Goal: Task Accomplishment & Management: Manage account settings

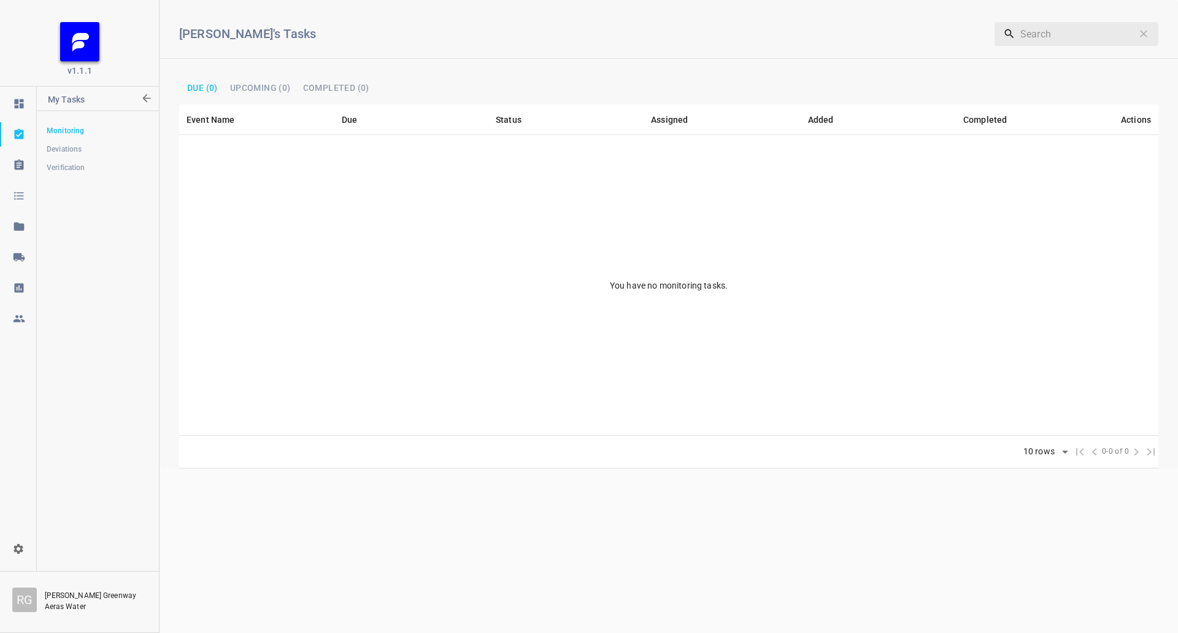
click at [20, 255] on icon at bounding box center [18, 257] width 11 height 8
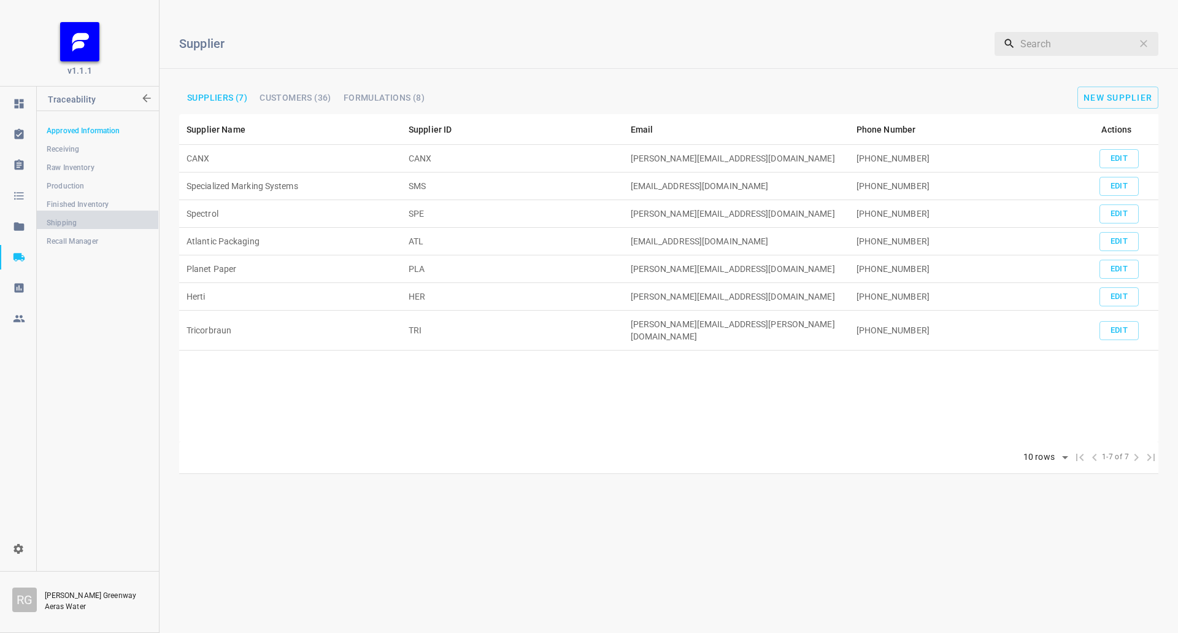
click at [101, 218] on span "Shipping" at bounding box center [98, 223] width 102 height 12
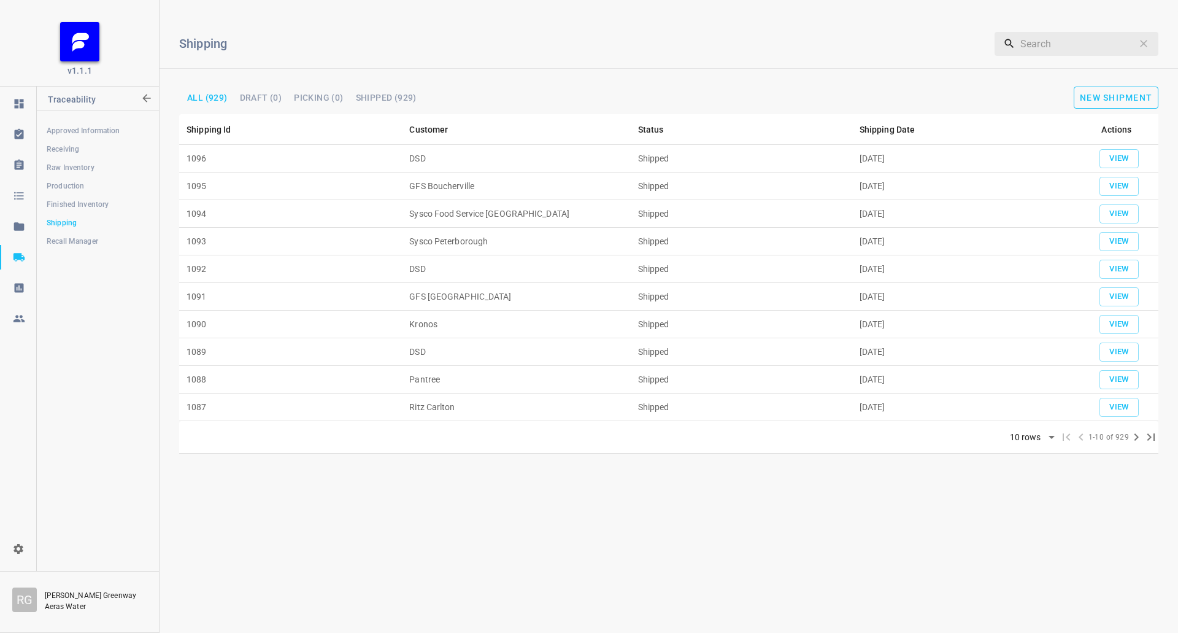
click at [1105, 91] on button "New Shipment" at bounding box center [1116, 98] width 85 height 22
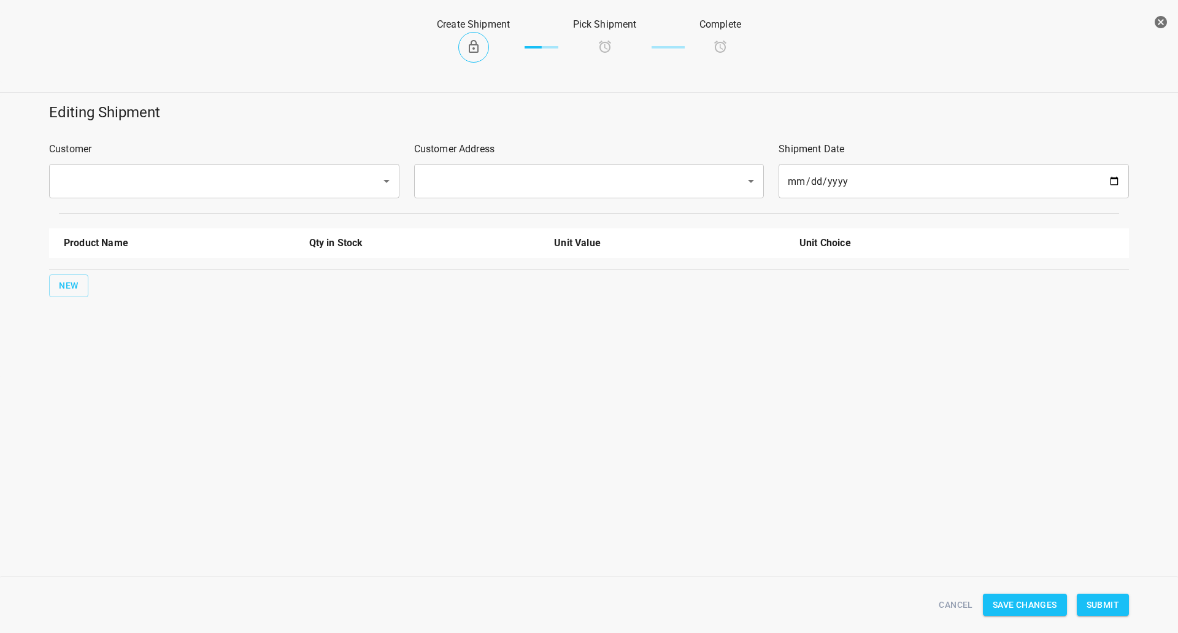
click at [141, 191] on input "text" at bounding box center [207, 180] width 305 height 23
drag, startPoint x: 139, startPoint y: 217, endPoint x: 180, endPoint y: 214, distance: 41.2
click at [140, 217] on li "Ritz Carlton" at bounding box center [223, 217] width 350 height 22
click at [473, 165] on div "​" at bounding box center [589, 181] width 350 height 34
type input "Ritz Carlton"
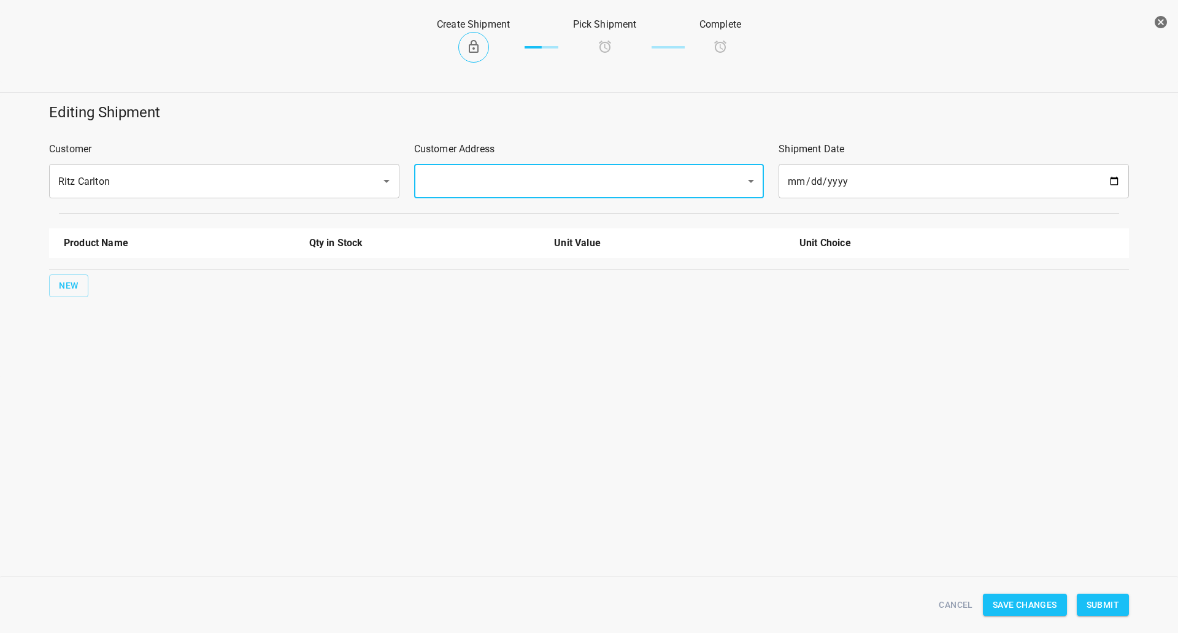
drag, startPoint x: 467, startPoint y: 177, endPoint x: 463, endPoint y: 241, distance: 63.3
click at [467, 179] on input "text" at bounding box center [572, 180] width 305 height 23
drag, startPoint x: 480, startPoint y: 210, endPoint x: 220, endPoint y: 259, distance: 264.8
click at [468, 214] on li "[STREET_ADDRESS]" at bounding box center [588, 217] width 350 height 22
type input "[STREET_ADDRESS]"
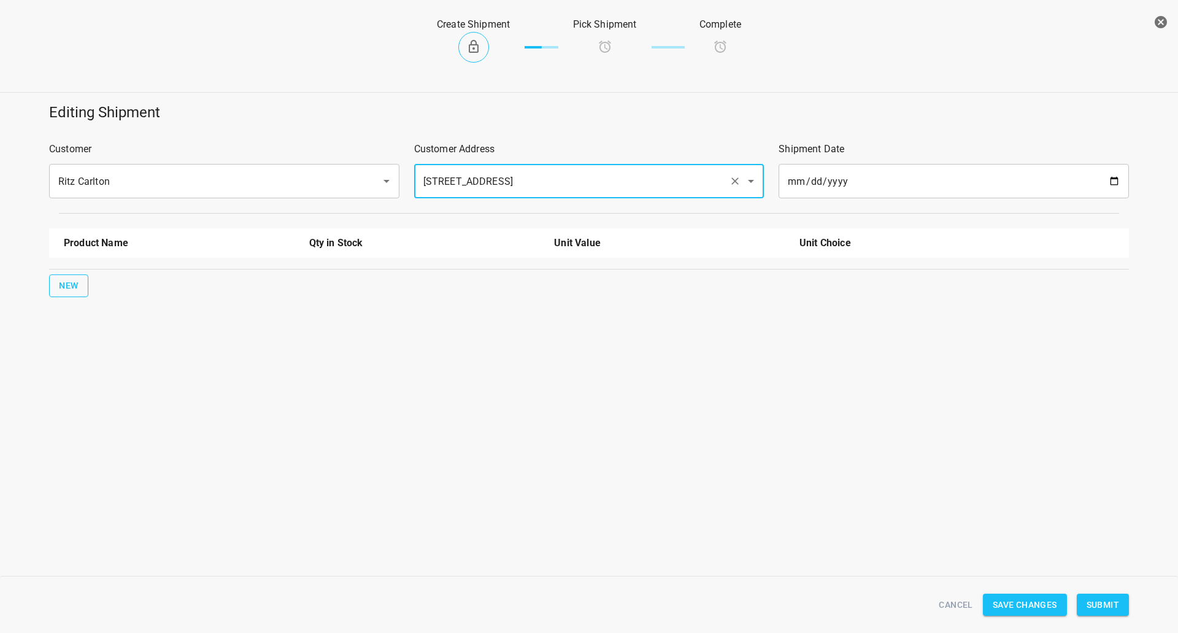
click at [69, 287] on span "New" at bounding box center [69, 285] width 20 height 15
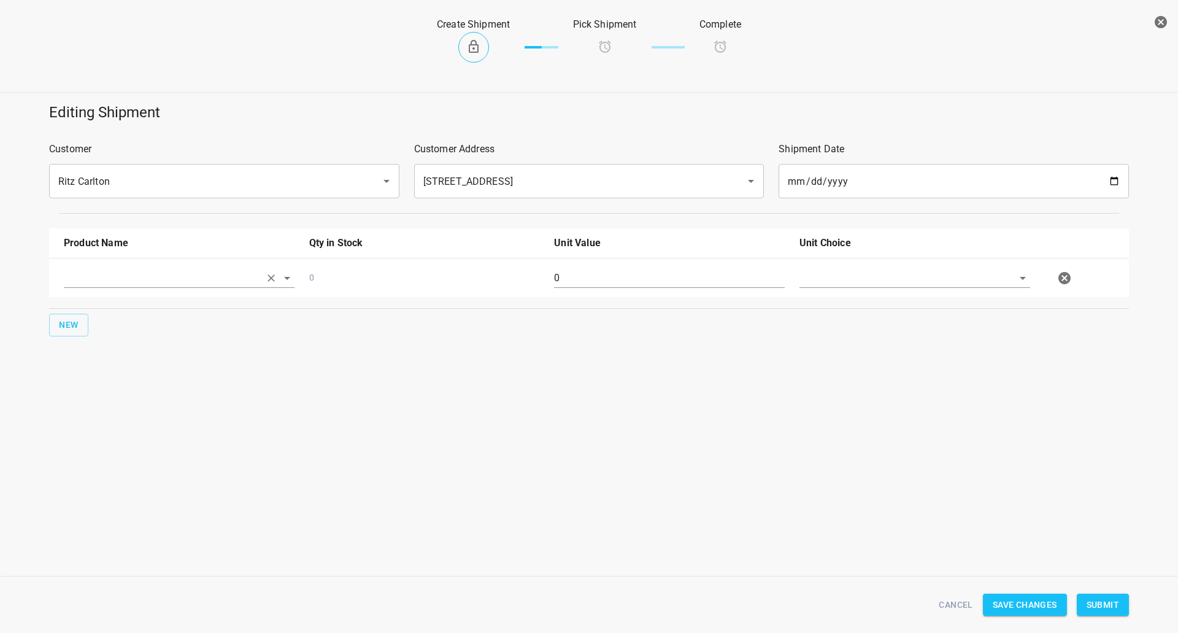
click at [71, 287] on input "text" at bounding box center [162, 277] width 196 height 19
click at [127, 343] on ul "330ml Still 750ml Still 330 ST CRATE 330ml Sparkling 750ml Sparkling" at bounding box center [179, 350] width 231 height 120
click at [127, 343] on li "[STREET_ADDRESS]" at bounding box center [179, 350] width 231 height 22
type input "[STREET_ADDRESS]"
click at [590, 288] on input "0" at bounding box center [669, 278] width 231 height 20
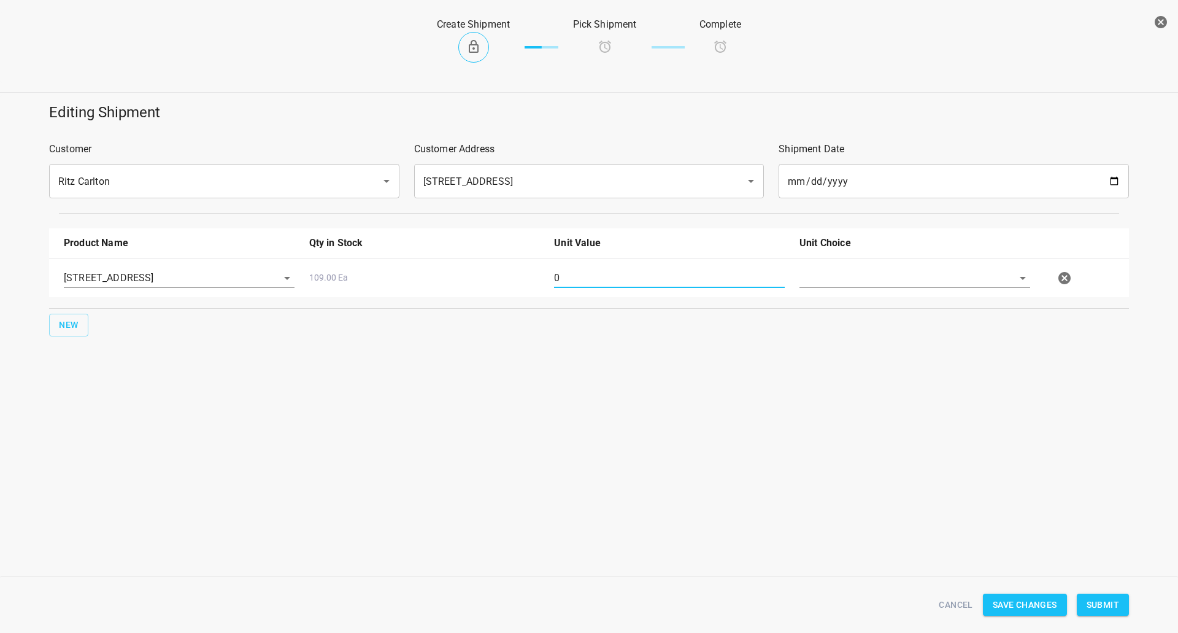
click at [591, 287] on input "0" at bounding box center [669, 278] width 231 height 20
type input "50"
click at [838, 278] on input "text" at bounding box center [898, 277] width 196 height 19
click at [881, 314] on li "[PERSON_NAME]" at bounding box center [915, 306] width 231 height 22
type input "[PERSON_NAME]"
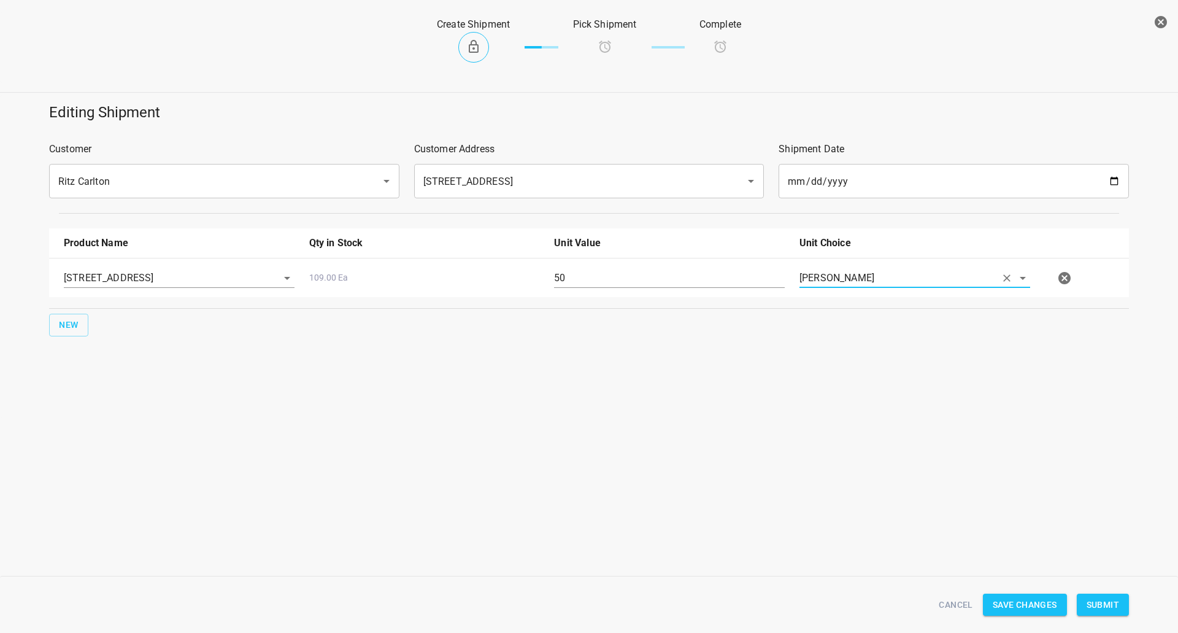
click at [1113, 584] on div "Cancel Save Changes Submit" at bounding box center [589, 604] width 1095 height 47
click at [1115, 593] on div "Cancel Save Changes Submit" at bounding box center [589, 604] width 1095 height 47
click at [1108, 614] on button "Submit" at bounding box center [1103, 604] width 52 height 23
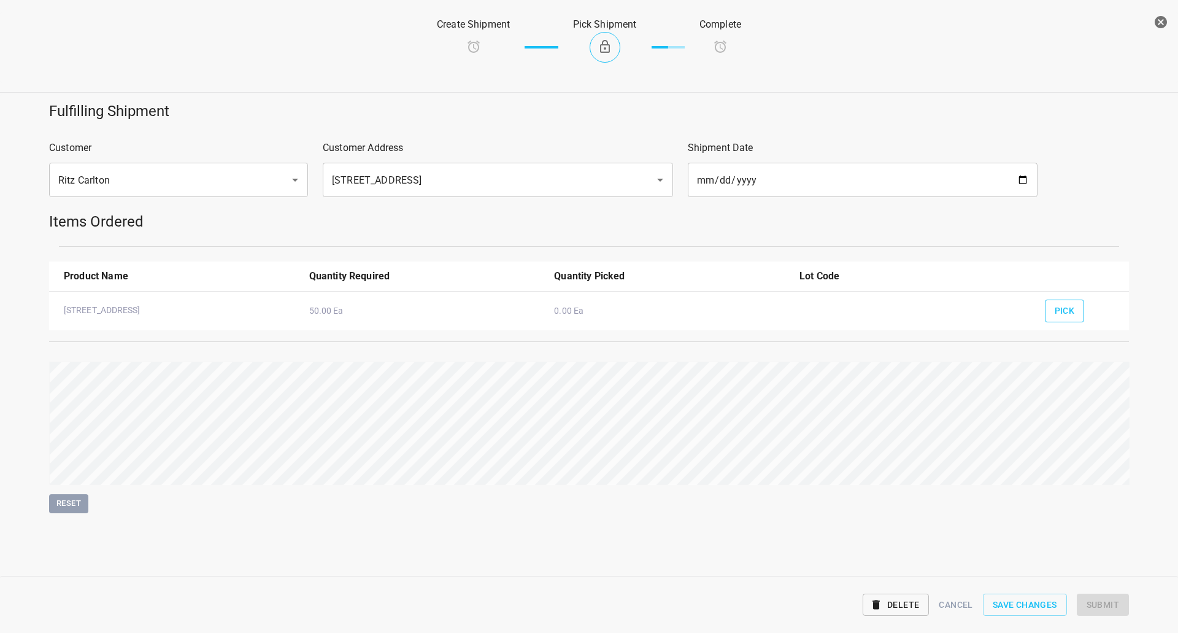
click at [1064, 310] on span "Pick" at bounding box center [1065, 310] width 20 height 15
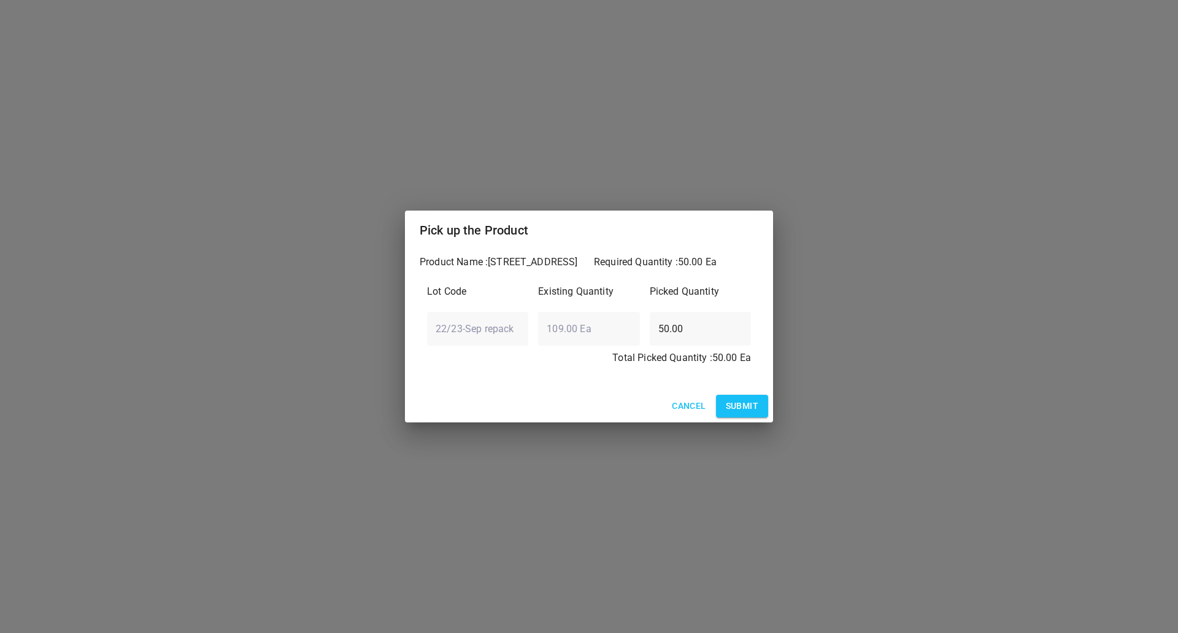
click at [731, 401] on span "Submit" at bounding box center [742, 405] width 33 height 15
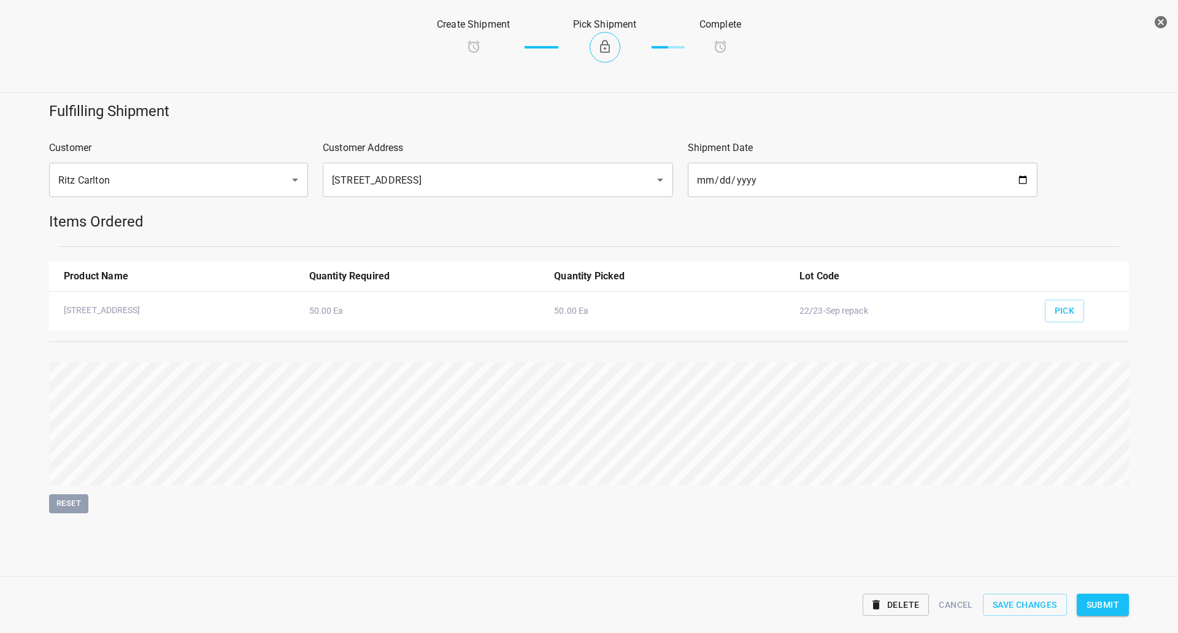
click at [1092, 609] on span "Submit" at bounding box center [1103, 604] width 33 height 15
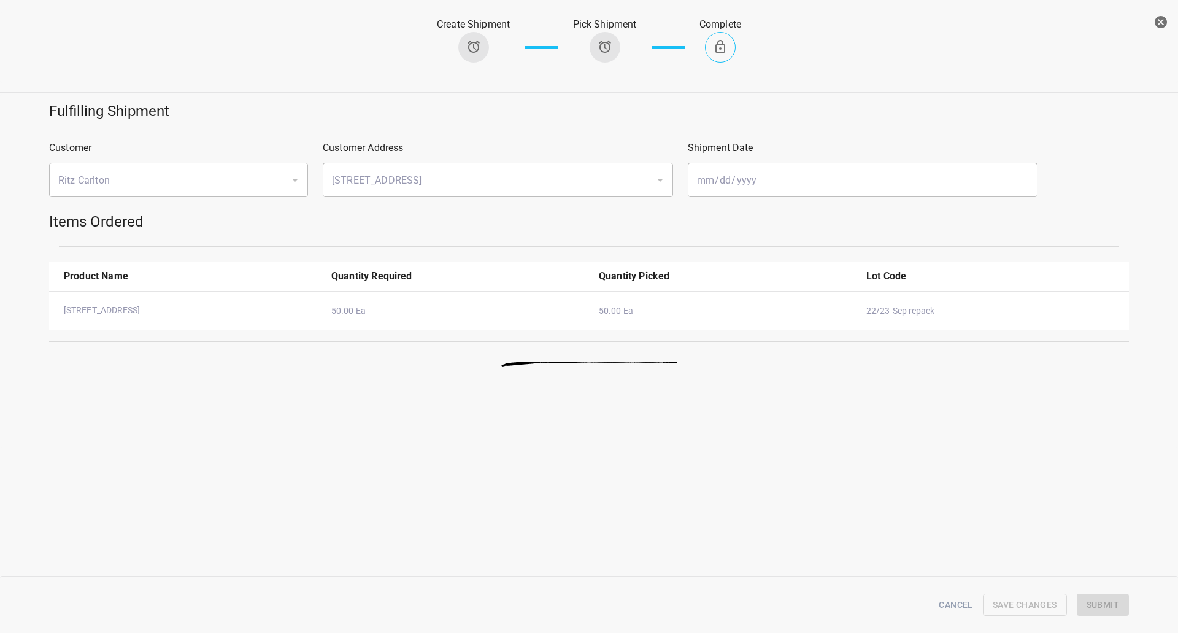
click at [1165, 16] on icon "button" at bounding box center [1161, 22] width 15 height 15
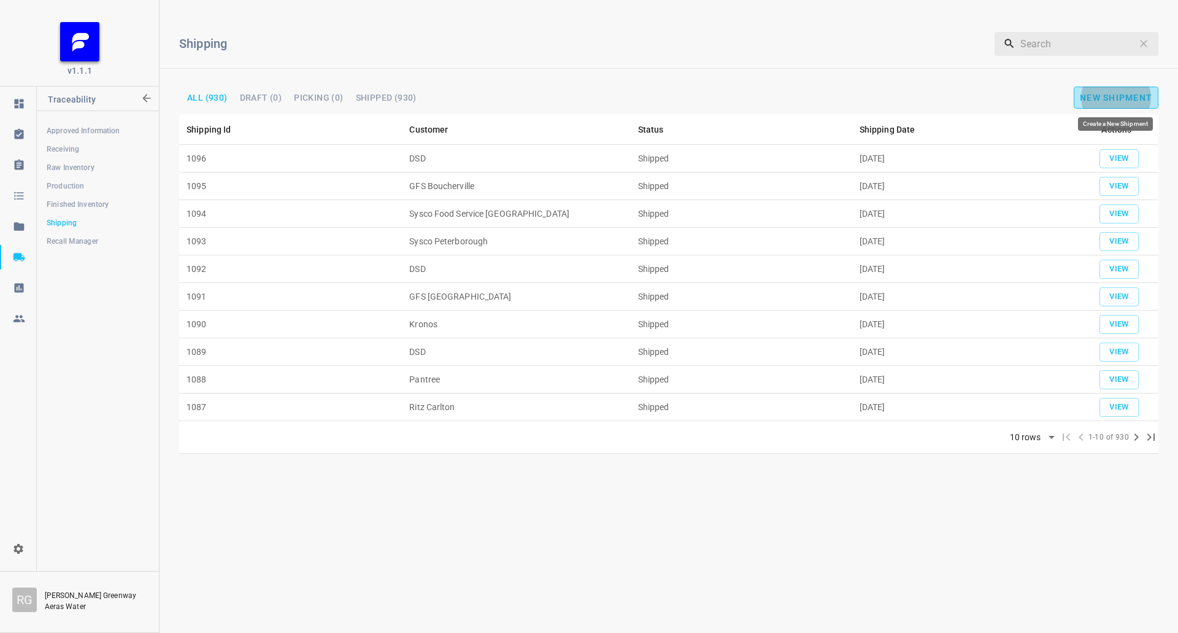
click at [1134, 94] on span "New Shipment" at bounding box center [1116, 98] width 72 height 10
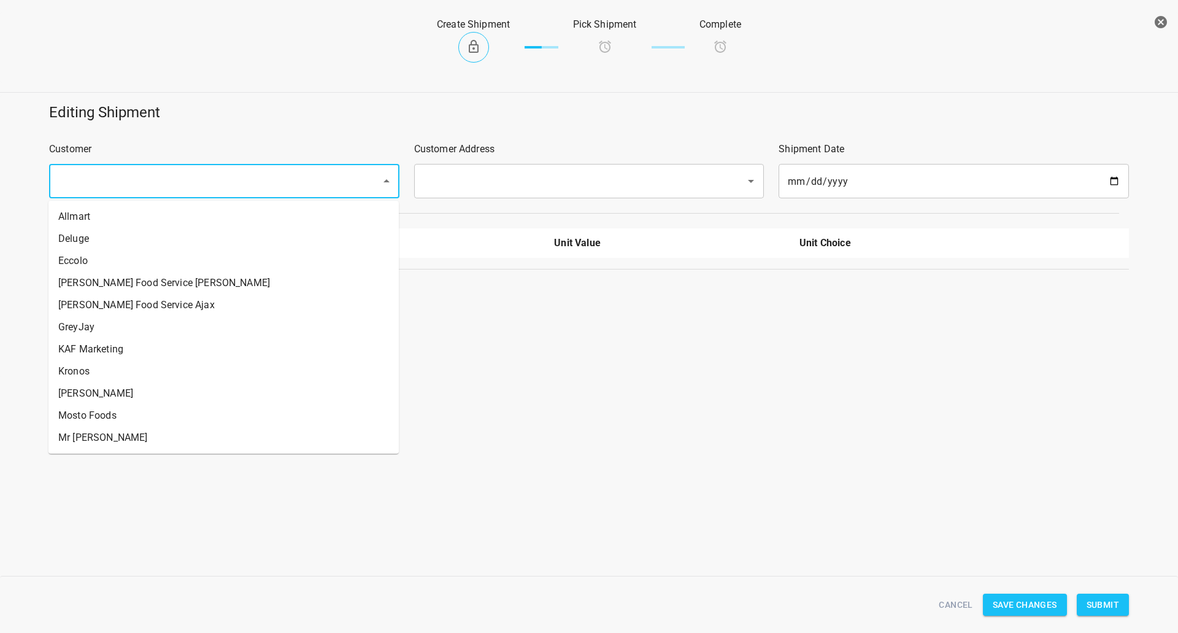
click at [121, 179] on input "text" at bounding box center [207, 180] width 305 height 23
click at [117, 277] on li "[PERSON_NAME] Food Service [PERSON_NAME]" at bounding box center [223, 283] width 350 height 22
type input "[PERSON_NAME] Food Service [PERSON_NAME]"
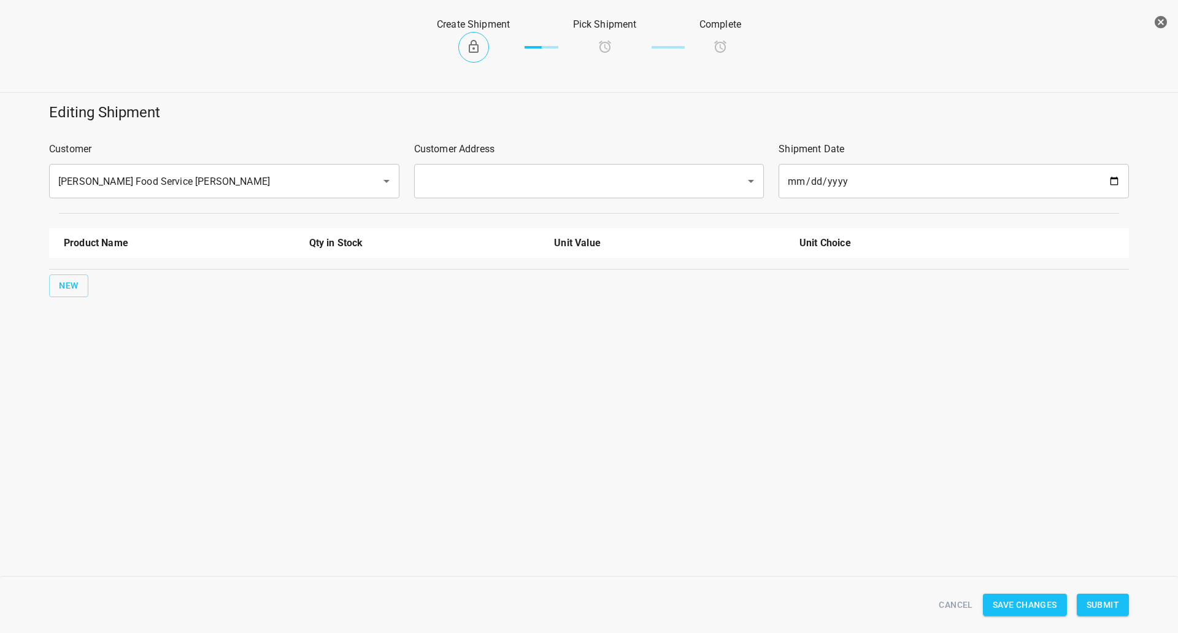
drag, startPoint x: 506, startPoint y: 141, endPoint x: 503, endPoint y: 147, distance: 6.3
click at [503, 147] on div "Customer Address ​" at bounding box center [589, 169] width 365 height 71
drag, startPoint x: 495, startPoint y: 166, endPoint x: 487, endPoint y: 174, distance: 10.9
click at [493, 167] on div "​" at bounding box center [589, 181] width 350 height 34
click at [471, 195] on div "​" at bounding box center [589, 181] width 350 height 34
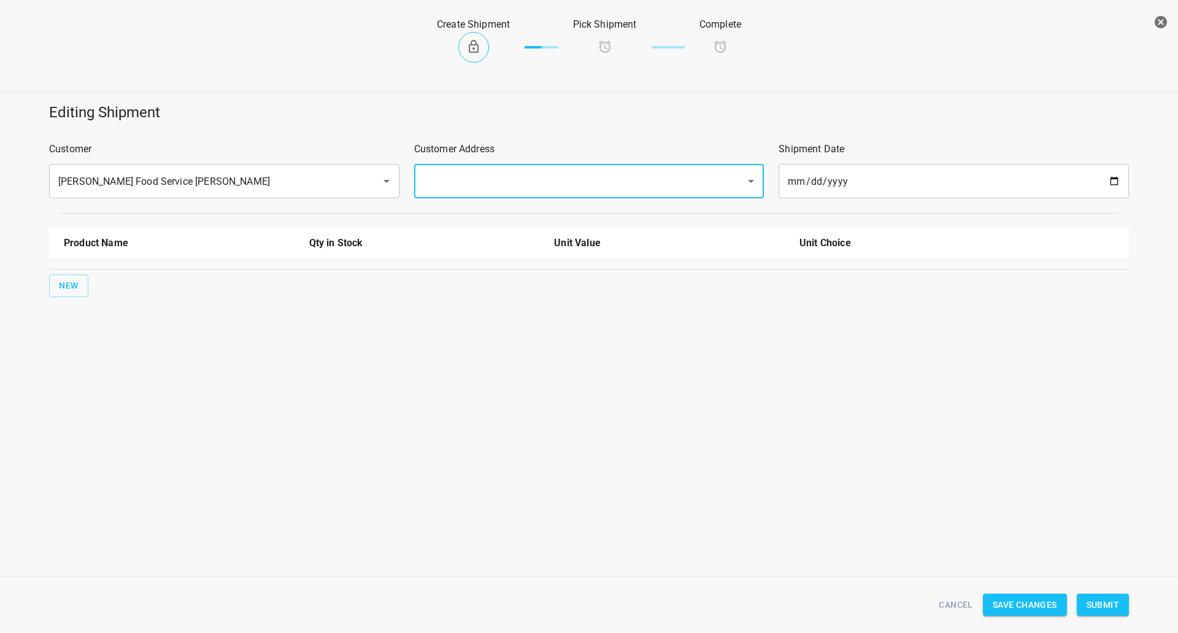
click at [473, 185] on input "text" at bounding box center [572, 180] width 305 height 23
drag, startPoint x: 457, startPoint y: 223, endPoint x: 162, endPoint y: 295, distance: 303.8
click at [456, 223] on li "[STREET_ADDRESS][PERSON_NAME][PERSON_NAME]" at bounding box center [588, 217] width 350 height 22
type input "[STREET_ADDRESS][PERSON_NAME][PERSON_NAME]"
click at [62, 282] on span "New" at bounding box center [69, 285] width 20 height 15
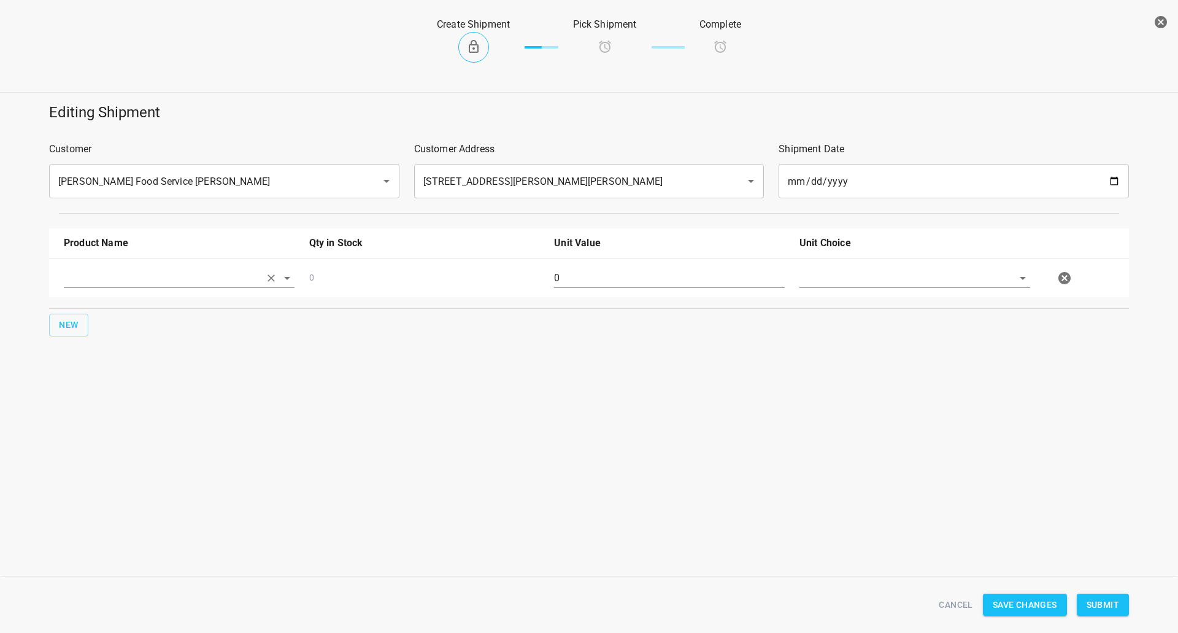
click at [67, 280] on input "text" at bounding box center [162, 277] width 196 height 19
click at [151, 315] on li "330ml Still" at bounding box center [179, 306] width 231 height 22
type input "330ml Still"
click at [68, 325] on span "New" at bounding box center [69, 324] width 20 height 15
drag, startPoint x: 68, startPoint y: 325, endPoint x: 102, endPoint y: 317, distance: 35.1
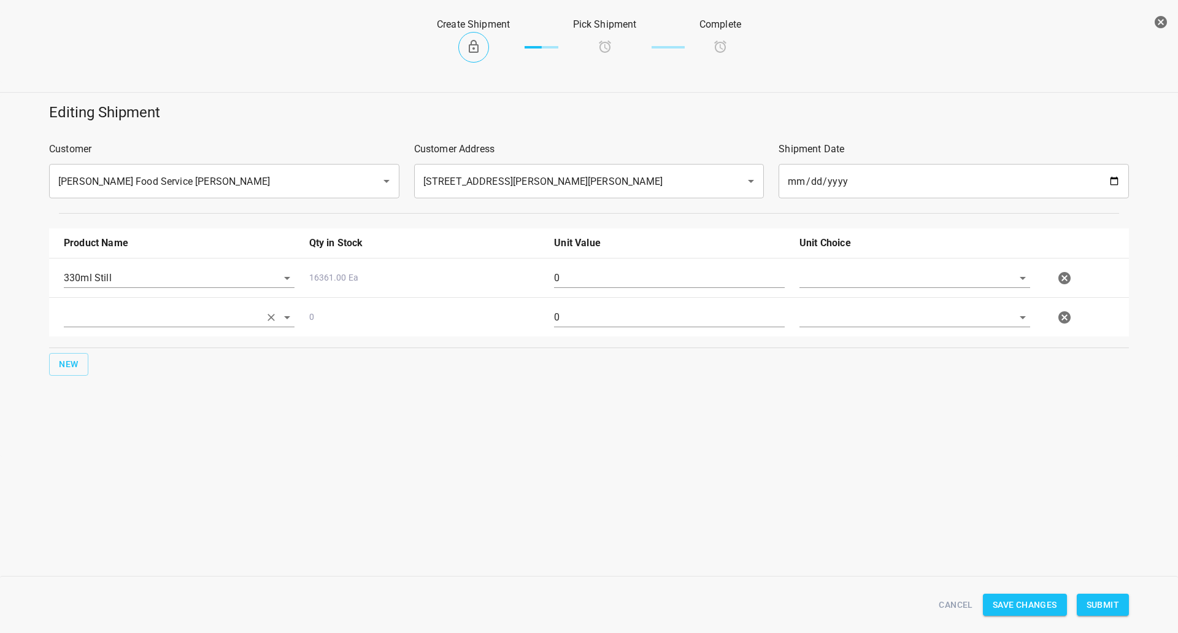
click at [102, 317] on input "text" at bounding box center [162, 316] width 196 height 19
click at [89, 411] on li "330ml Sparkling" at bounding box center [179, 412] width 231 height 22
type input "330ml Sparkling"
click at [56, 360] on button "New" at bounding box center [68, 364] width 39 height 23
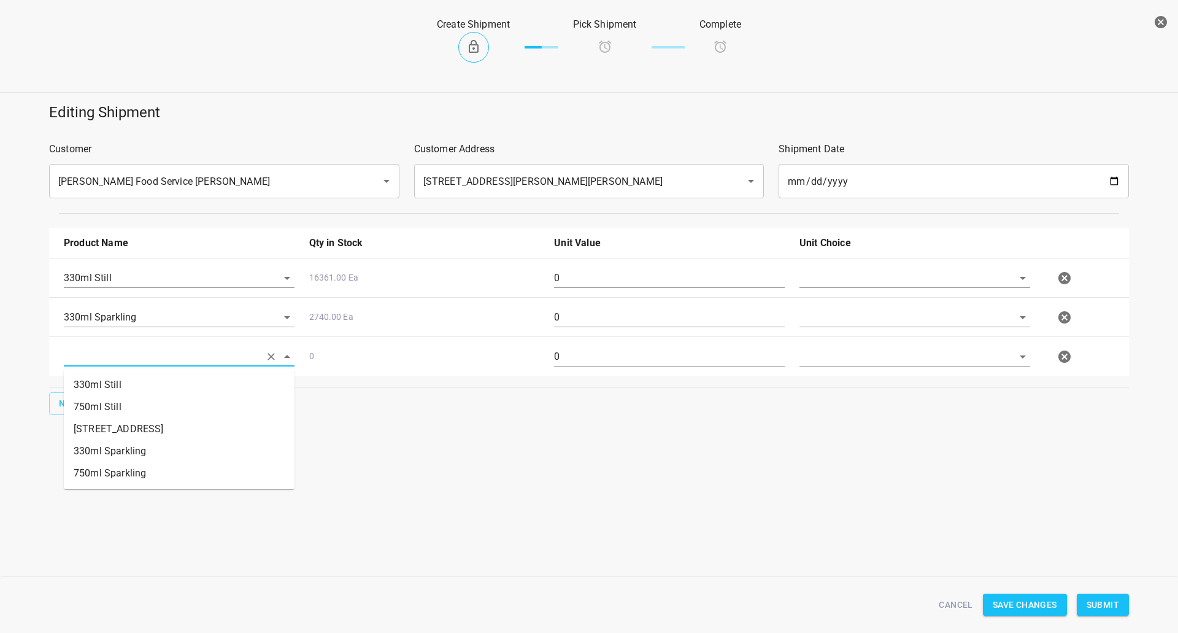
click at [107, 360] on input "text" at bounding box center [162, 356] width 196 height 19
click at [120, 419] on li "[STREET_ADDRESS]" at bounding box center [179, 429] width 231 height 22
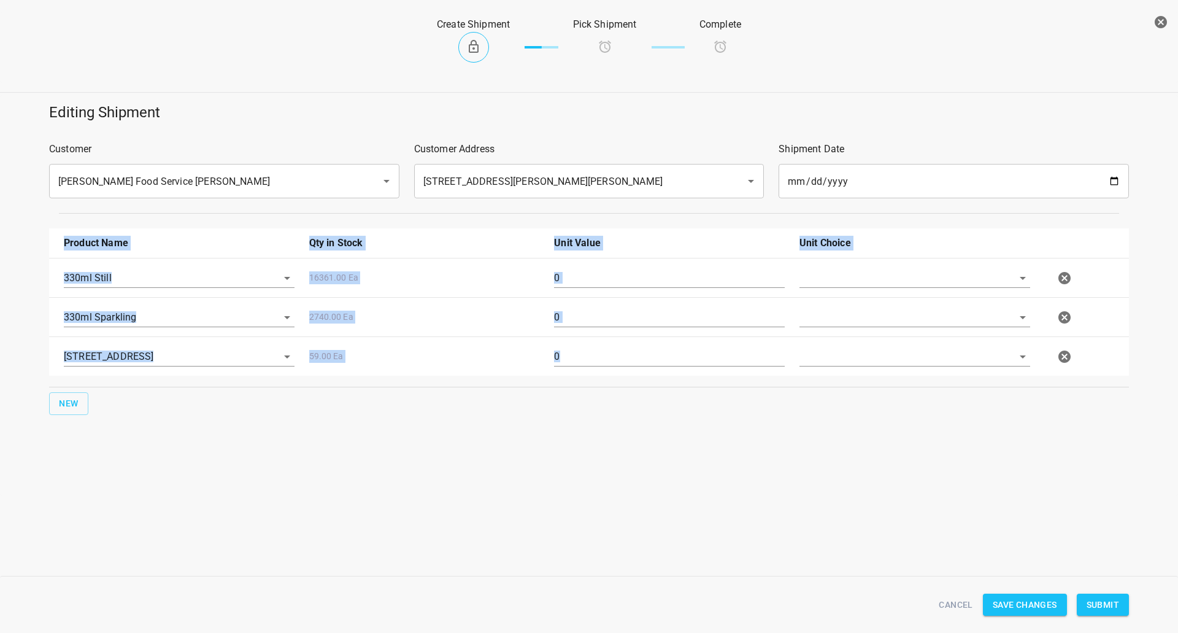
click at [120, 416] on div "Product Name Qty in Stock Unit Value Unit Choice 330ml Still 16361.00 Ea 0 330m…" at bounding box center [589, 321] width 1095 height 201
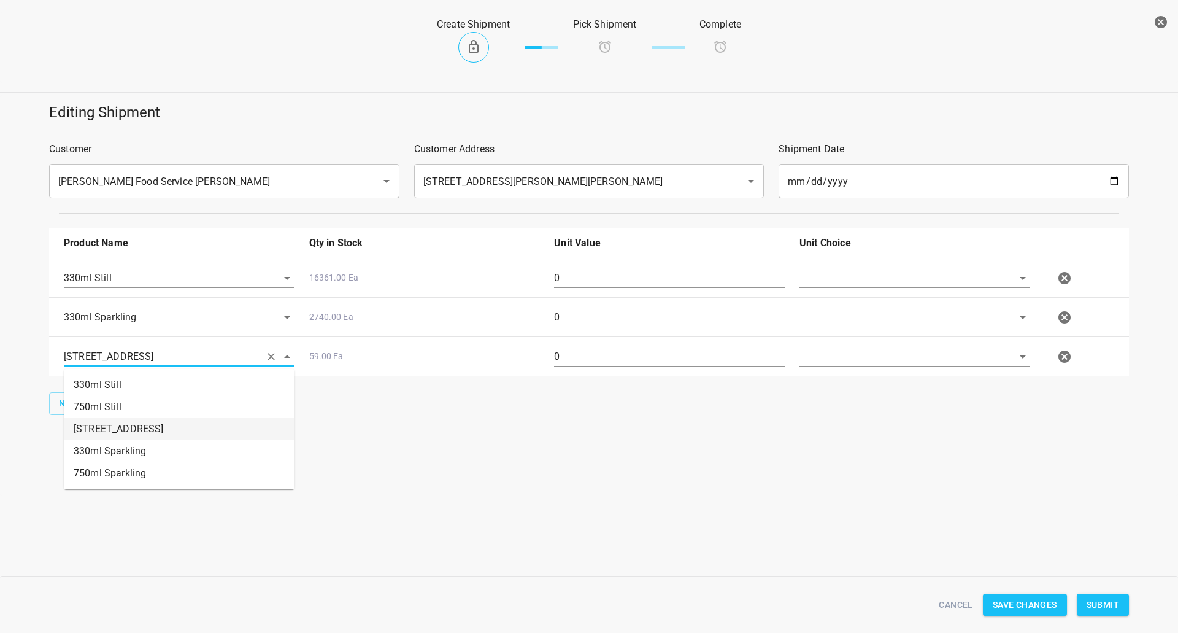
click at [108, 358] on input "[STREET_ADDRESS]" at bounding box center [162, 356] width 196 height 19
click at [107, 407] on li "750ml Still" at bounding box center [179, 407] width 231 height 22
type input "750ml Still"
drag, startPoint x: 95, startPoint y: 408, endPoint x: 62, endPoint y: 400, distance: 33.6
click at [92, 408] on div "New" at bounding box center [589, 404] width 1085 height 28
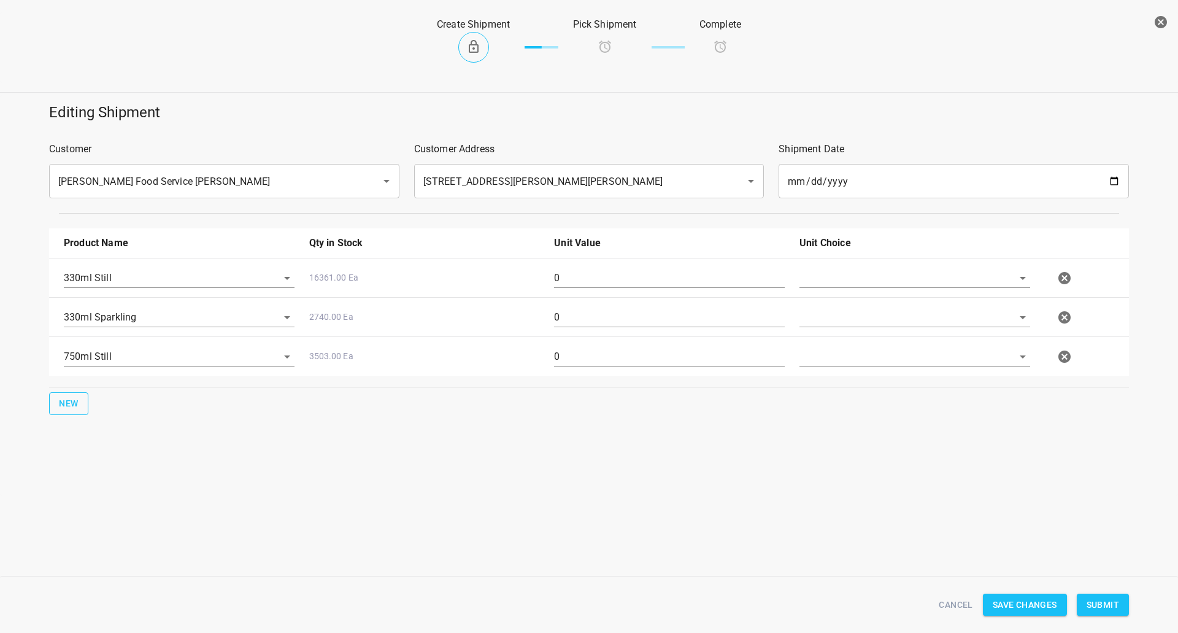
click at [62, 400] on span "New" at bounding box center [69, 403] width 20 height 15
click at [105, 393] on input "text" at bounding box center [162, 395] width 196 height 19
click at [112, 514] on li "750ml Sparkling" at bounding box center [179, 512] width 231 height 22
type input "750ml Sparkling"
click at [810, 282] on input "text" at bounding box center [898, 277] width 196 height 19
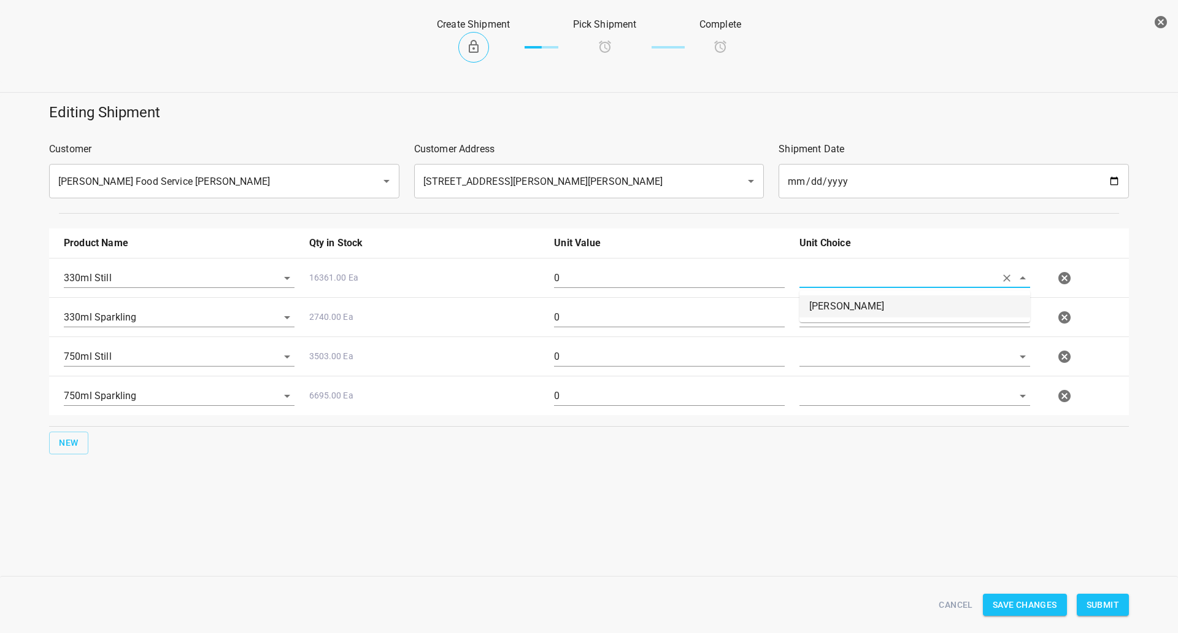
click at [829, 306] on li "[PERSON_NAME]" at bounding box center [915, 306] width 231 height 22
type input "[PERSON_NAME]"
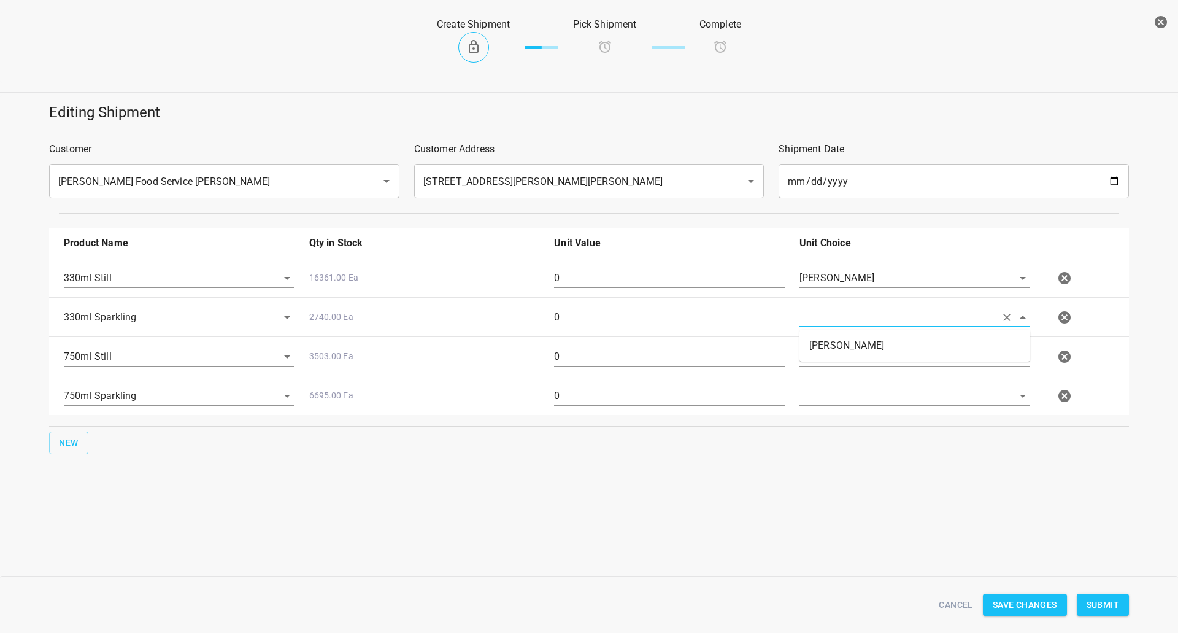
click at [837, 322] on input "text" at bounding box center [898, 316] width 196 height 19
click at [833, 346] on li "[PERSON_NAME]" at bounding box center [915, 345] width 231 height 22
type input "[PERSON_NAME]"
click at [822, 355] on input "text" at bounding box center [898, 356] width 196 height 19
click at [822, 383] on li "[PERSON_NAME]" at bounding box center [915, 385] width 231 height 22
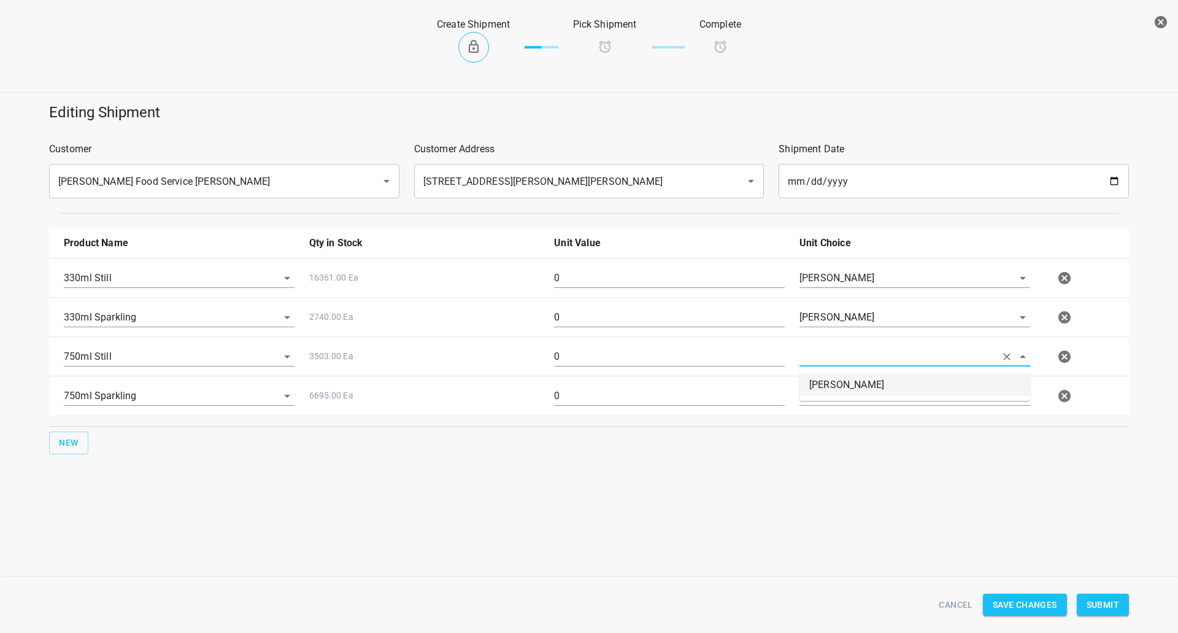
type input "[PERSON_NAME]"
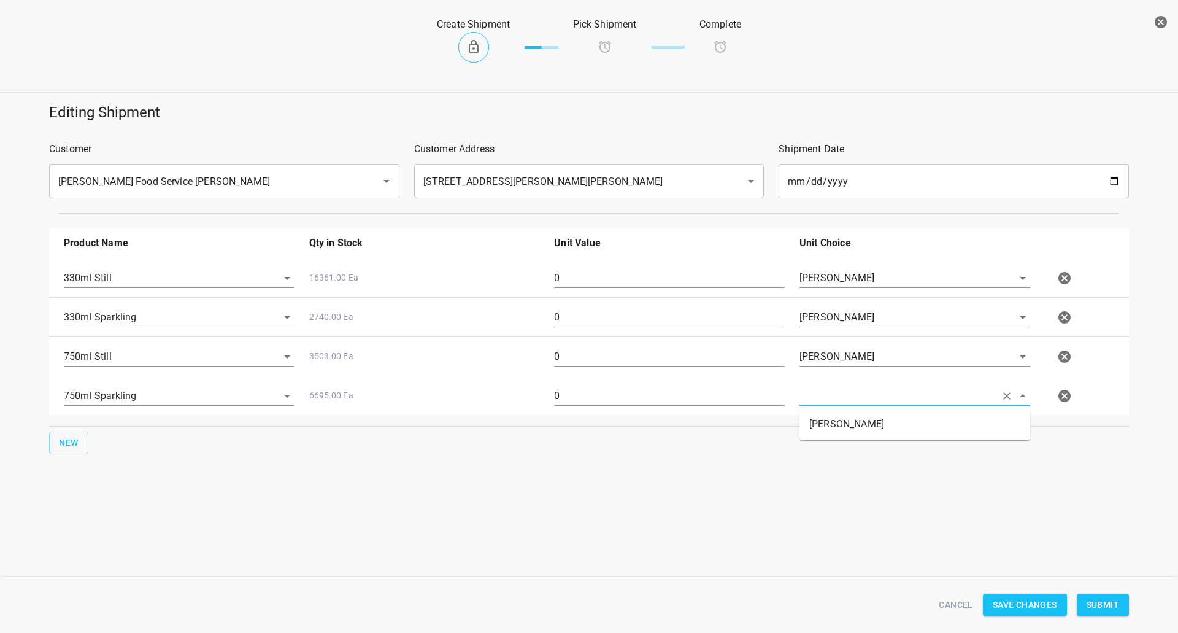
drag, startPoint x: 822, startPoint y: 395, endPoint x: 822, endPoint y: 409, distance: 14.1
click at [822, 396] on input "text" at bounding box center [898, 395] width 196 height 19
click at [825, 417] on li "[PERSON_NAME]" at bounding box center [915, 424] width 231 height 22
type input "[PERSON_NAME]"
drag, startPoint x: 642, startPoint y: 268, endPoint x: 620, endPoint y: 282, distance: 26.6
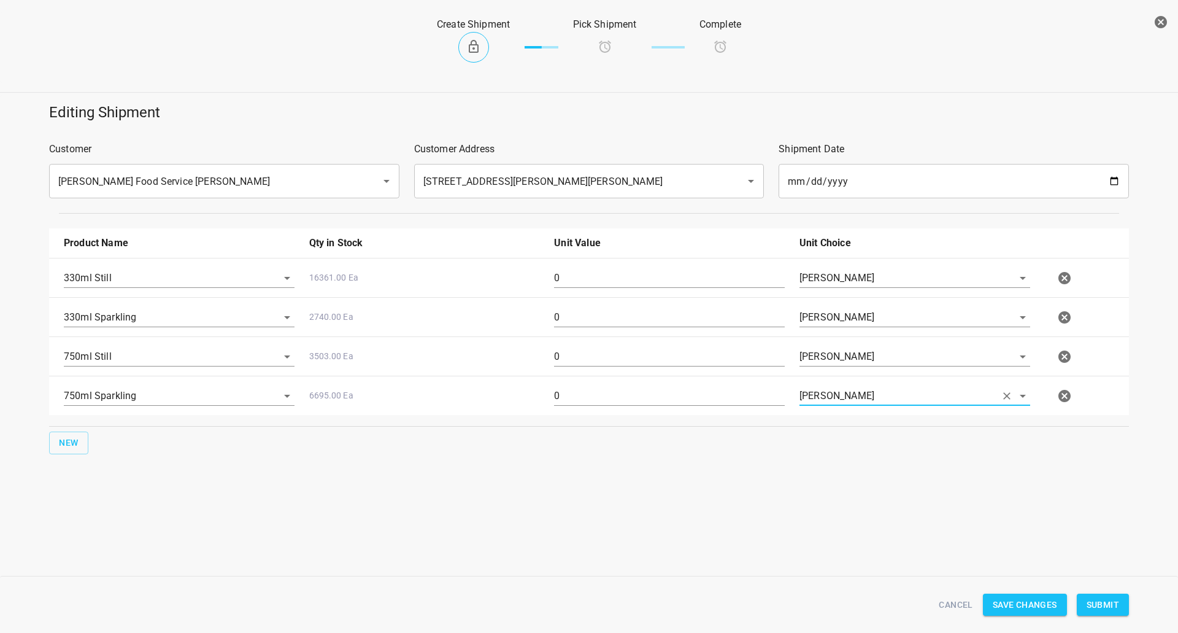
click at [620, 282] on div "0" at bounding box center [669, 283] width 245 height 44
drag, startPoint x: 617, startPoint y: 286, endPoint x: 272, endPoint y: 231, distance: 349.2
click at [324, 301] on div "330ml Still 16361.00 Ea 0 [PERSON_NAME] 330ml Sparkling 2740.00 Ea 0 [PERSON_NA…" at bounding box center [589, 336] width 1080 height 157
type input "126"
drag, startPoint x: 574, startPoint y: 309, endPoint x: 329, endPoint y: 274, distance: 248.1
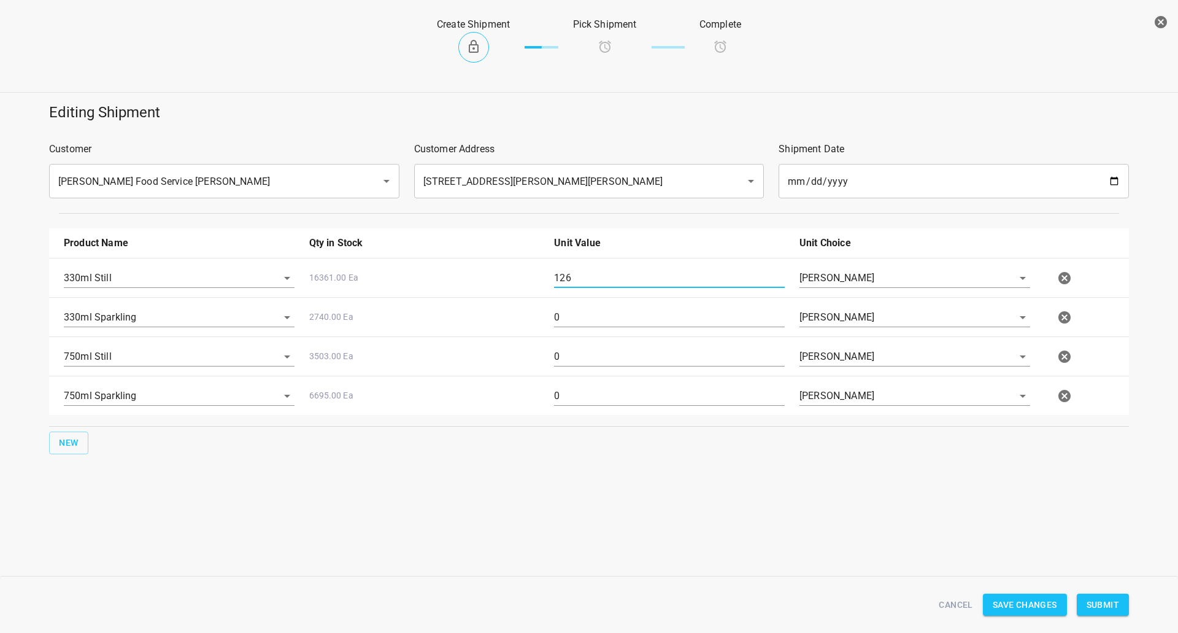
click at [370, 311] on div "330ml Sparkling 2740.00 Ea 0 [PERSON_NAME]" at bounding box center [591, 317] width 1070 height 54
type input "36"
drag, startPoint x: 594, startPoint y: 357, endPoint x: 401, endPoint y: 366, distance: 192.9
click at [419, 366] on div "750ml Still 3503.00 Ea 0 [PERSON_NAME]" at bounding box center [591, 357] width 1070 height 54
type input "80"
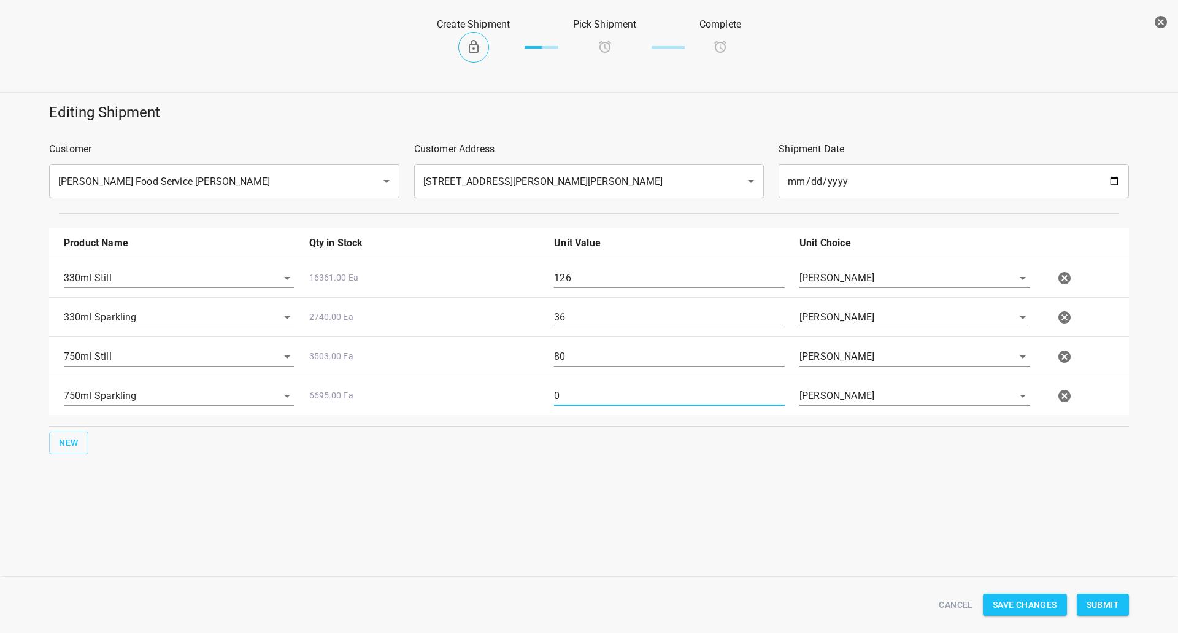
drag, startPoint x: 526, startPoint y: 403, endPoint x: 396, endPoint y: 414, distance: 130.0
click at [396, 414] on div "750ml Sparkling 6695.00 Ea 0 [PERSON_NAME]" at bounding box center [591, 396] width 1070 height 54
type input "80"
drag, startPoint x: 770, startPoint y: 501, endPoint x: 889, endPoint y: 482, distance: 120.6
click at [771, 500] on div "Editing Shipment Customer [PERSON_NAME] Food Service [PERSON_NAME] ​ Customer A…" at bounding box center [589, 315] width 1178 height 440
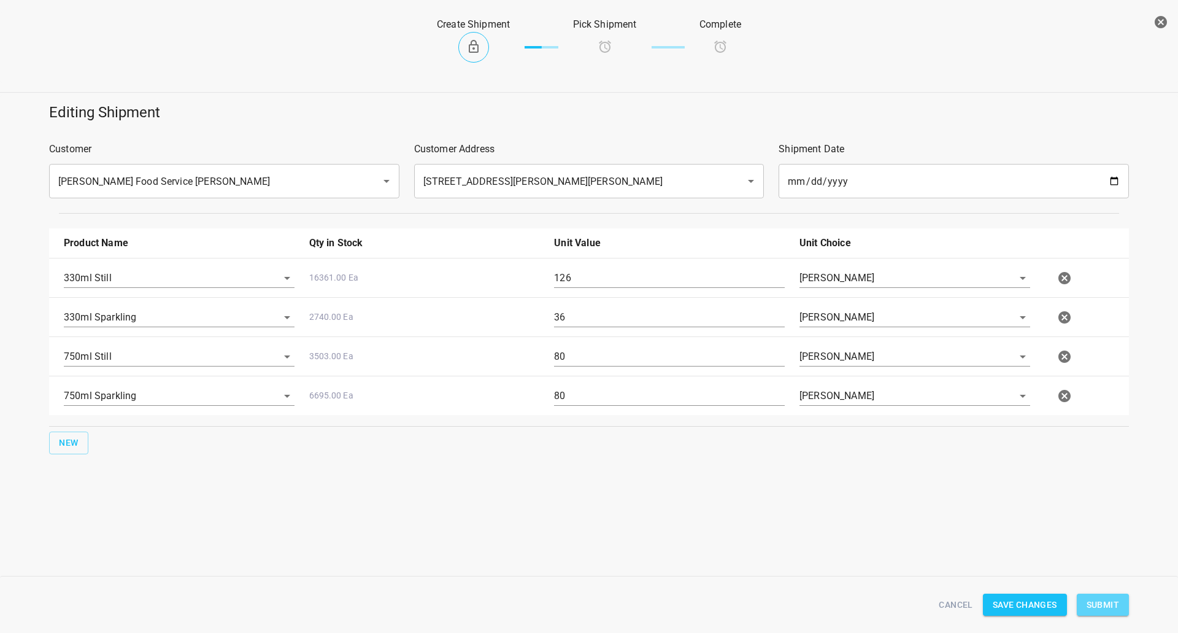
click at [1090, 601] on span "Submit" at bounding box center [1103, 604] width 33 height 15
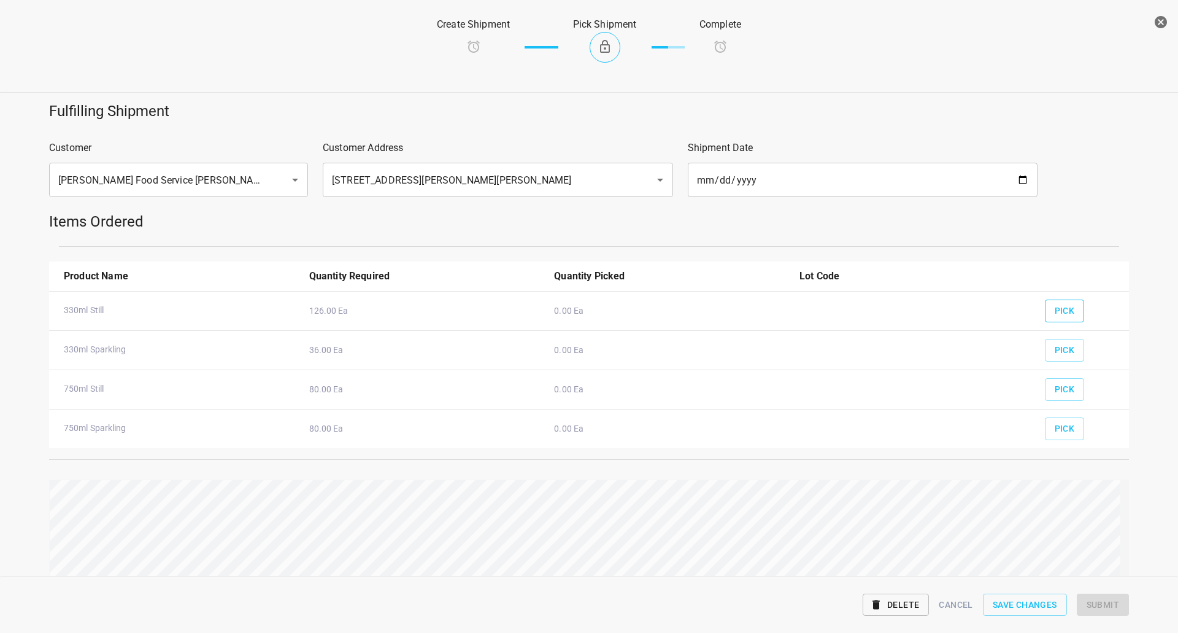
click at [1070, 317] on button "Pick" at bounding box center [1065, 311] width 40 height 23
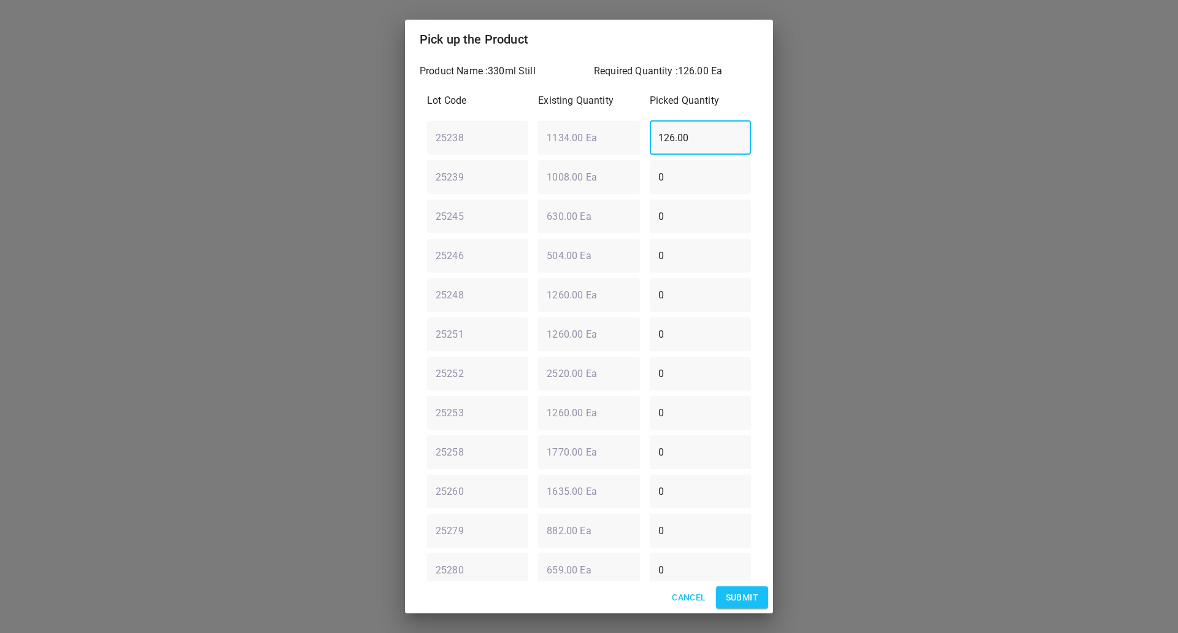
drag, startPoint x: 701, startPoint y: 146, endPoint x: 371, endPoint y: 142, distance: 329.6
click at [371, 142] on div "Pick up the Product Product Name : 330ml Still Required Quantity : 126.00 Ea Lo…" at bounding box center [589, 316] width 1178 height 633
type input "0"
click at [702, 259] on input "0" at bounding box center [700, 255] width 101 height 34
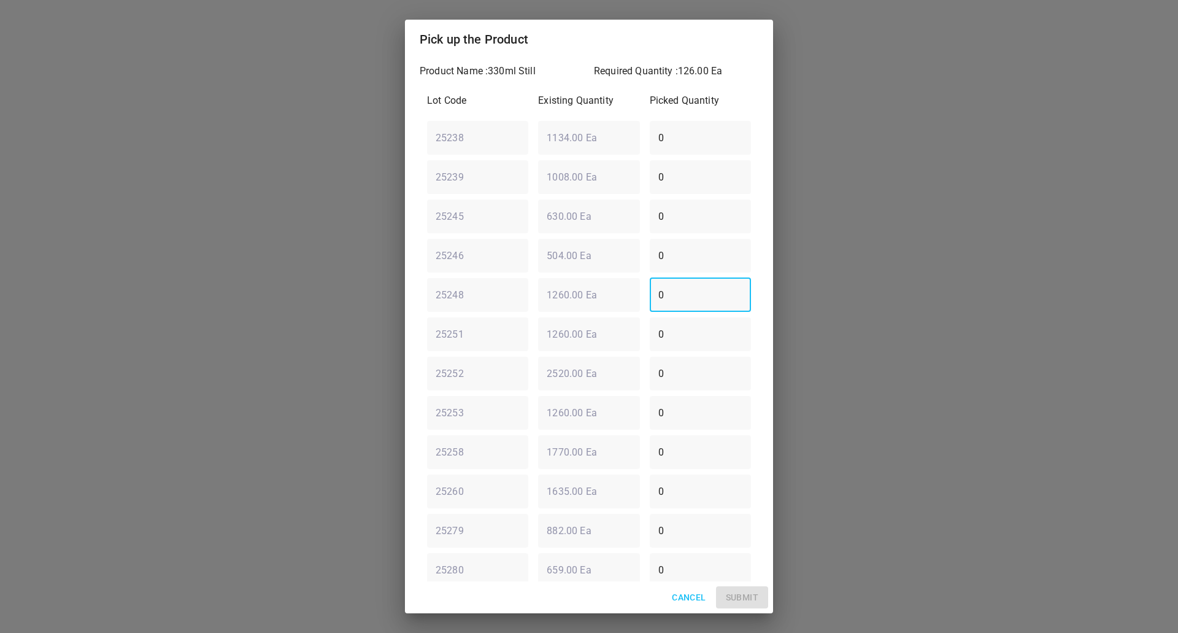
click at [614, 295] on div "25248 ​ 1260.00 Ea ​ 0 ​" at bounding box center [589, 295] width 334 height 44
type input "126"
click at [756, 597] on span "Submit" at bounding box center [742, 597] width 33 height 15
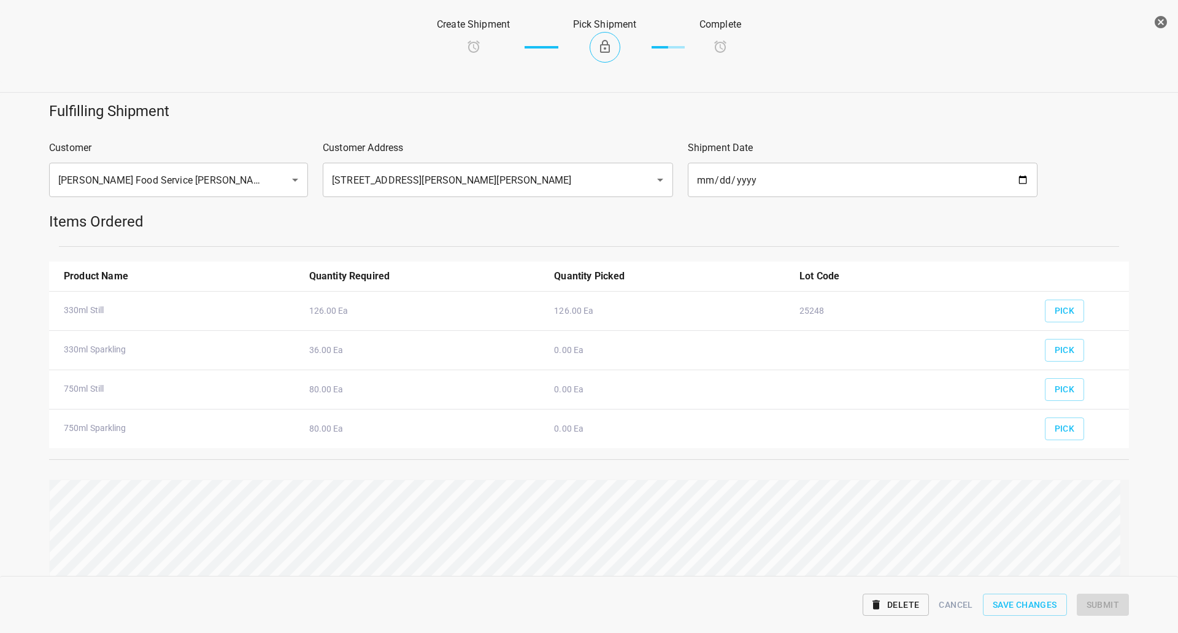
click at [913, 600] on span "Delete" at bounding box center [896, 604] width 47 height 15
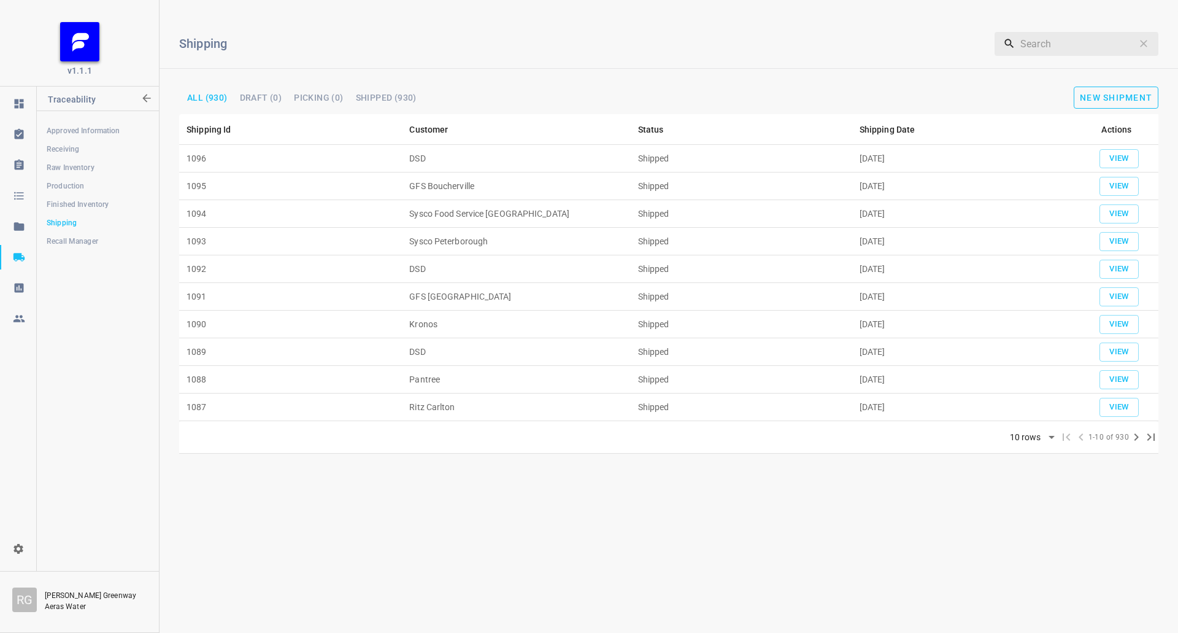
drag, startPoint x: 1073, startPoint y: 85, endPoint x: 1083, endPoint y: 91, distance: 11.9
click at [1075, 85] on div "Shipping ​ All (930) Draft (0) Picking (0) Shipped (930) New Shipment" at bounding box center [669, 62] width 1019 height 104
click at [1092, 94] on span "New Shipment" at bounding box center [1116, 98] width 72 height 10
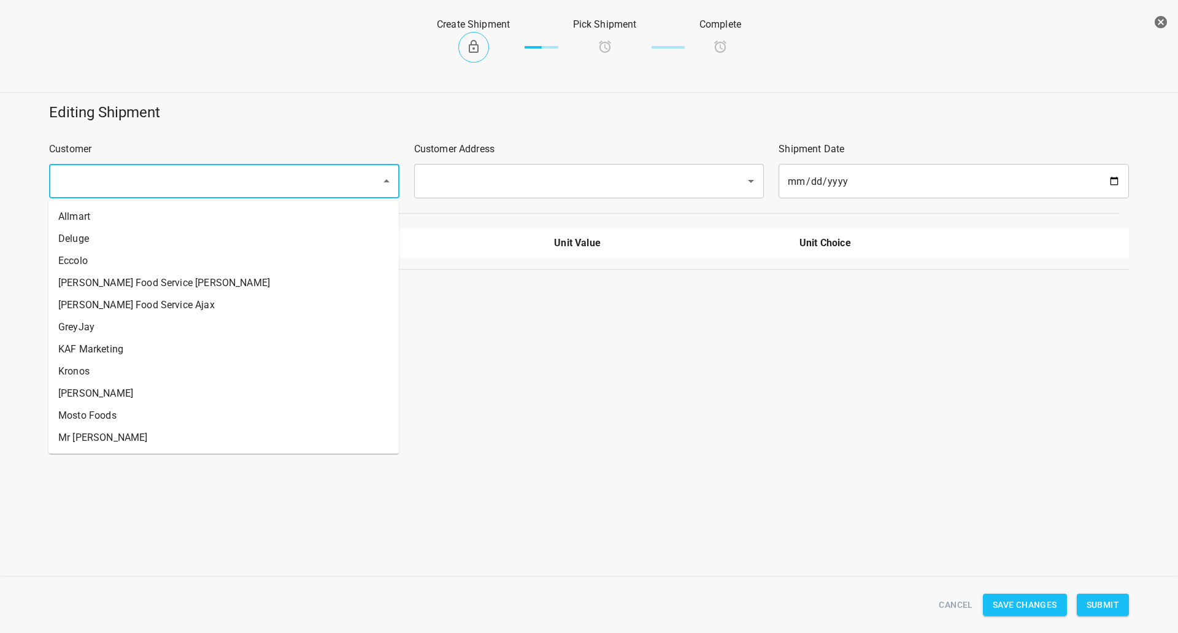
click at [128, 179] on input "text" at bounding box center [207, 180] width 305 height 23
drag, startPoint x: 211, startPoint y: 289, endPoint x: 312, endPoint y: 238, distance: 113.6
click at [211, 290] on li "[PERSON_NAME] Food Service [PERSON_NAME]" at bounding box center [223, 283] width 350 height 22
type input "[PERSON_NAME] Food Service [PERSON_NAME]"
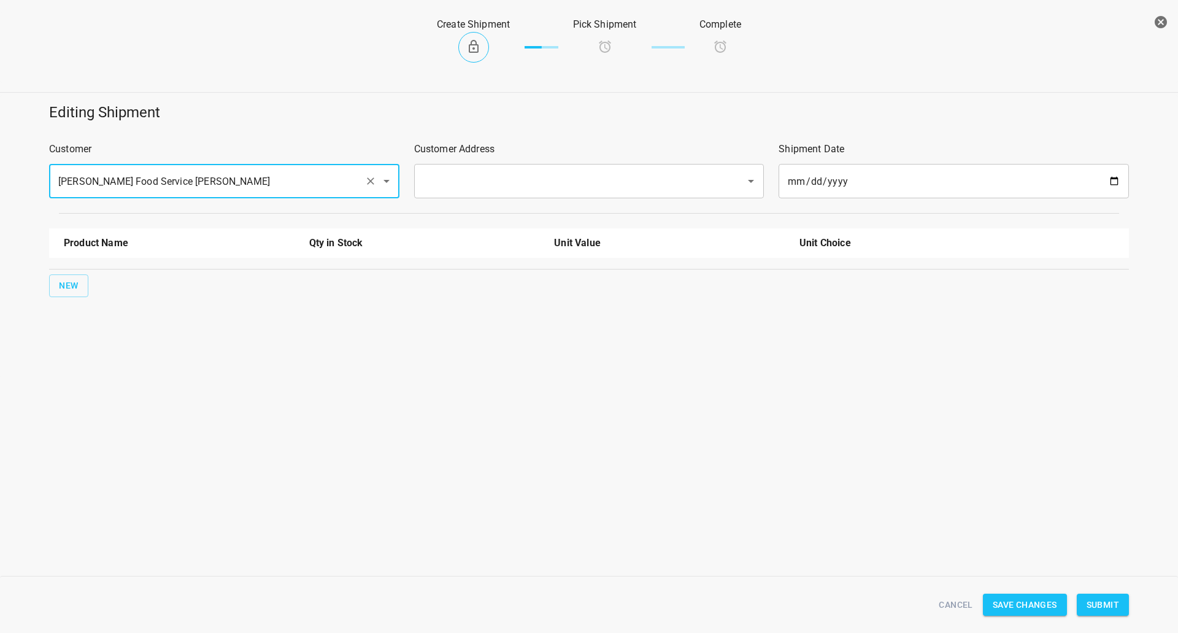
click at [495, 193] on input "text" at bounding box center [572, 180] width 305 height 23
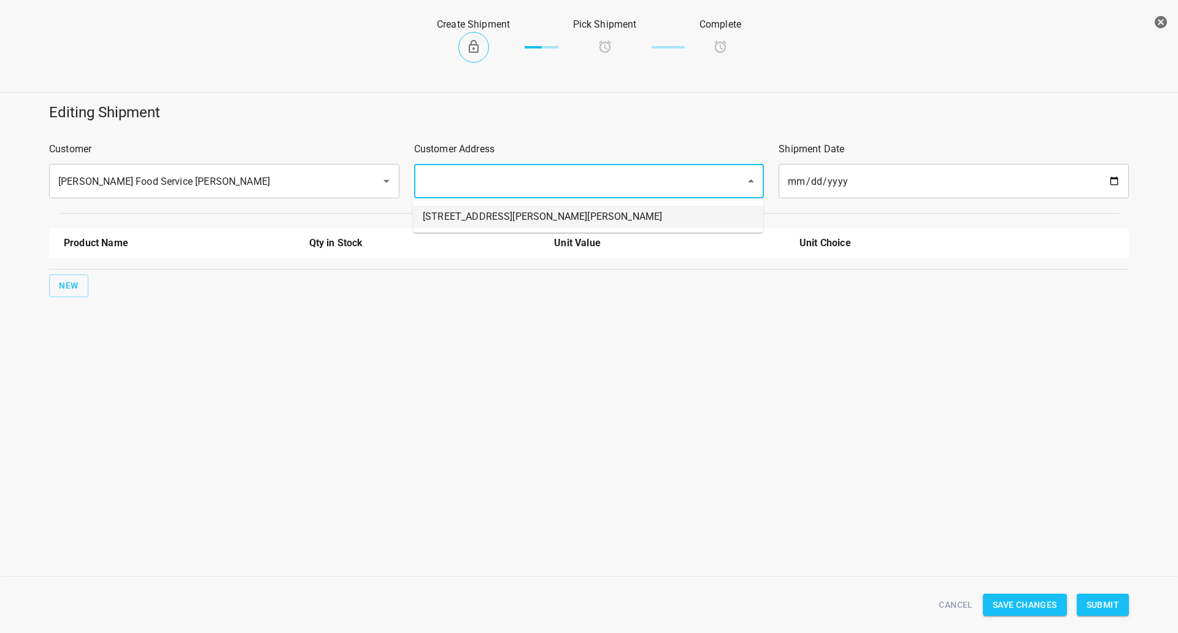
click at [409, 247] on p "Qty in Stock" at bounding box center [424, 243] width 231 height 15
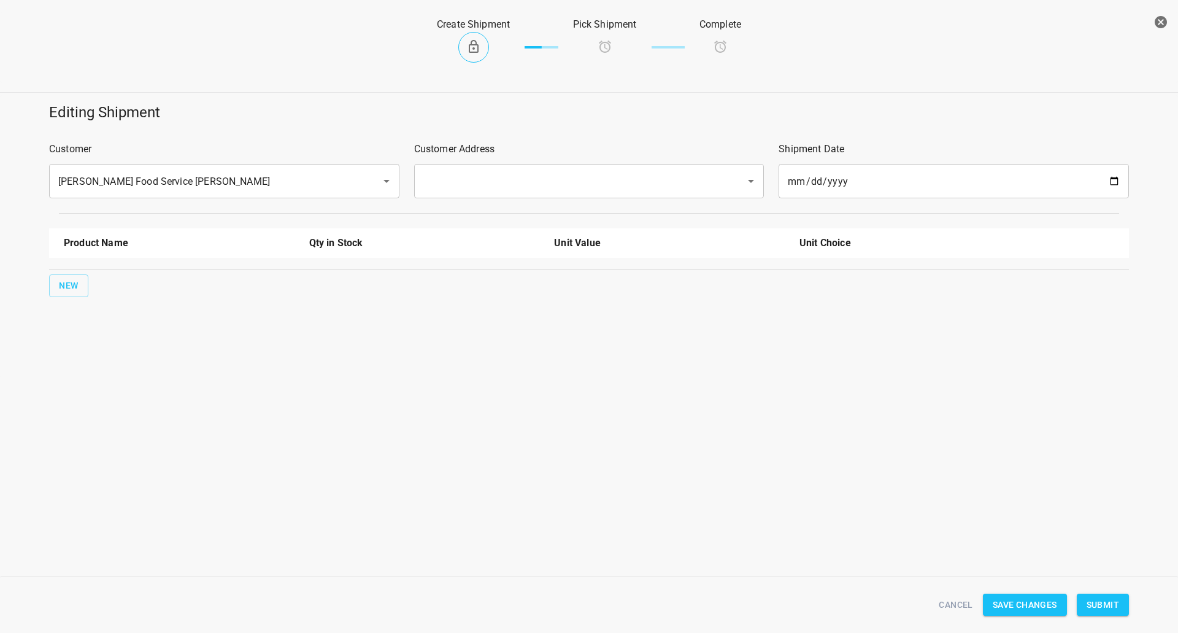
click at [458, 171] on input "text" at bounding box center [572, 180] width 305 height 23
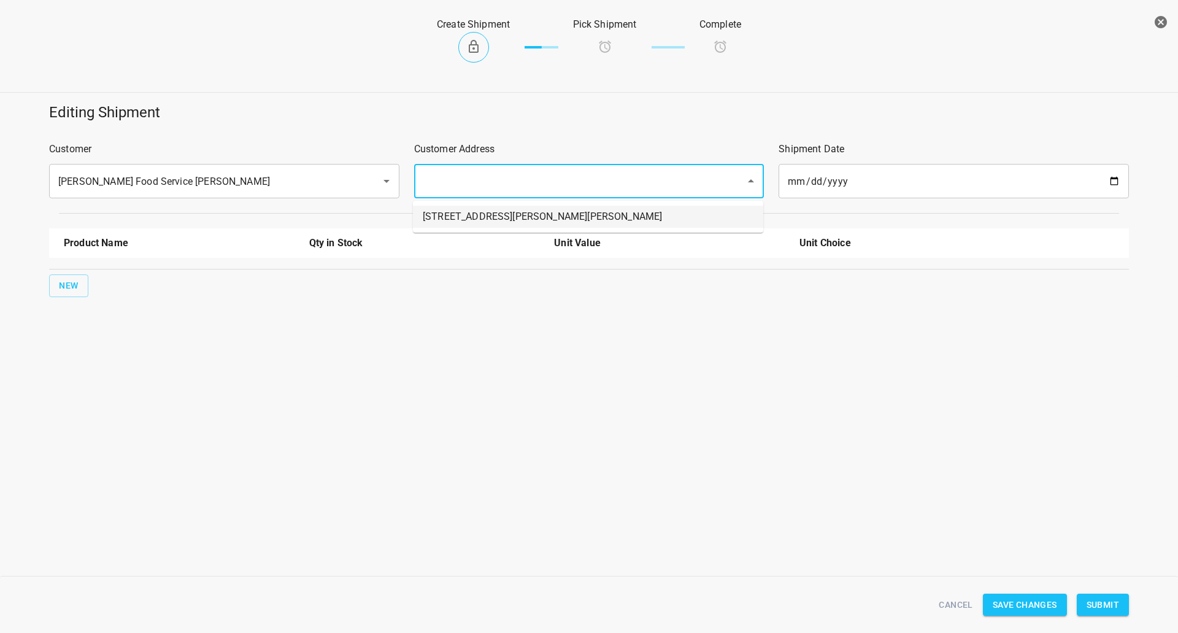
click at [457, 212] on li "[STREET_ADDRESS][PERSON_NAME][PERSON_NAME]" at bounding box center [588, 217] width 350 height 22
type input "[STREET_ADDRESS][PERSON_NAME][PERSON_NAME]"
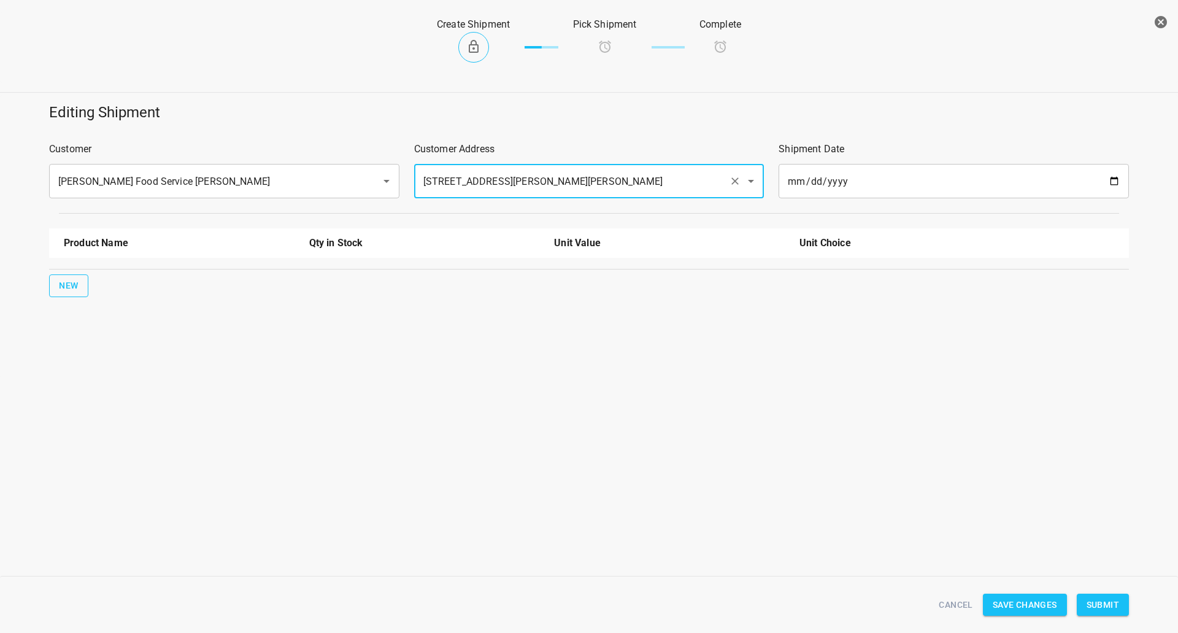
click at [53, 282] on button "New" at bounding box center [68, 285] width 39 height 23
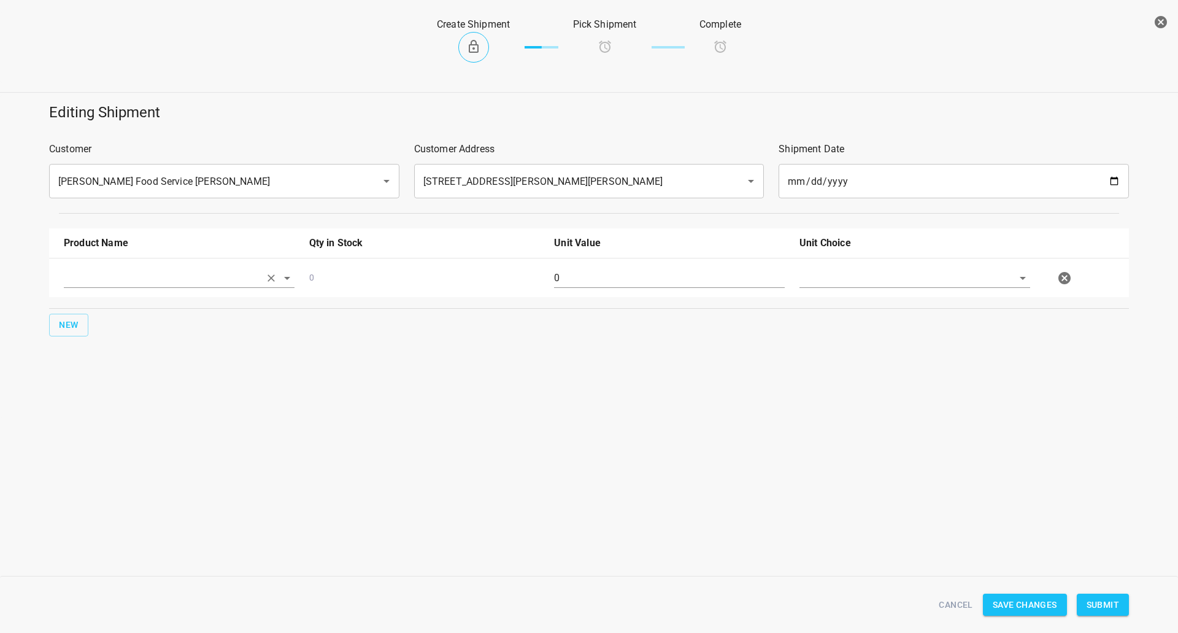
drag, startPoint x: 53, startPoint y: 282, endPoint x: 104, endPoint y: 280, distance: 50.3
click at [101, 280] on input "text" at bounding box center [162, 277] width 196 height 19
click at [142, 311] on li "330ml Still" at bounding box center [179, 306] width 231 height 22
type input "330ml Still"
drag, startPoint x: 690, startPoint y: 284, endPoint x: 450, endPoint y: 370, distance: 255.5
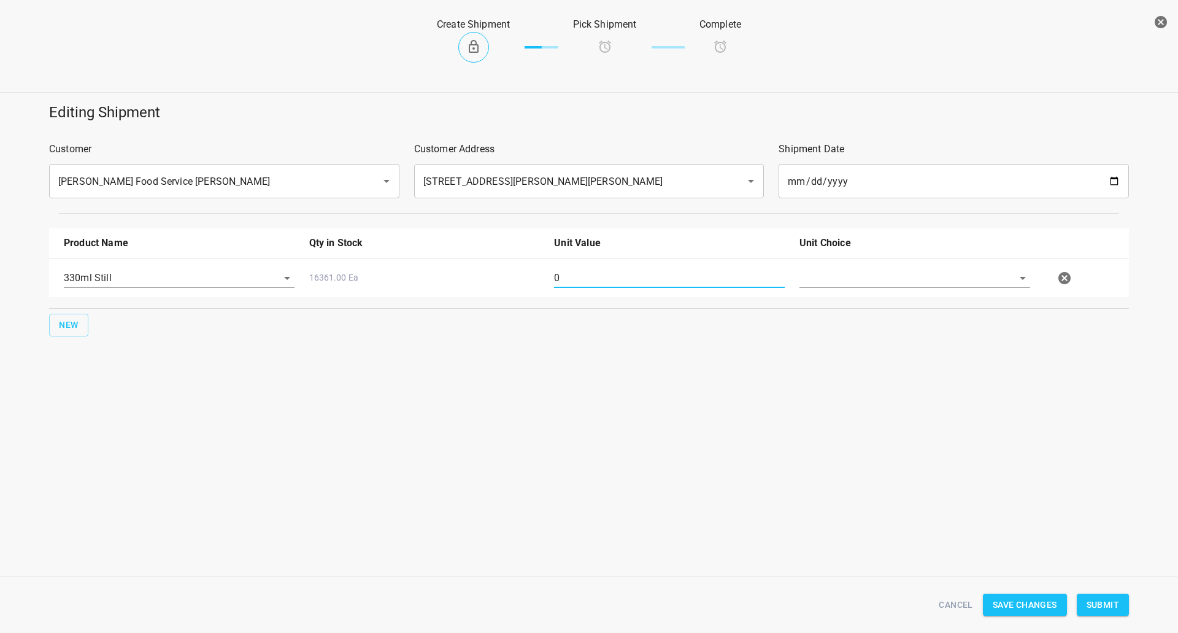
click at [361, 333] on div "Product Name Qty in Stock Unit Value Unit Choice 330ml Still 16361.00 Ea 0 New" at bounding box center [589, 282] width 1095 height 123
type input "1512"
click at [876, 287] on input "text" at bounding box center [898, 277] width 196 height 19
click at [870, 300] on li "[PERSON_NAME]" at bounding box center [915, 306] width 231 height 22
type input "[PERSON_NAME]"
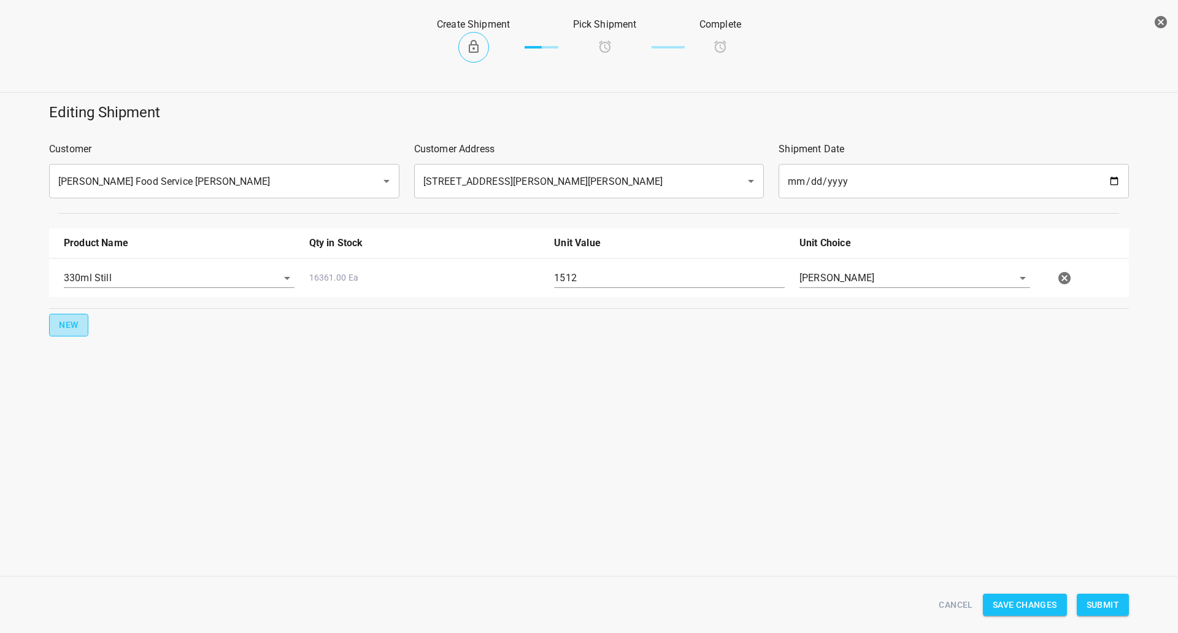
click at [79, 325] on button "New" at bounding box center [68, 325] width 39 height 23
click at [122, 314] on input "text" at bounding box center [162, 316] width 196 height 19
click at [113, 416] on li "330ml Sparkling" at bounding box center [179, 412] width 231 height 22
type input "330ml Sparkling"
drag, startPoint x: 673, startPoint y: 318, endPoint x: 329, endPoint y: 351, distance: 345.9
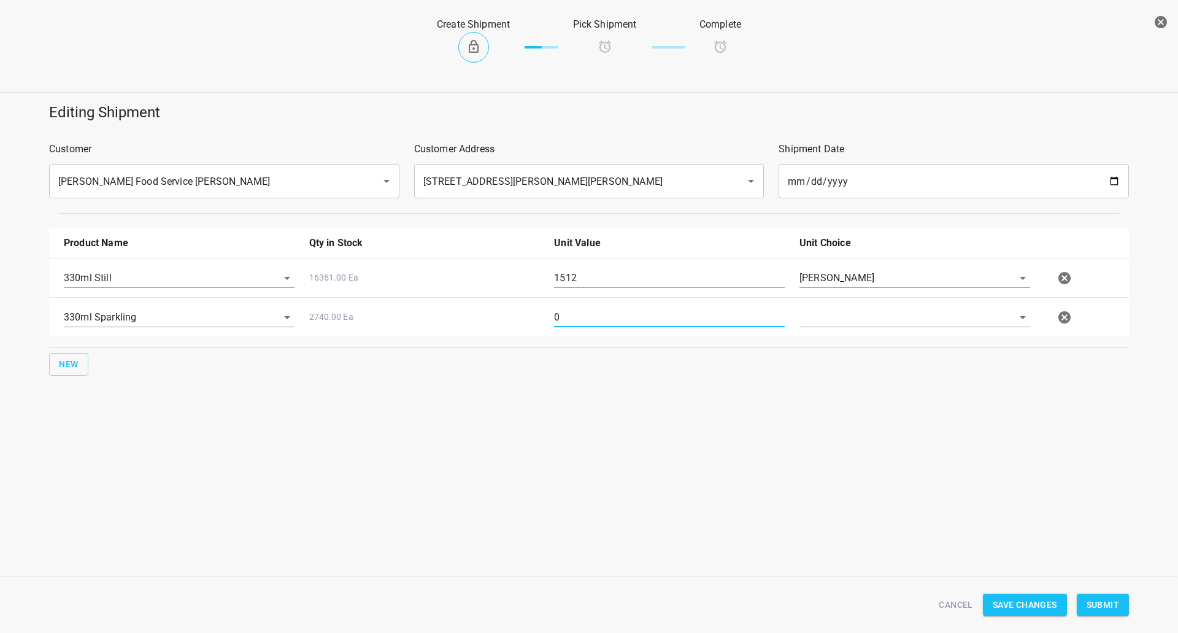
click at [359, 347] on div "Product Name Qty in Stock Unit Value Unit Choice 330ml Still 16361.00 Ea 1512 […" at bounding box center [589, 302] width 1095 height 162
type input "378"
click at [855, 340] on div at bounding box center [914, 322] width 245 height 44
drag, startPoint x: 861, startPoint y: 322, endPoint x: 864, endPoint y: 332, distance: 10.3
click at [864, 322] on input "text" at bounding box center [898, 316] width 196 height 19
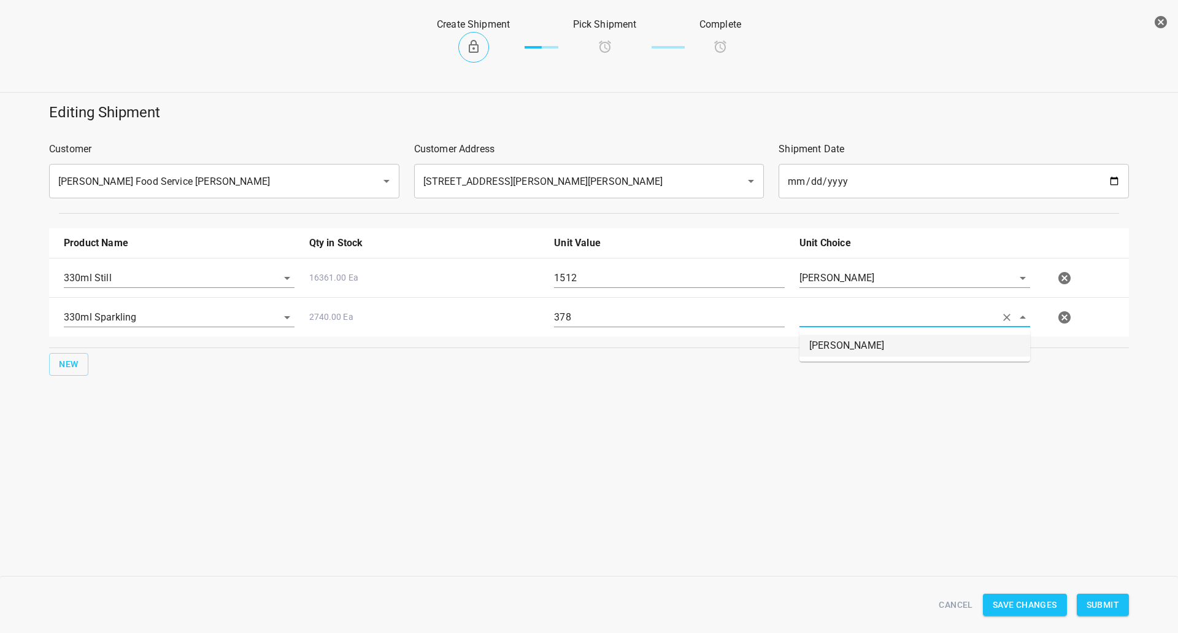
click at [867, 347] on li "[PERSON_NAME]" at bounding box center [915, 345] width 231 height 22
type input "[PERSON_NAME]"
click at [88, 366] on button "New" at bounding box center [68, 364] width 39 height 23
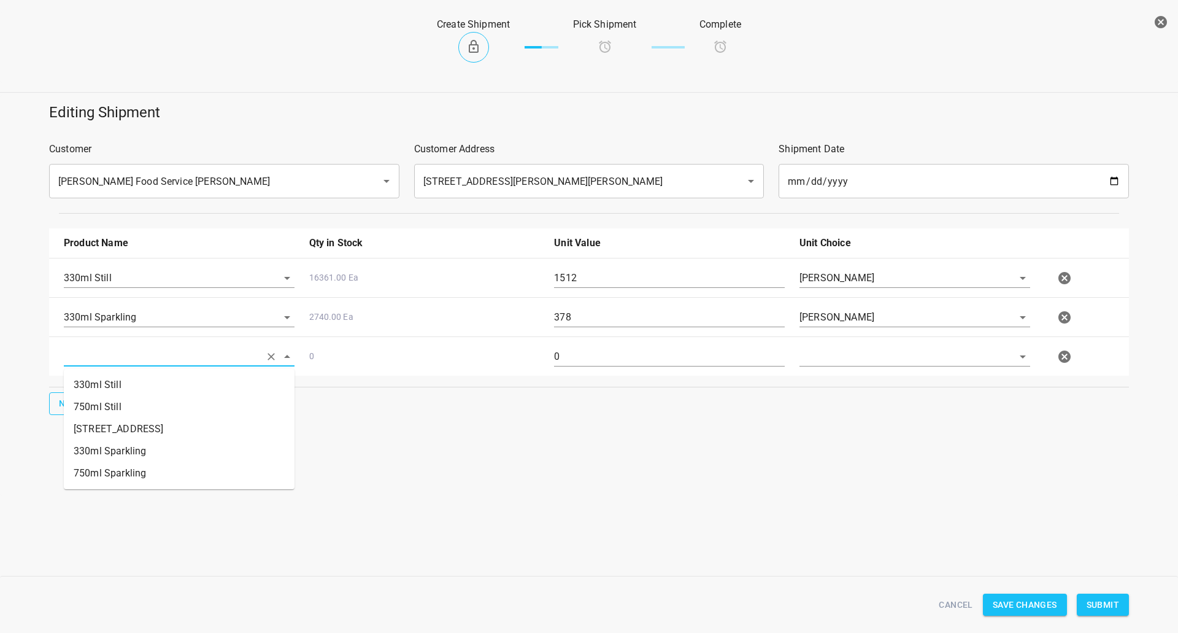
click at [98, 361] on input "text" at bounding box center [162, 356] width 196 height 19
click at [107, 411] on li "750ml Still" at bounding box center [179, 407] width 231 height 22
type input "750ml Still"
click at [79, 402] on button "New" at bounding box center [68, 403] width 39 height 23
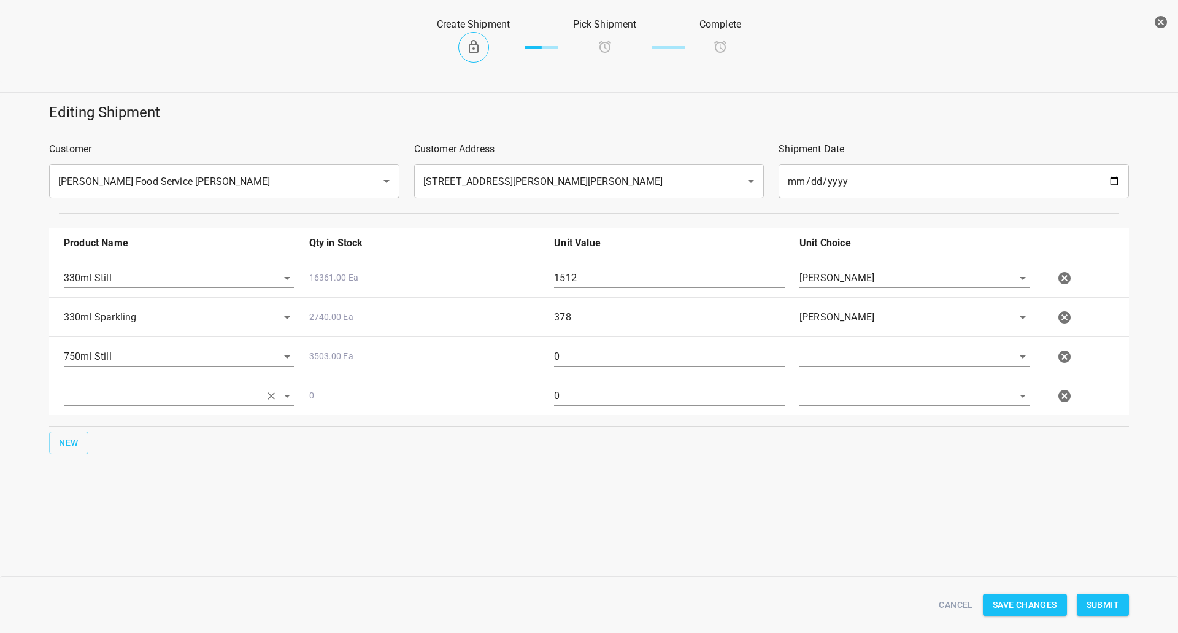
click at [92, 398] on input "text" at bounding box center [162, 395] width 196 height 19
click at [96, 512] on li "750ml Sparkling" at bounding box center [179, 512] width 231 height 22
type input "750ml Sparkling"
drag, startPoint x: 711, startPoint y: 359, endPoint x: 312, endPoint y: 357, distance: 398.9
click at [44, 392] on div "Product Name Qty in Stock Unit Value Unit Choice 330ml Still 16361.00 Ea 1512 […" at bounding box center [589, 341] width 1095 height 241
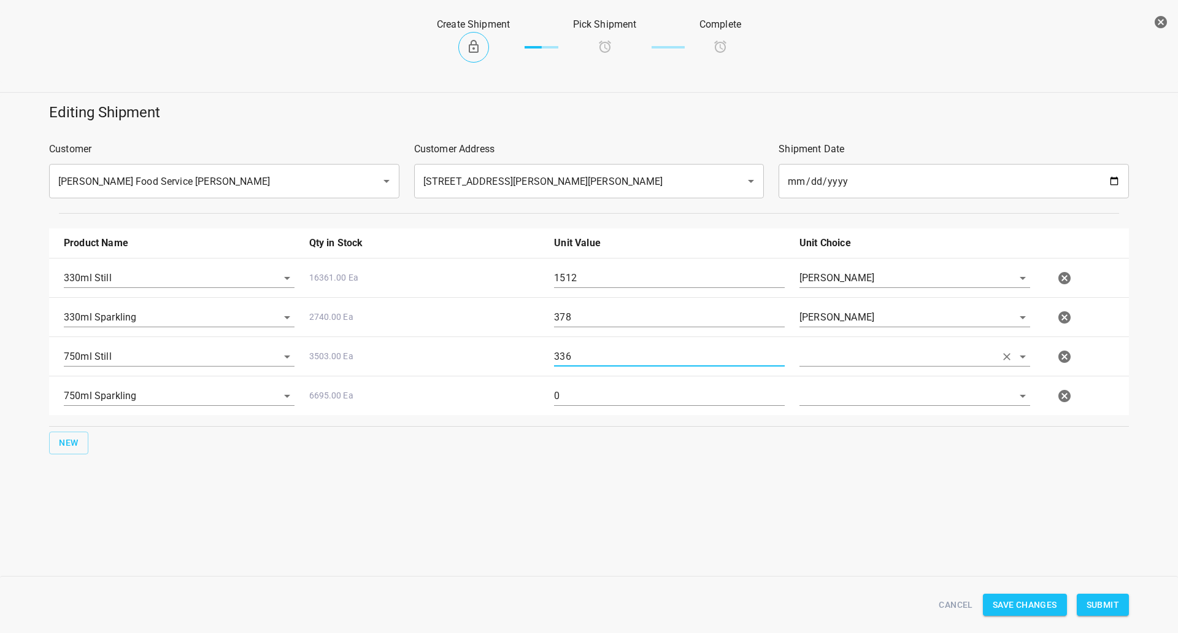
type input "336"
click at [877, 361] on input "text" at bounding box center [898, 356] width 196 height 19
click at [837, 390] on li "[PERSON_NAME]" at bounding box center [915, 385] width 231 height 22
type input "[PERSON_NAME]"
click at [835, 404] on input "text" at bounding box center [898, 395] width 196 height 19
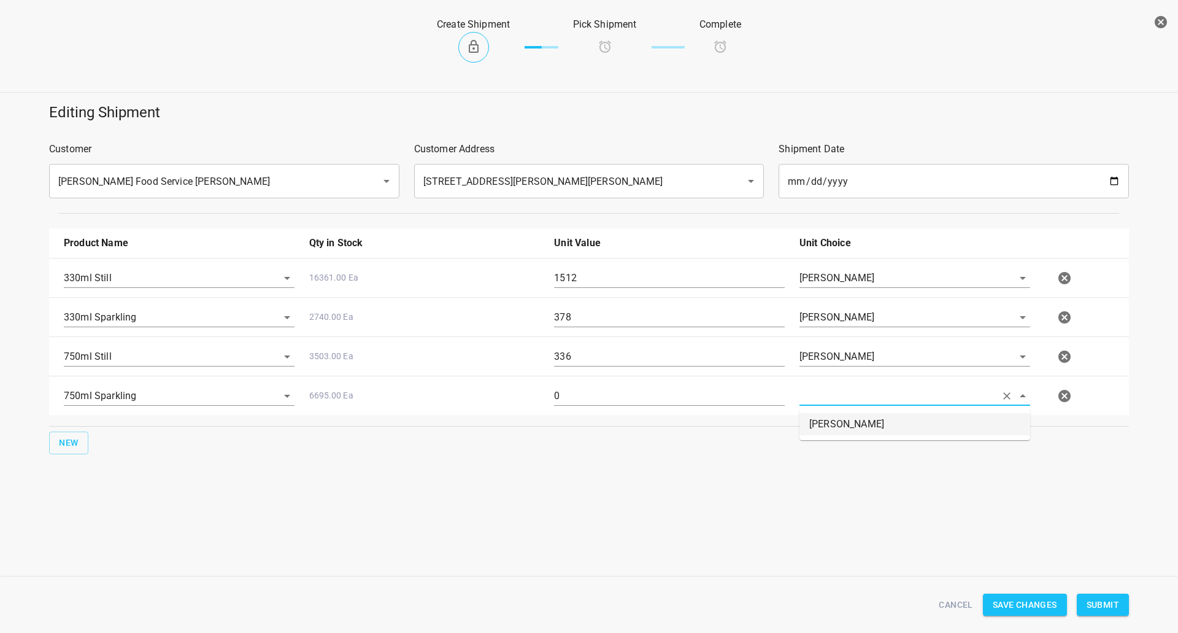
click at [835, 417] on li "[PERSON_NAME]" at bounding box center [915, 424] width 231 height 22
type input "[PERSON_NAME]"
click at [424, 411] on div "750ml Sparkling 6695.00 Ea 0 [PERSON_NAME]" at bounding box center [591, 396] width 1070 height 54
type input "144"
click at [1103, 598] on span "Submit" at bounding box center [1103, 604] width 33 height 15
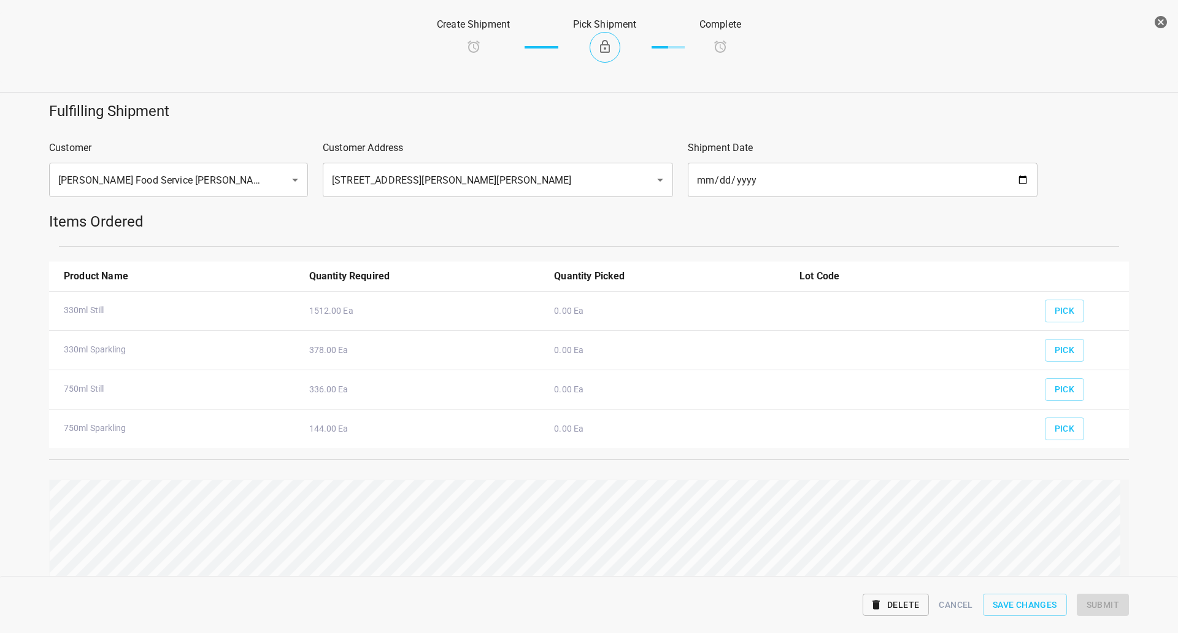
click at [1059, 298] on div "Pick" at bounding box center [1082, 284] width 89 height 47
click at [1059, 302] on button "Pick" at bounding box center [1065, 311] width 40 height 23
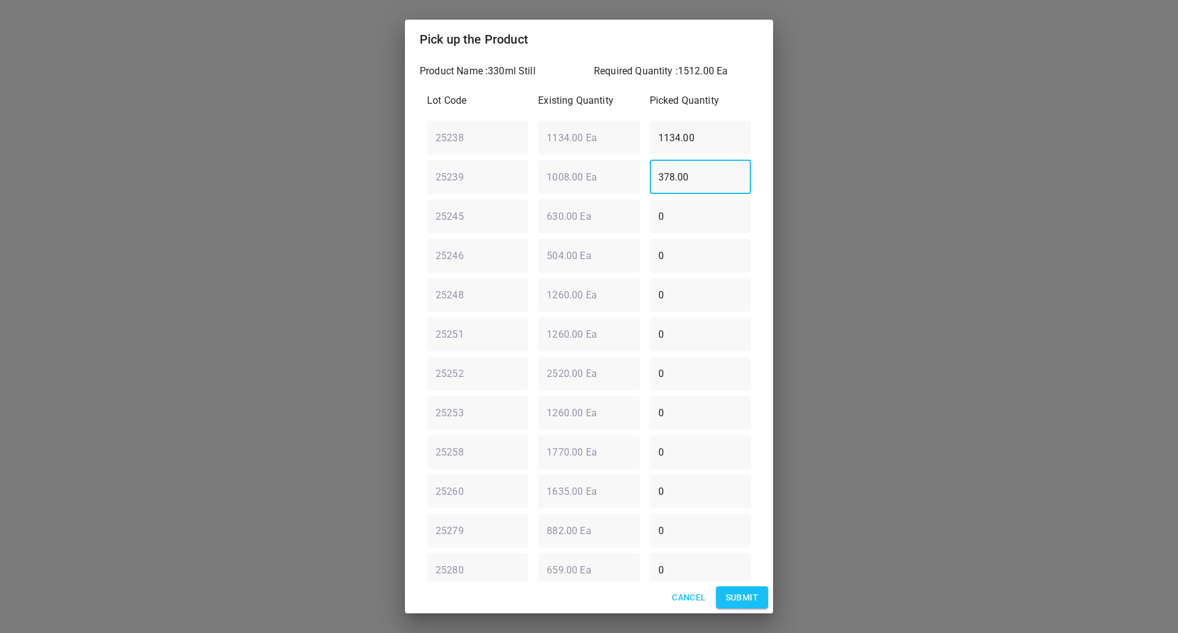
drag, startPoint x: 692, startPoint y: 174, endPoint x: 359, endPoint y: 169, distance: 333.3
click at [412, 171] on div "Product Name : 330ml Still Required Quantity : 1512.00 Ea Lot Code Existing Qua…" at bounding box center [589, 320] width 368 height 522
type input "0"
click at [473, 153] on div "25238 ​ 1134.00 Ea ​ 1134.00 ​" at bounding box center [589, 137] width 334 height 44
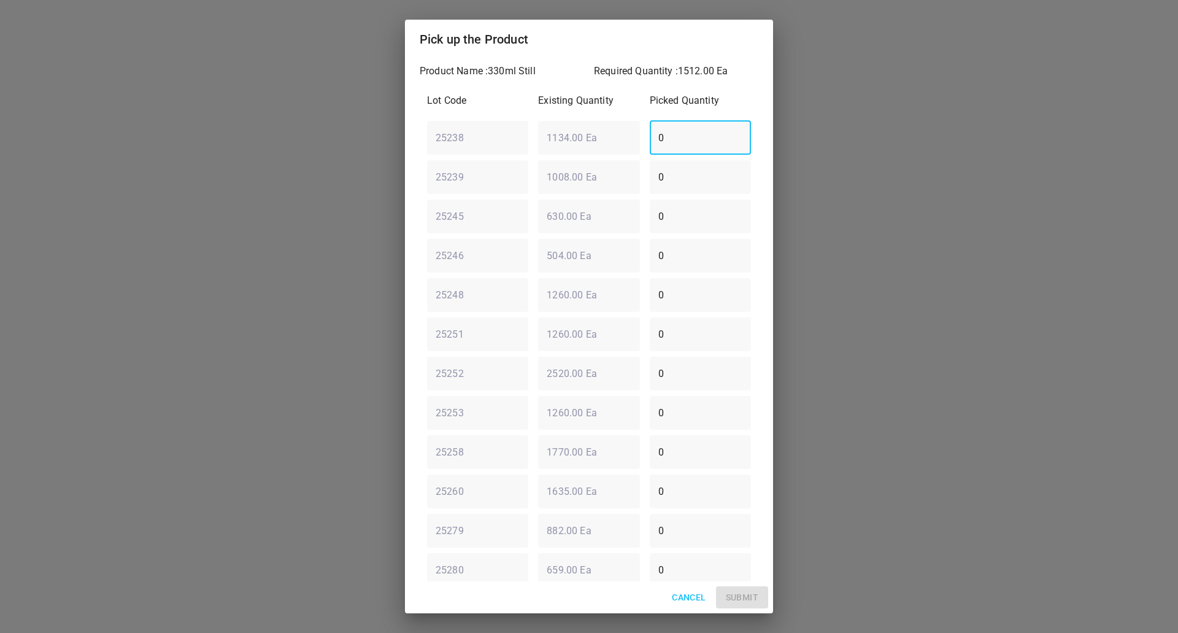
type input "0"
drag, startPoint x: 676, startPoint y: 309, endPoint x: 616, endPoint y: 315, distance: 60.4
click at [616, 315] on div "Lot Code Existing Quantity Picked Quantity 25238 ​ 1134.00 Ea ​ 0 ​ 25239 ​ 100…" at bounding box center [589, 393] width 339 height 614
click at [632, 290] on div "25248 ​ 1260.00 Ea ​ 252 ​" at bounding box center [589, 295] width 334 height 44
type input "252"
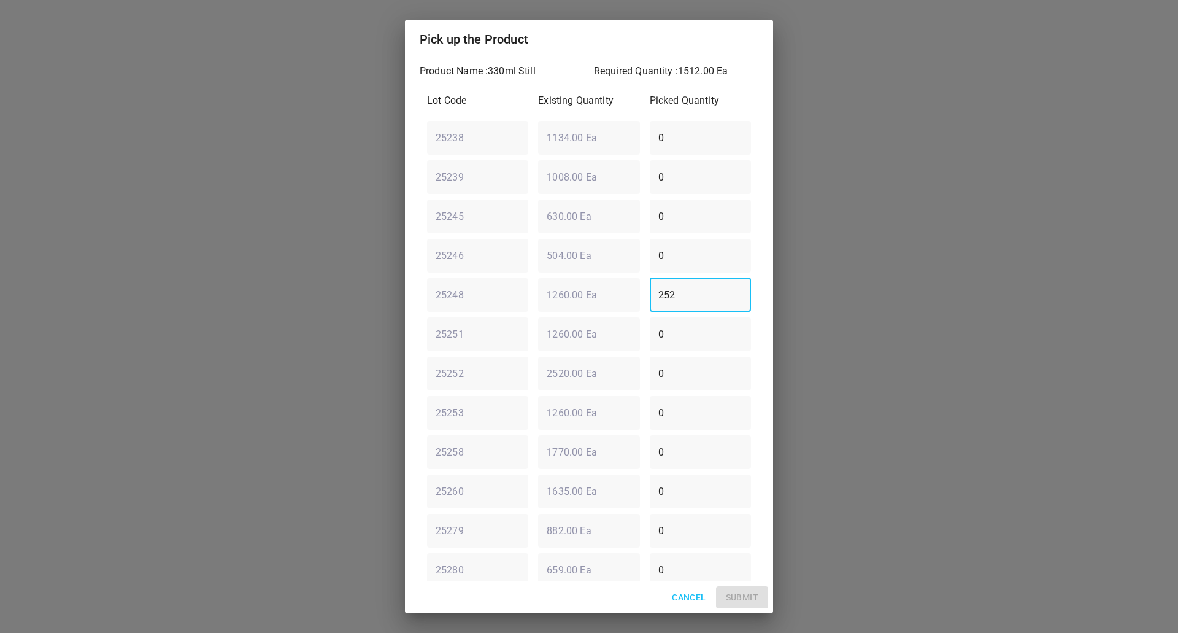
click at [584, 260] on div "25246 ​ 504.00 Ea ​ 0 ​" at bounding box center [589, 255] width 334 height 44
type input "252"
click at [503, 319] on div "Lot Code Existing Quantity Picked Quantity 25238 ​ 1134.00 Ea ​ 0 ​ 25239 ​ 100…" at bounding box center [589, 393] width 339 height 614
type input "1260"
click at [747, 603] on span "Submit" at bounding box center [742, 597] width 33 height 15
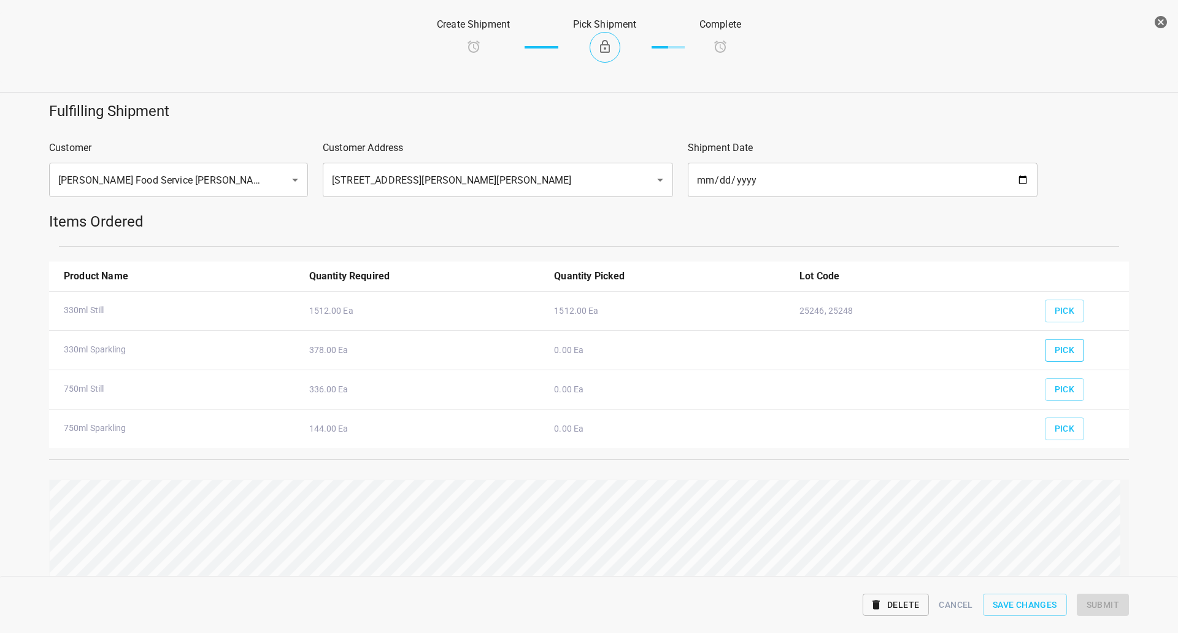
click at [1067, 346] on button "Pick" at bounding box center [1065, 350] width 40 height 23
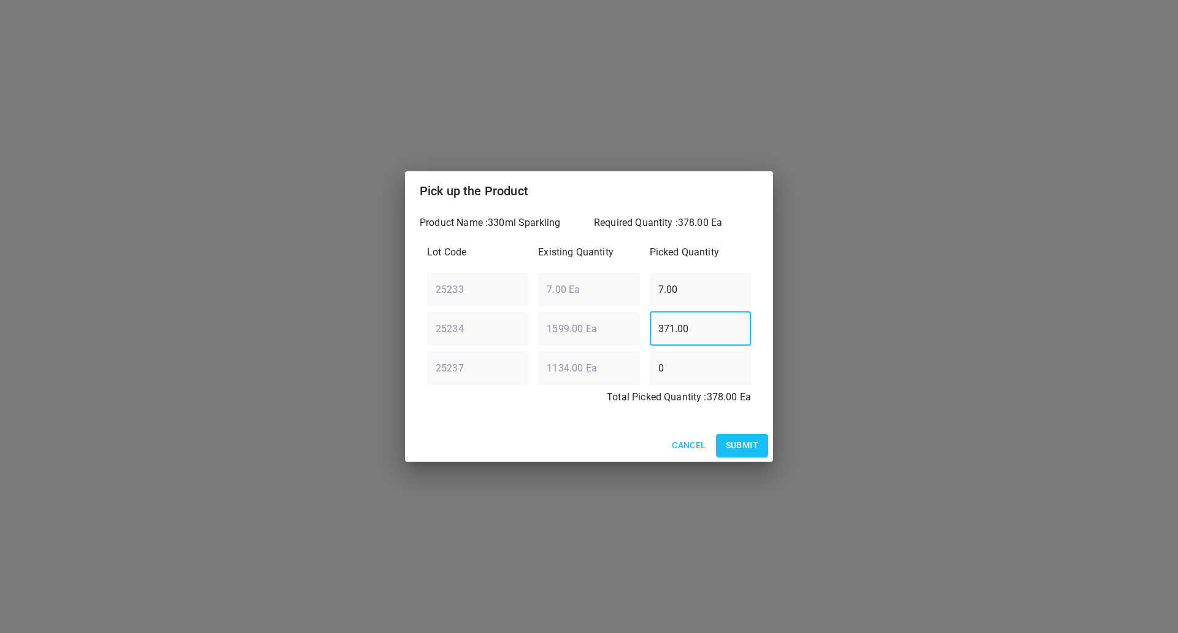
drag, startPoint x: 716, startPoint y: 330, endPoint x: 196, endPoint y: 362, distance: 520.8
click at [196, 362] on div "Pick up the Product Product Name : 330ml Sparkling Required Quantity : 378.00 E…" at bounding box center [589, 316] width 1178 height 633
type input "378"
click at [581, 318] on div "Lot Code Existing Quantity Picked Quantity 25233 ​ 7.00 Ea ​ 7.00 ​ 25234 ​ 159…" at bounding box center [589, 329] width 339 height 182
type input "0"
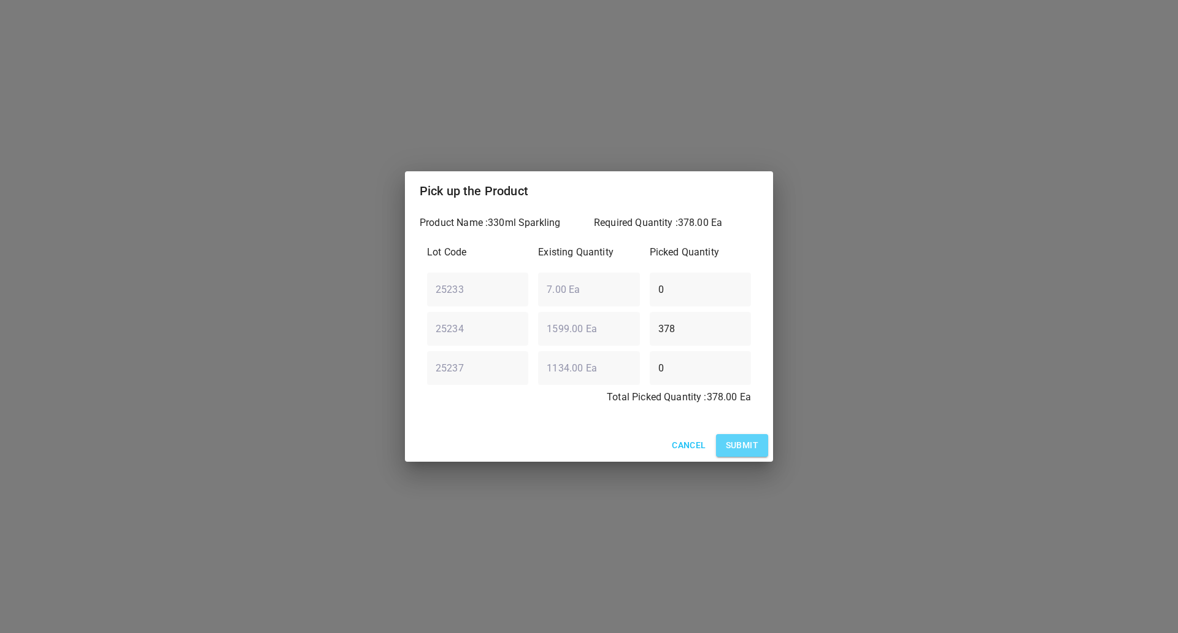
click at [759, 440] on button "Submit" at bounding box center [742, 445] width 52 height 23
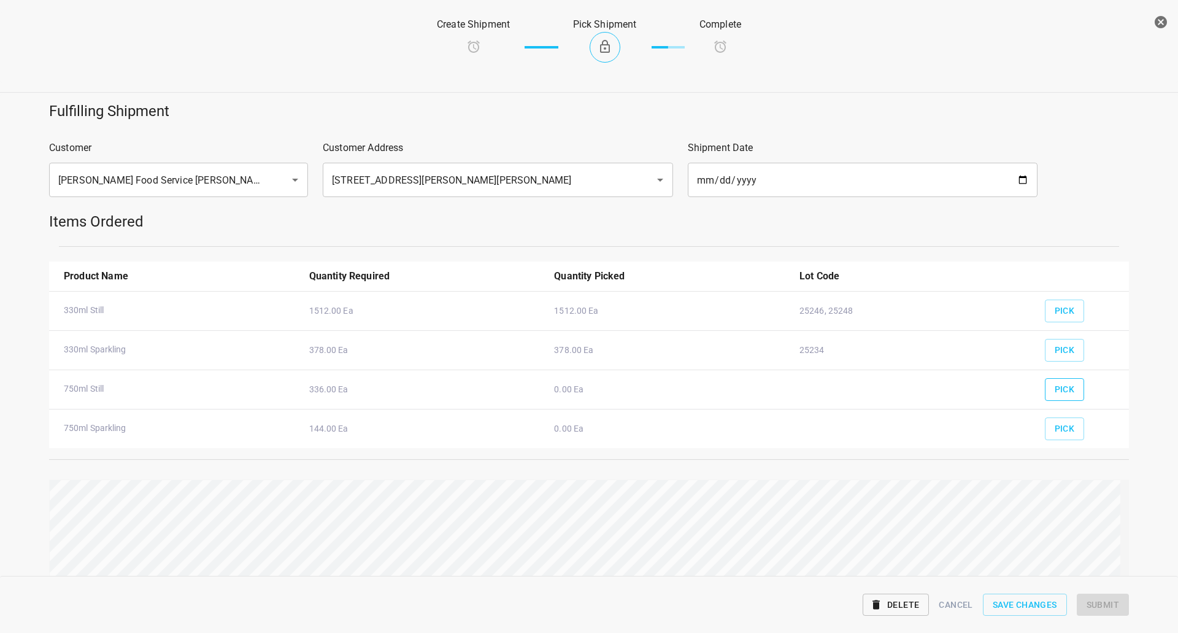
click at [1066, 385] on span "Pick" at bounding box center [1065, 389] width 20 height 15
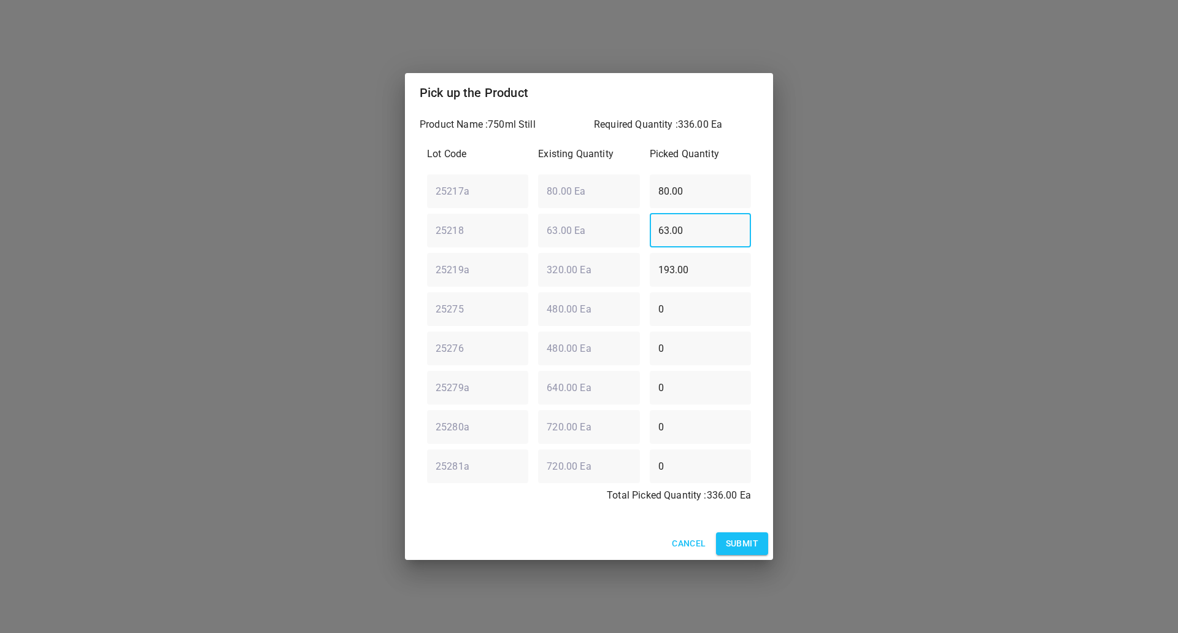
drag, startPoint x: 724, startPoint y: 233, endPoint x: 30, endPoint y: 243, distance: 693.6
click at [36, 258] on div "Pick up the Product Product Name : 750ml Still Required Quantity : 336.00 Ea Lo…" at bounding box center [589, 316] width 1178 height 633
type input "16"
click at [562, 269] on div "25219a ​ 320.00 Ea ​ 193.00 ​" at bounding box center [589, 269] width 334 height 44
type input "160"
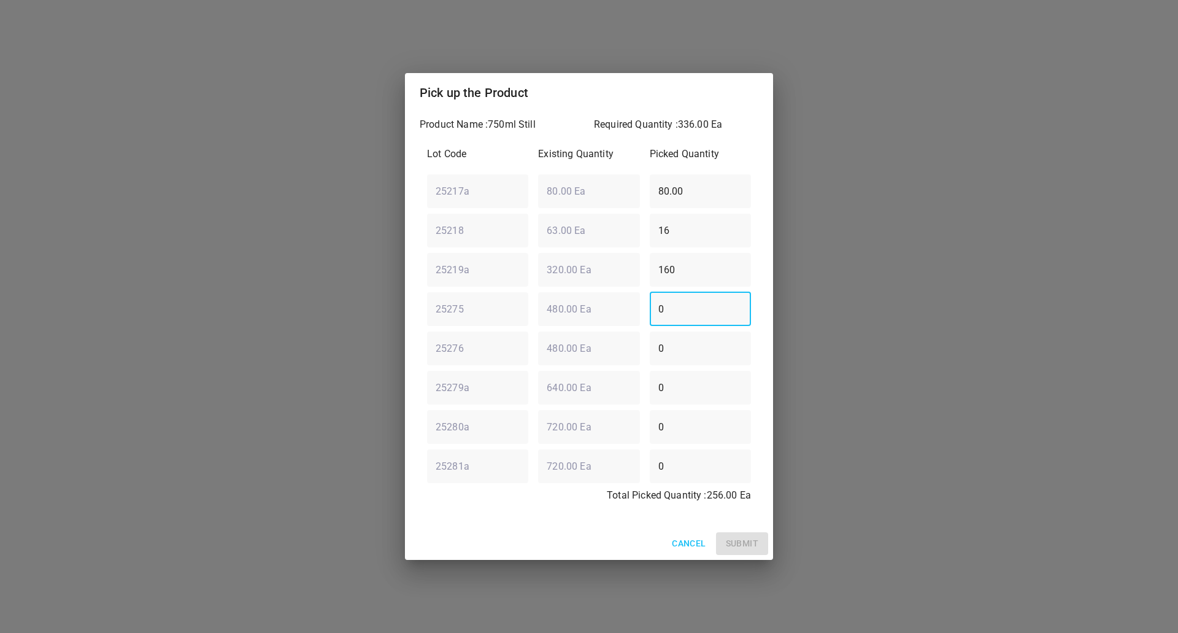
click at [543, 317] on div "25275 ​ 480.00 Ea ​ 0 ​" at bounding box center [589, 309] width 334 height 44
type input "160"
drag, startPoint x: 716, startPoint y: 187, endPoint x: 0, endPoint y: 330, distance: 729.8
click at [85, 312] on div "Pick up the Product Product Name : 750ml Still Required Quantity : 336.00 Ea Lo…" at bounding box center [589, 316] width 1178 height 633
type input "0"
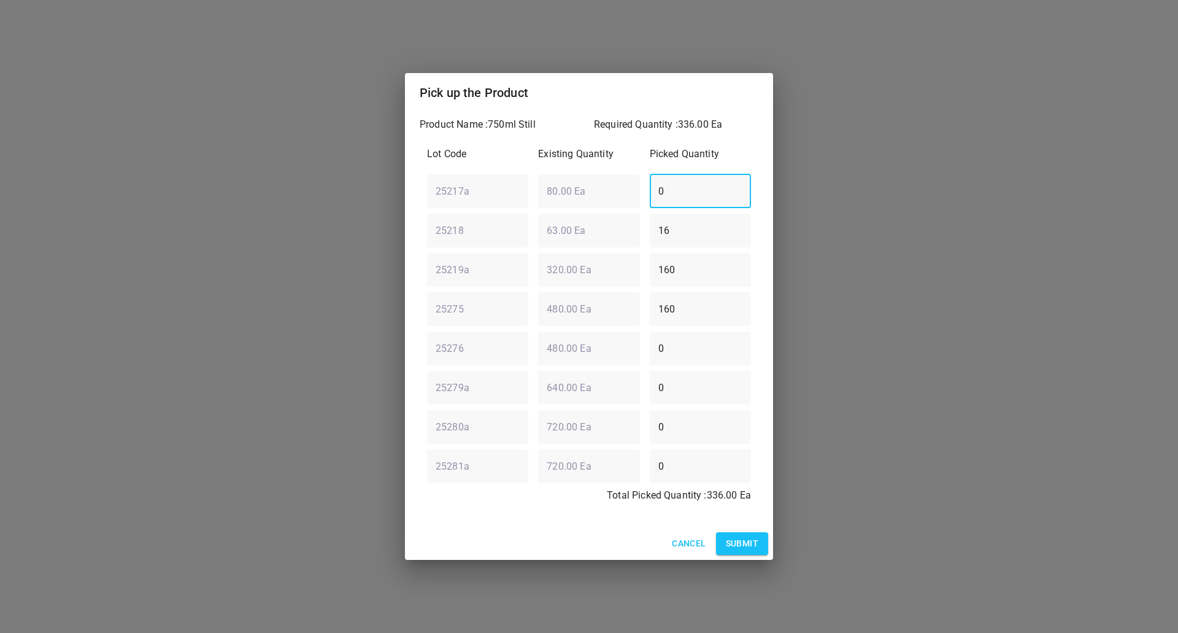
click at [738, 533] on button "Submit" at bounding box center [742, 543] width 52 height 23
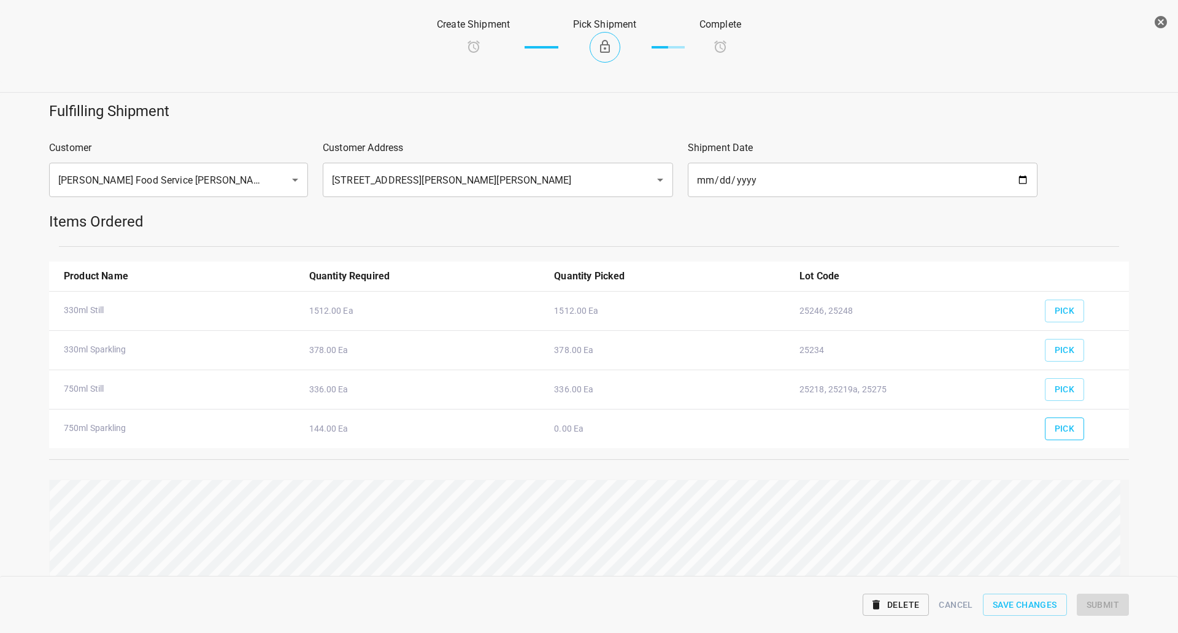
click at [1068, 421] on button "Pick" at bounding box center [1065, 428] width 40 height 23
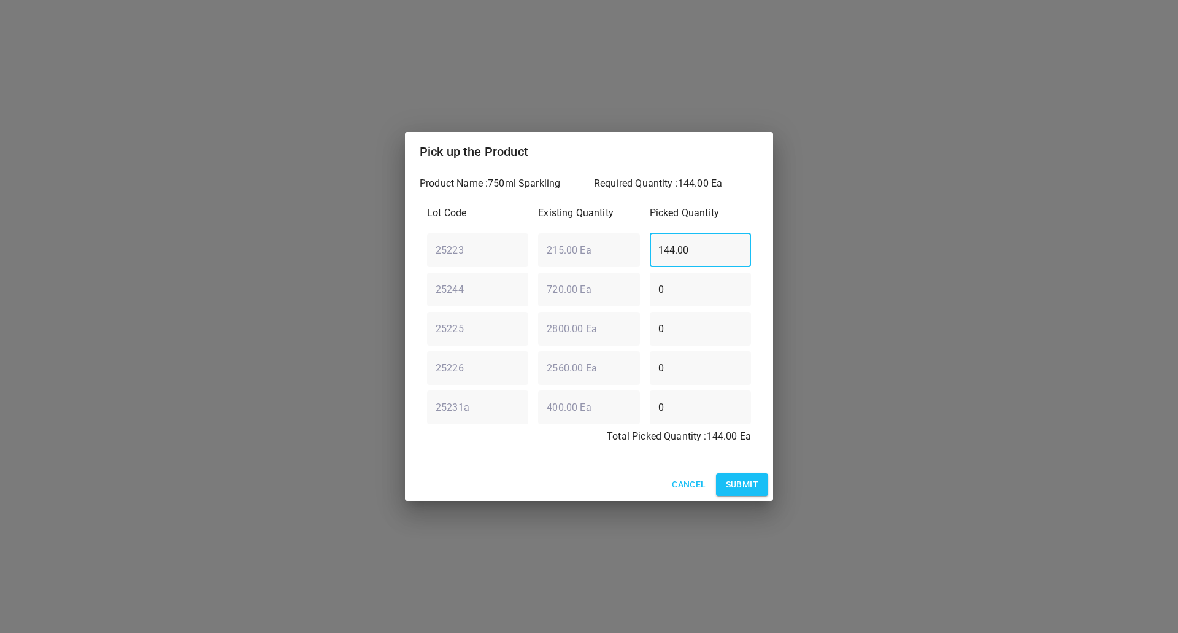
click at [434, 273] on div "Lot Code Existing Quantity Picked Quantity 25223 ​ 215.00 Ea ​ 144.00 ​ 25244 ​…" at bounding box center [589, 328] width 339 height 260
type input "0"
drag, startPoint x: 717, startPoint y: 281, endPoint x: 0, endPoint y: 376, distance: 723.7
click at [0, 372] on div "Pick up the Product Product Name : 750ml Sparkling Required Quantity : 144.00 E…" at bounding box center [589, 316] width 1178 height 633
type input "144"
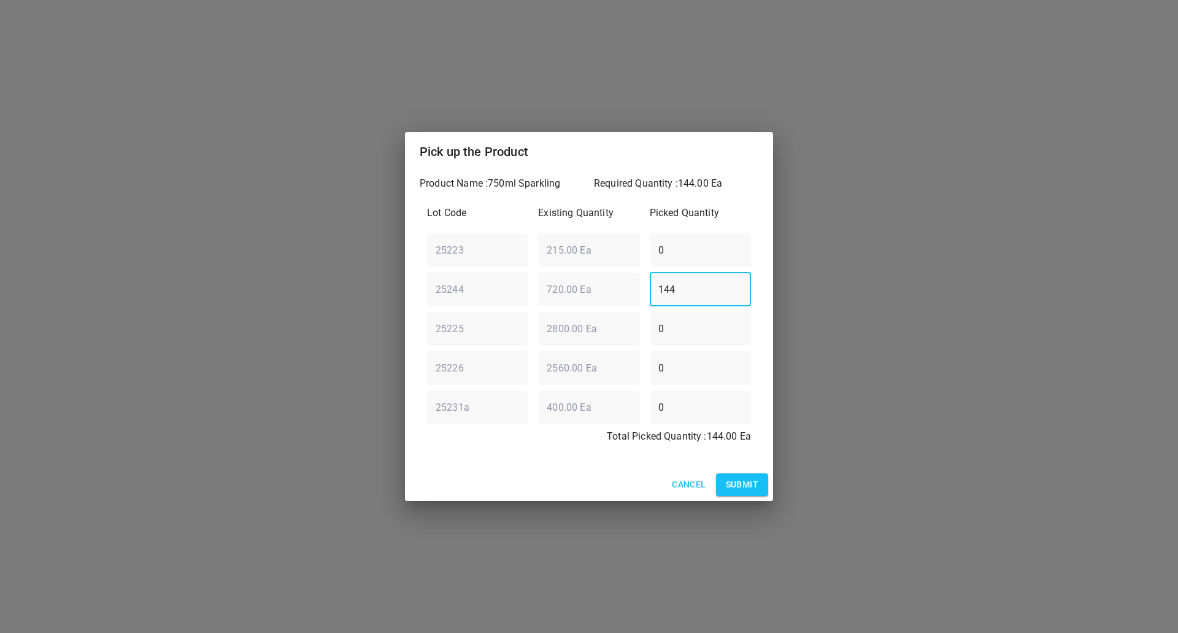
click at [746, 473] on button "Submit" at bounding box center [742, 484] width 52 height 23
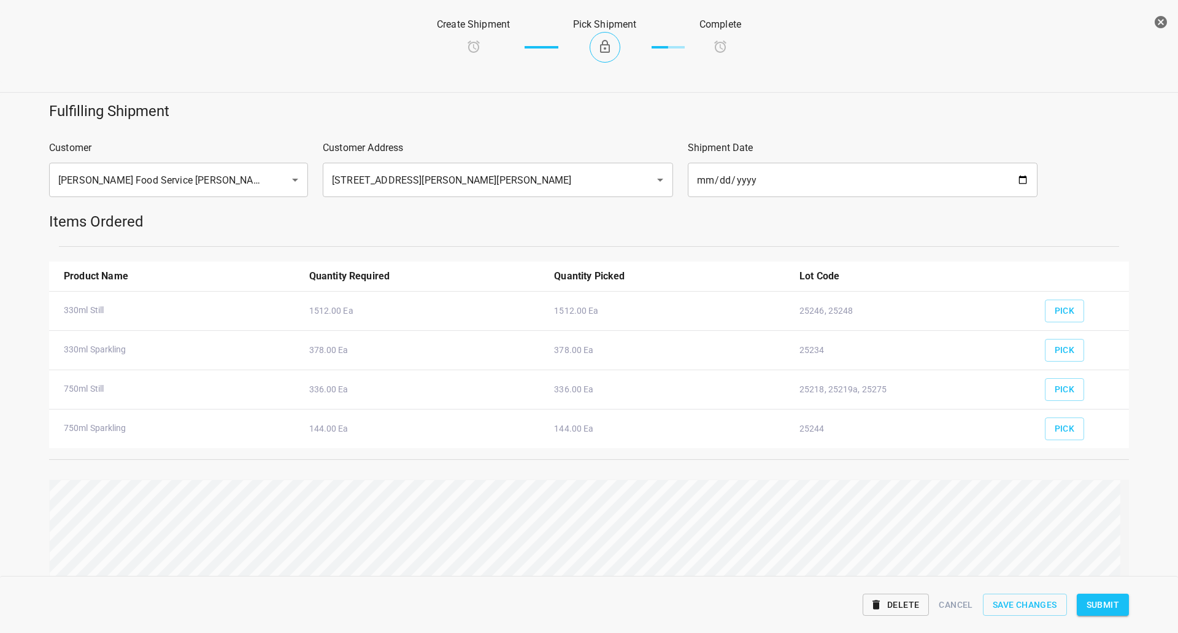
click at [1108, 603] on span "Submit" at bounding box center [1103, 604] width 33 height 15
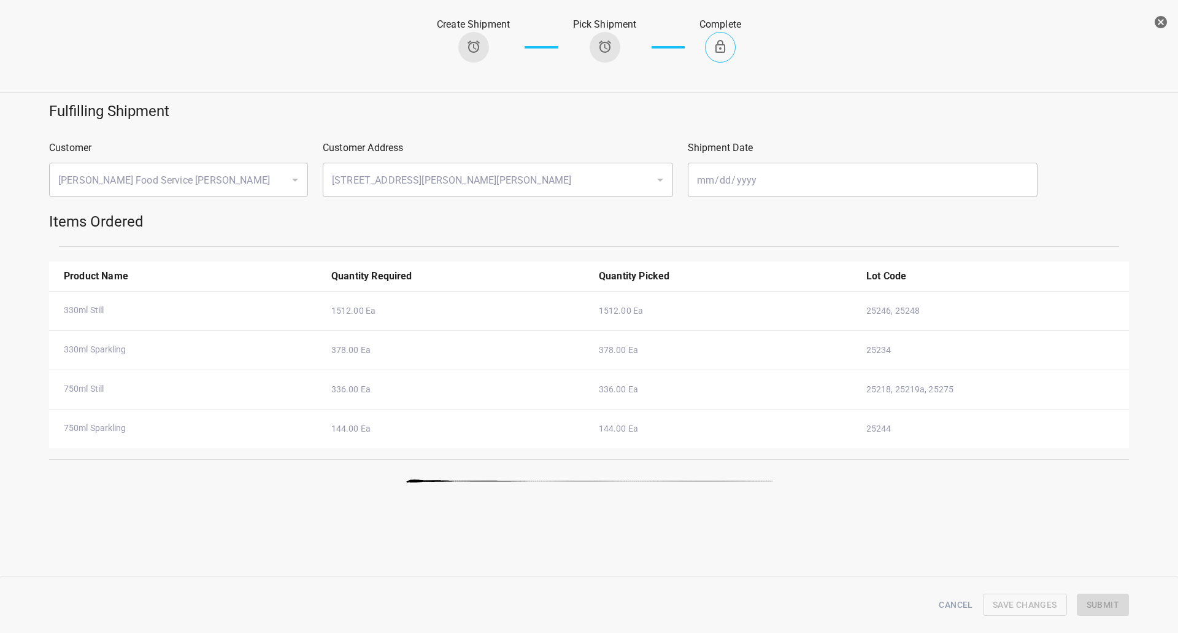
click at [1168, 25] on icon "button" at bounding box center [1161, 22] width 15 height 15
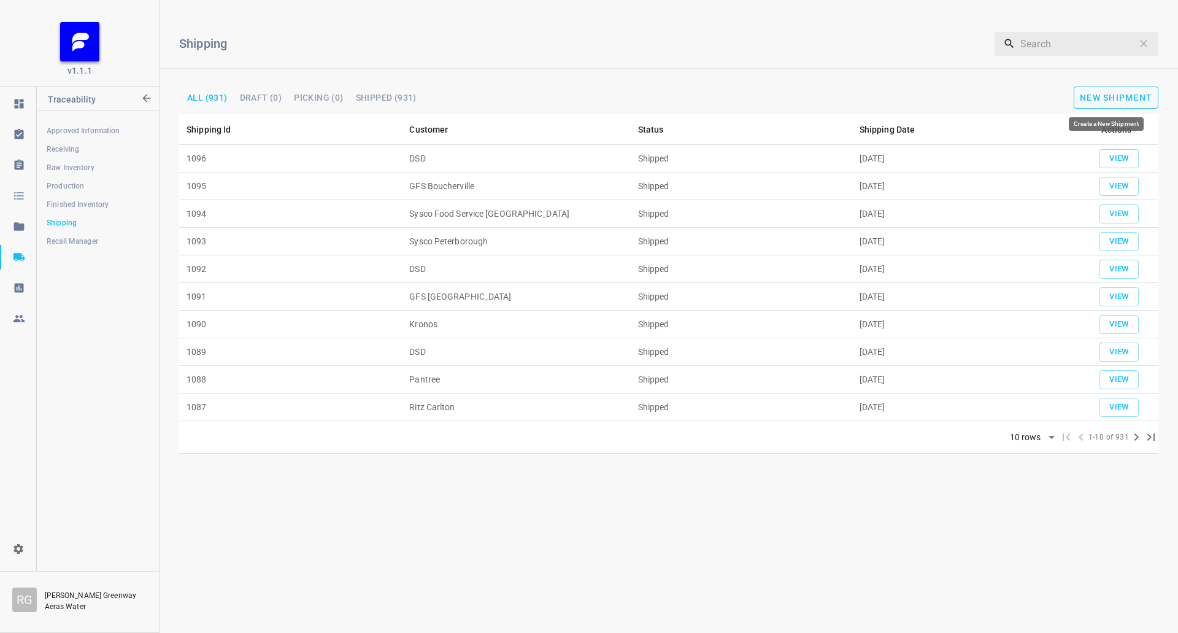
click at [1133, 95] on span "New Shipment" at bounding box center [1116, 98] width 72 height 10
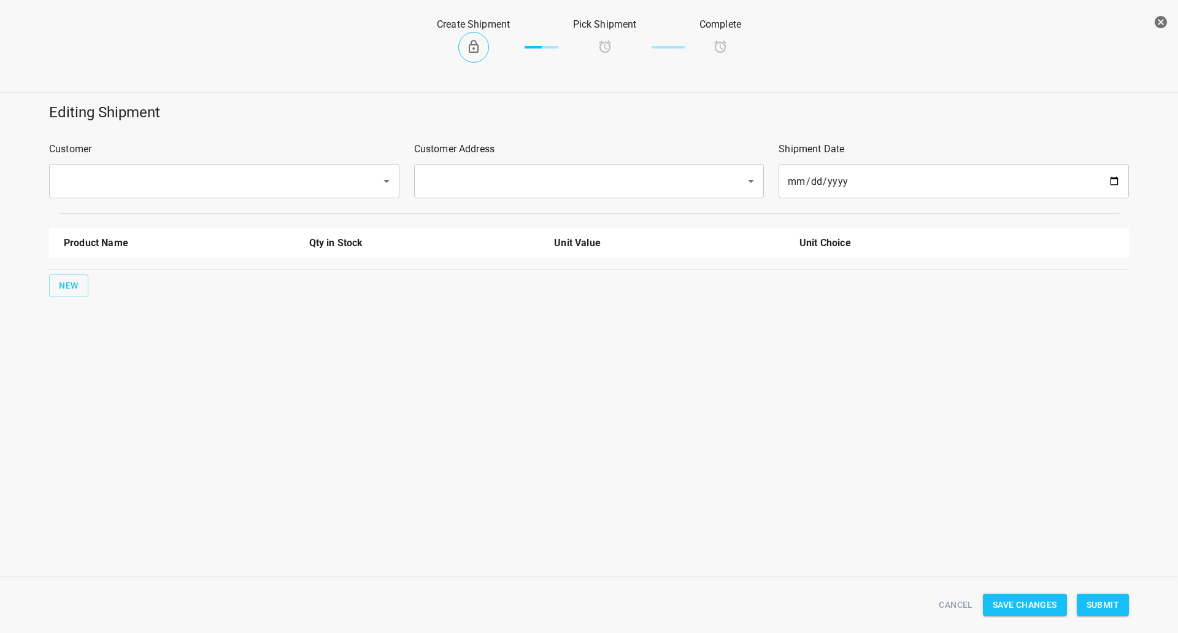
click at [226, 185] on input "text" at bounding box center [207, 180] width 305 height 23
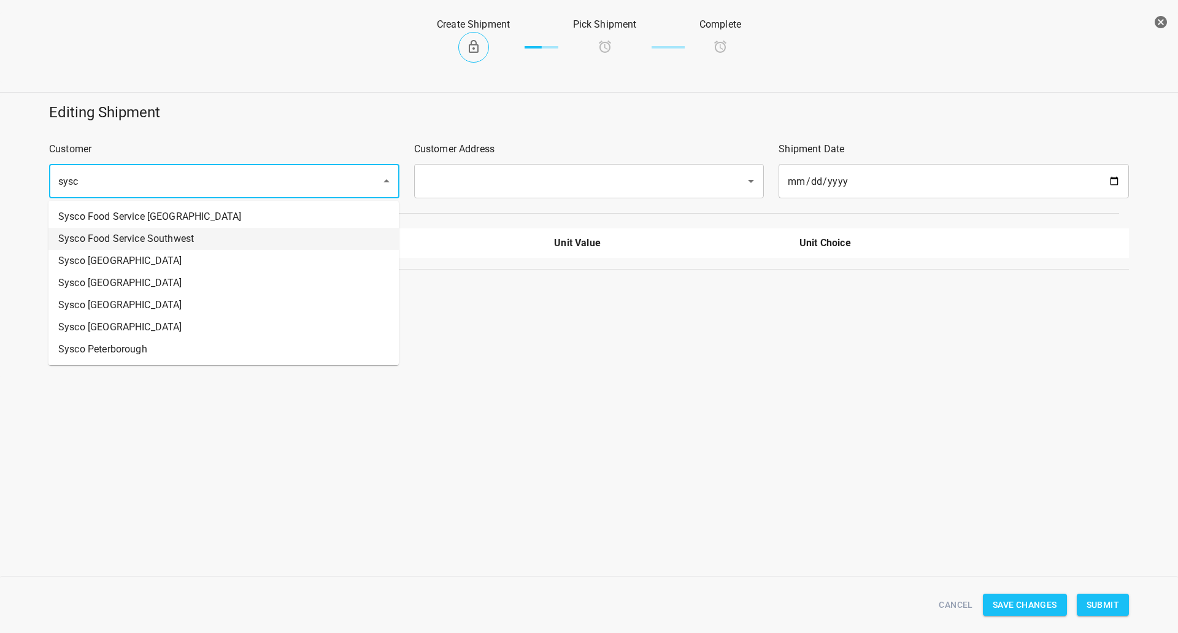
drag, startPoint x: 226, startPoint y: 247, endPoint x: 551, endPoint y: 184, distance: 331.4
click at [227, 248] on li "Sysco Food Service Southwest" at bounding box center [223, 239] width 350 height 22
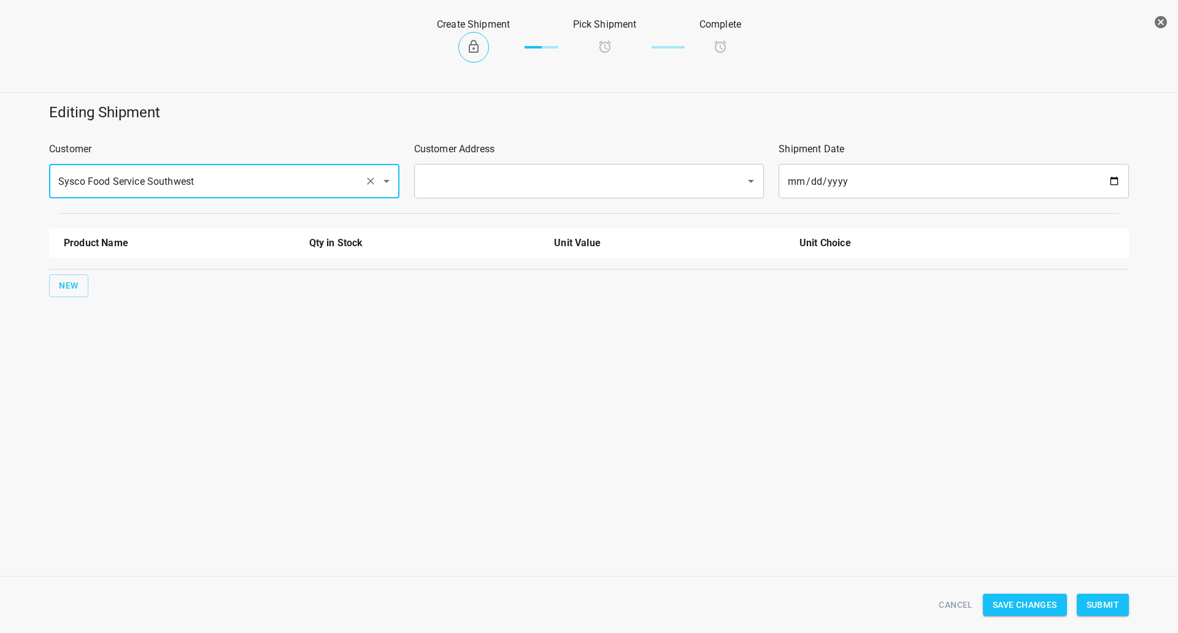
type input "Sysco Food Service Southwest"
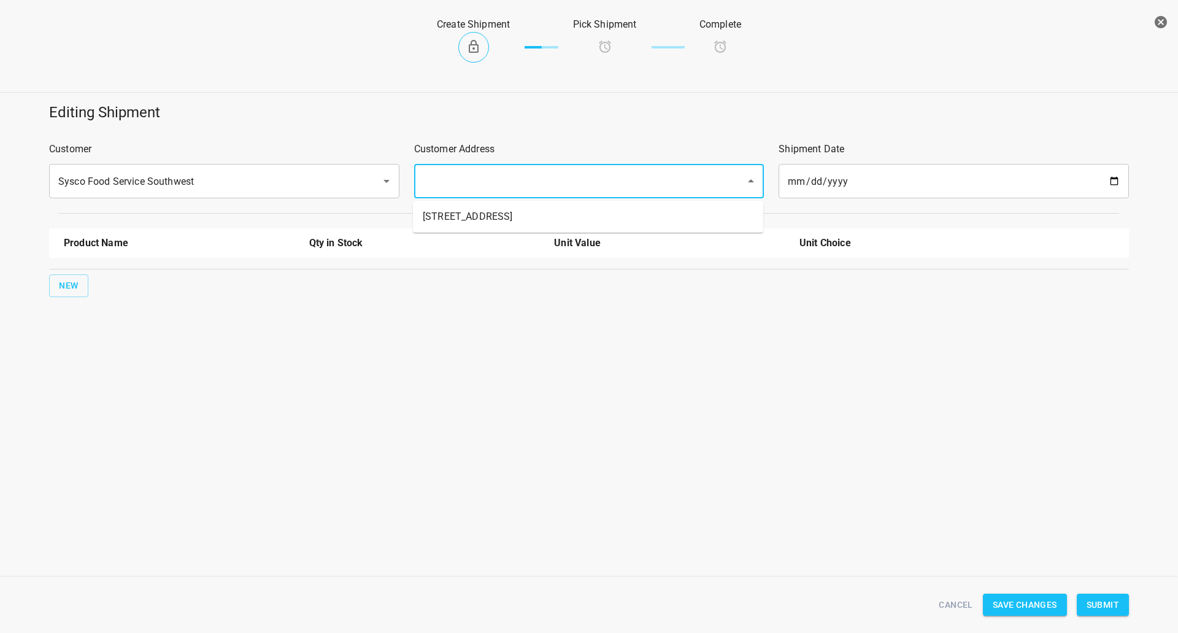
click at [554, 184] on input "text" at bounding box center [572, 180] width 305 height 23
click at [525, 206] on li "[STREET_ADDRESS]" at bounding box center [588, 217] width 350 height 22
type input "[STREET_ADDRESS]"
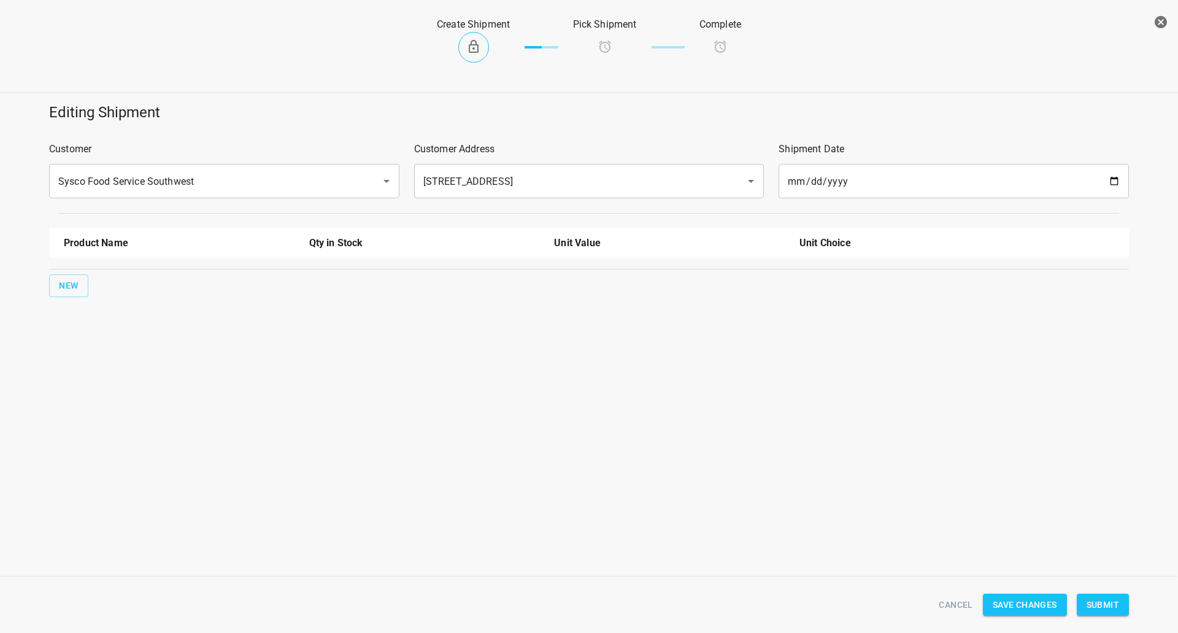
click at [89, 287] on div "New" at bounding box center [589, 286] width 1085 height 28
click at [81, 287] on button "New" at bounding box center [68, 285] width 39 height 23
click at [155, 261] on div at bounding box center [178, 283] width 245 height 44
click at [146, 274] on input "text" at bounding box center [162, 277] width 196 height 19
click at [149, 303] on li "330ml Still" at bounding box center [179, 306] width 231 height 22
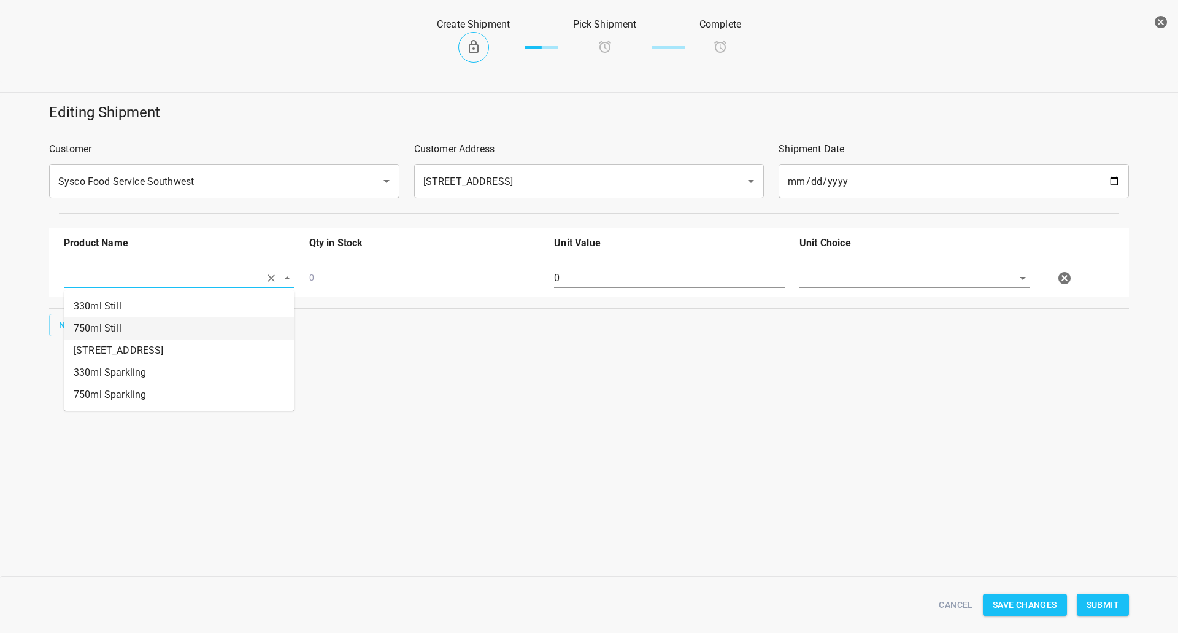
type input "330ml Still"
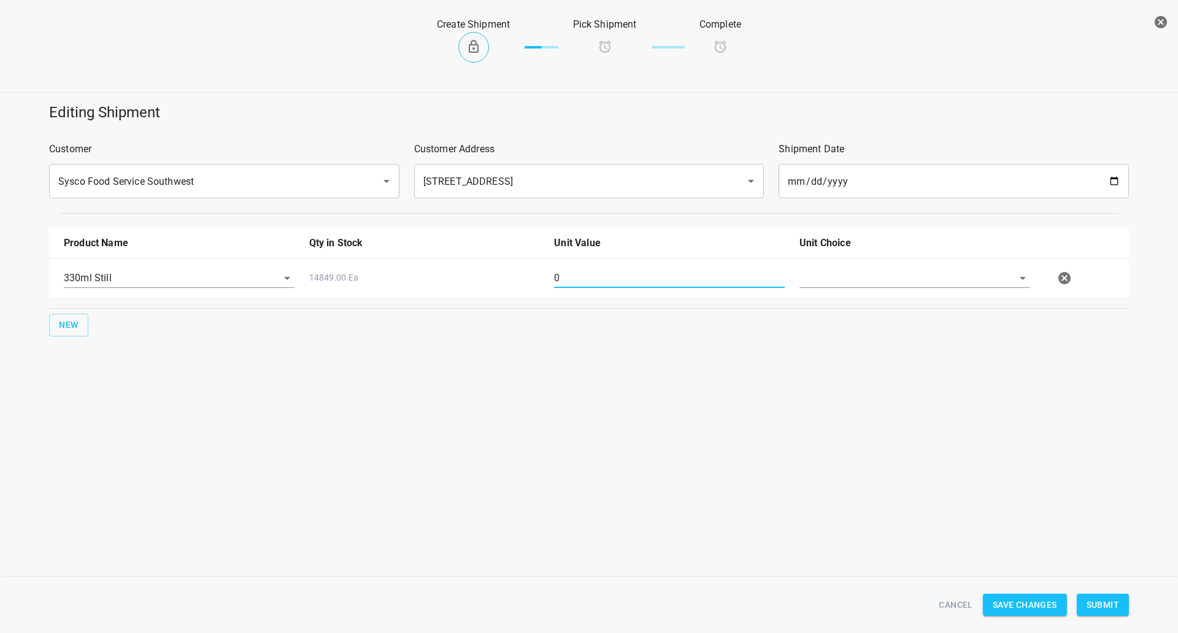
drag, startPoint x: 584, startPoint y: 287, endPoint x: 340, endPoint y: 319, distance: 245.7
click at [341, 317] on div "Product Name Qty in Stock Unit Value Unit Choice 330ml Still 14849.00 Ea 0 New" at bounding box center [589, 282] width 1095 height 123
type input "126"
click at [894, 265] on div at bounding box center [914, 283] width 245 height 44
drag, startPoint x: 881, startPoint y: 270, endPoint x: 852, endPoint y: 297, distance: 39.1
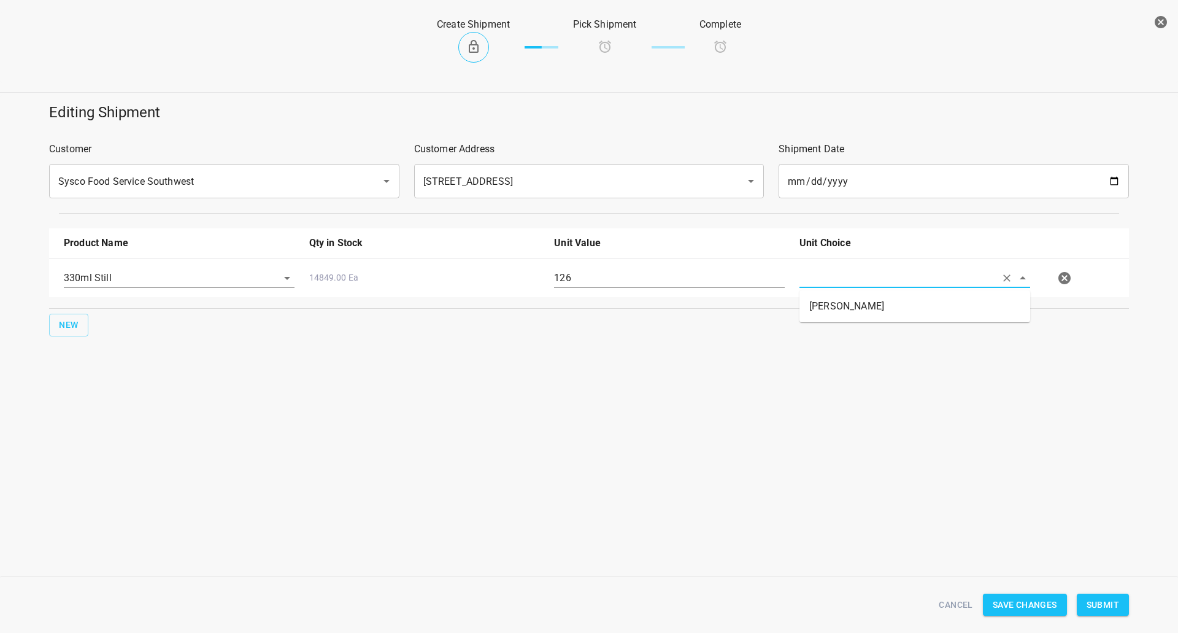
click at [880, 271] on input "text" at bounding box center [898, 277] width 196 height 19
drag, startPoint x: 851, startPoint y: 299, endPoint x: 570, endPoint y: 303, distance: 281.7
click at [851, 300] on li "[PERSON_NAME]" at bounding box center [915, 306] width 231 height 22
type input "[PERSON_NAME]"
click at [50, 317] on button "New" at bounding box center [68, 325] width 39 height 23
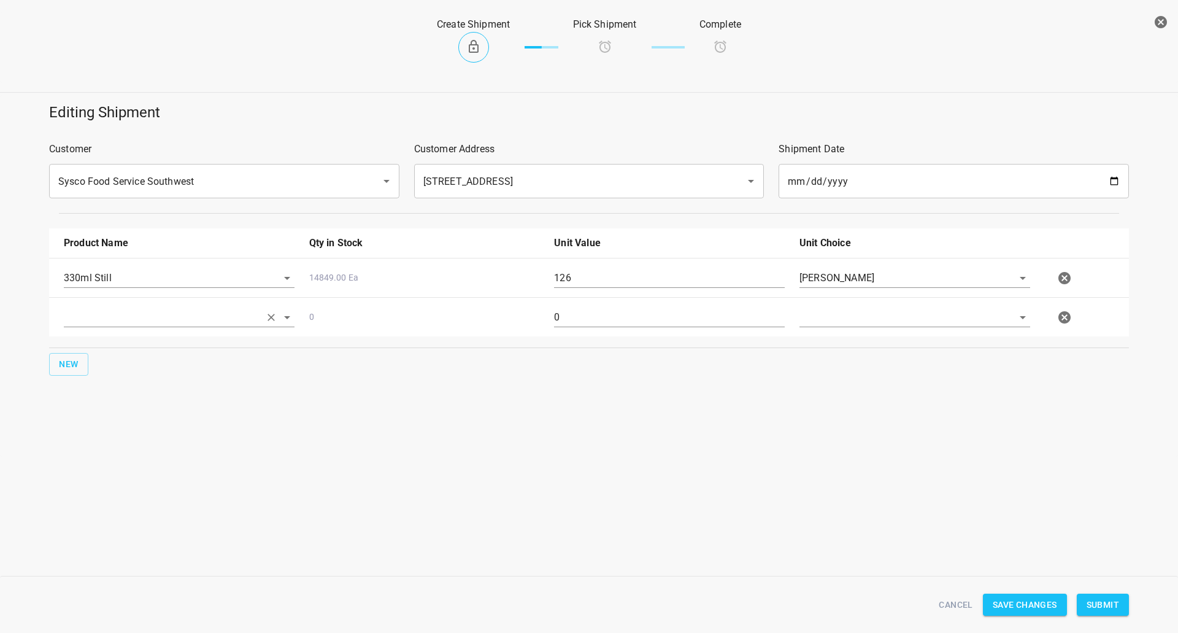
click at [94, 317] on input "text" at bounding box center [162, 316] width 196 height 19
click at [120, 412] on li "330ml Sparkling" at bounding box center [179, 412] width 231 height 22
type input "330ml Sparkling"
drag, startPoint x: 663, startPoint y: 315, endPoint x: 118, endPoint y: 328, distance: 544.6
click at [139, 333] on div "330ml Sparkling 2362.00 Ea 0" at bounding box center [591, 317] width 1070 height 54
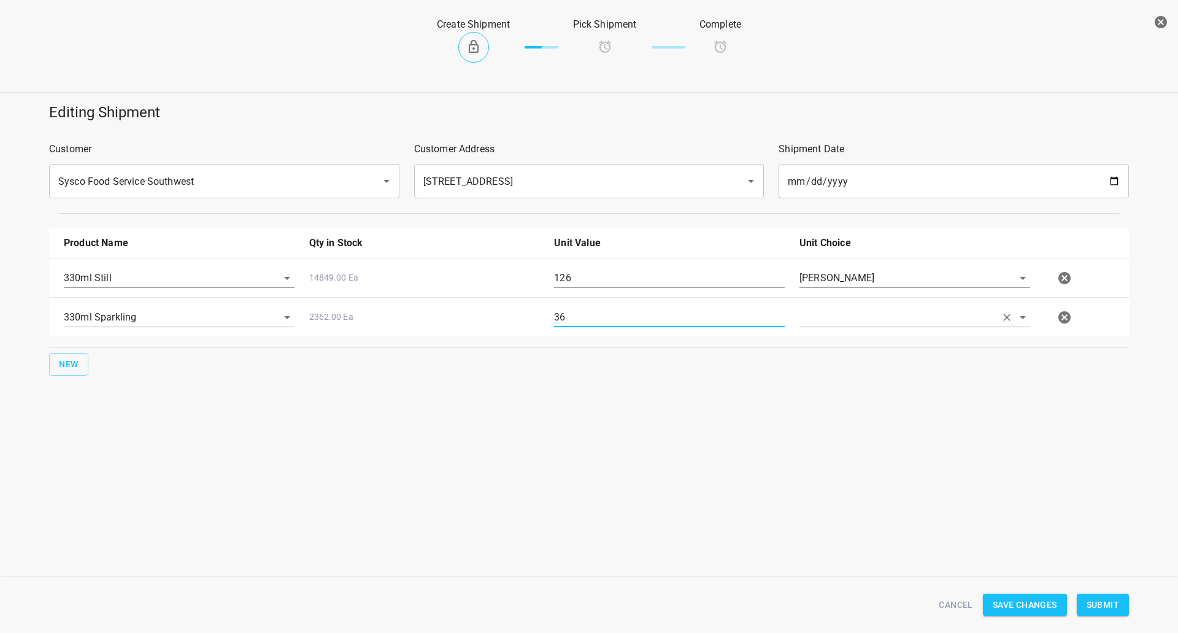
type input "36"
click at [874, 324] on input "text" at bounding box center [898, 316] width 196 height 19
click at [824, 355] on li "[PERSON_NAME]" at bounding box center [915, 345] width 231 height 22
type input "[PERSON_NAME]"
click at [71, 373] on button "New" at bounding box center [68, 364] width 39 height 23
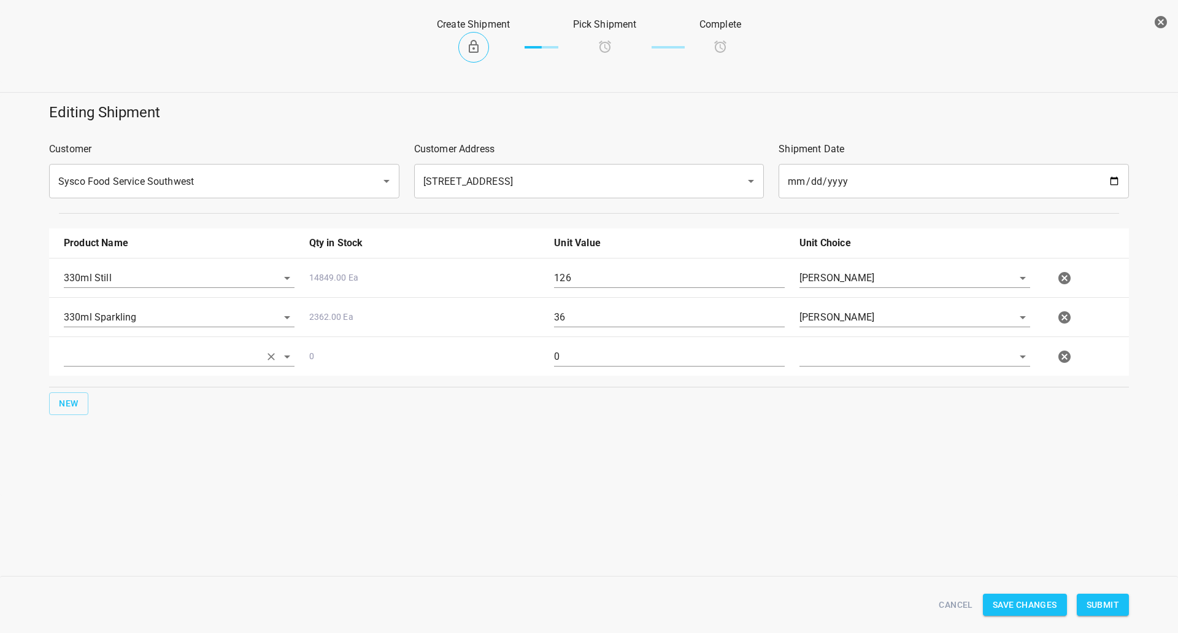
drag, startPoint x: 71, startPoint y: 373, endPoint x: 112, endPoint y: 354, distance: 45.6
click at [112, 354] on input "text" at bounding box center [162, 356] width 196 height 19
click at [124, 406] on li "750ml Still" at bounding box center [179, 407] width 231 height 22
type input "750ml Still"
drag, startPoint x: 614, startPoint y: 357, endPoint x: 334, endPoint y: 369, distance: 280.2
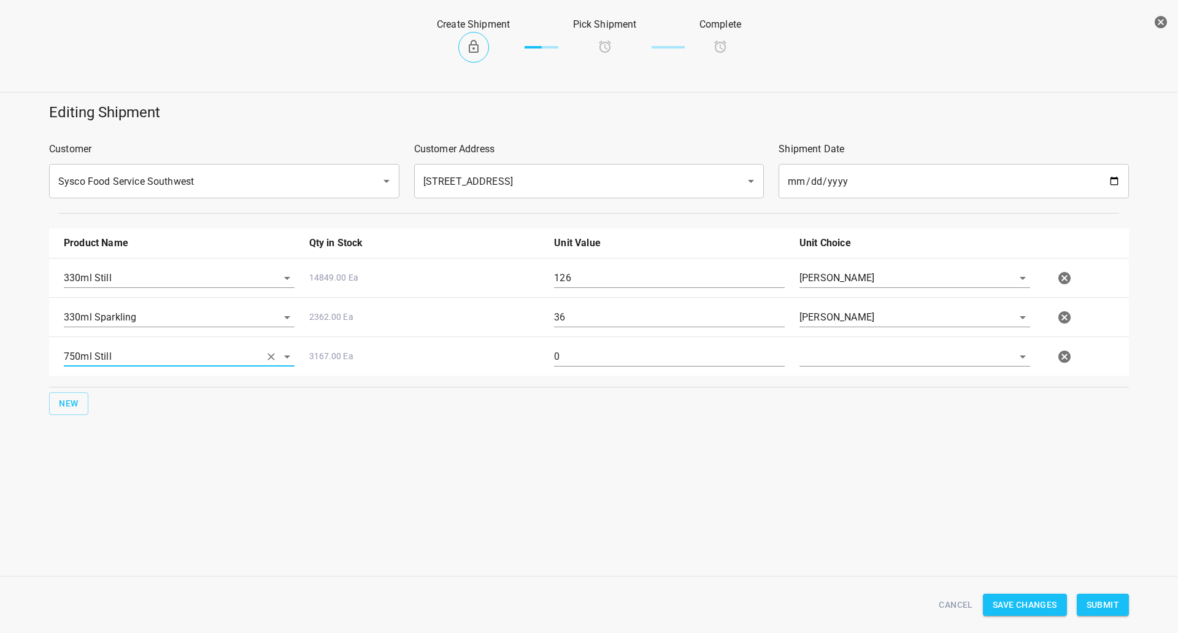
click at [354, 377] on div "750ml Still 3167.00 Ea 0" at bounding box center [591, 357] width 1070 height 54
type input "80"
click at [826, 366] on input "text" at bounding box center [898, 356] width 196 height 19
click at [829, 382] on li "[PERSON_NAME]" at bounding box center [915, 385] width 231 height 22
type input "[PERSON_NAME]"
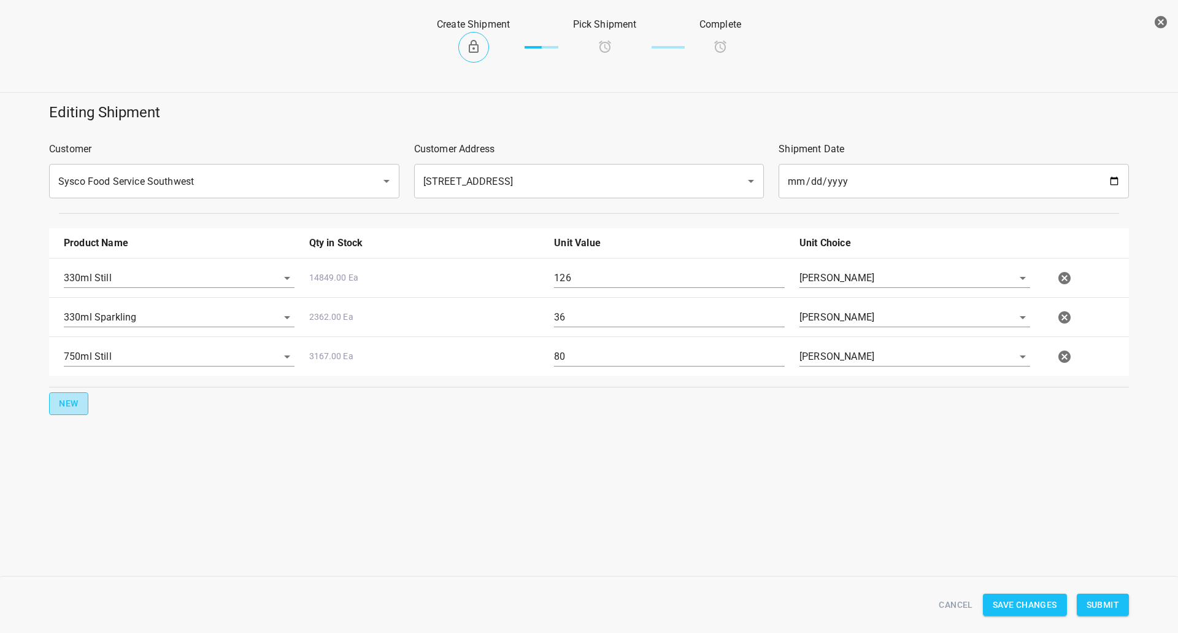
click at [81, 407] on button "New" at bounding box center [68, 403] width 39 height 23
click at [109, 396] on input "text" at bounding box center [162, 395] width 196 height 19
click at [112, 511] on li "750ml Sparkling" at bounding box center [179, 512] width 231 height 22
type input "750ml Sparkling"
drag, startPoint x: 662, startPoint y: 400, endPoint x: 313, endPoint y: 404, distance: 348.6
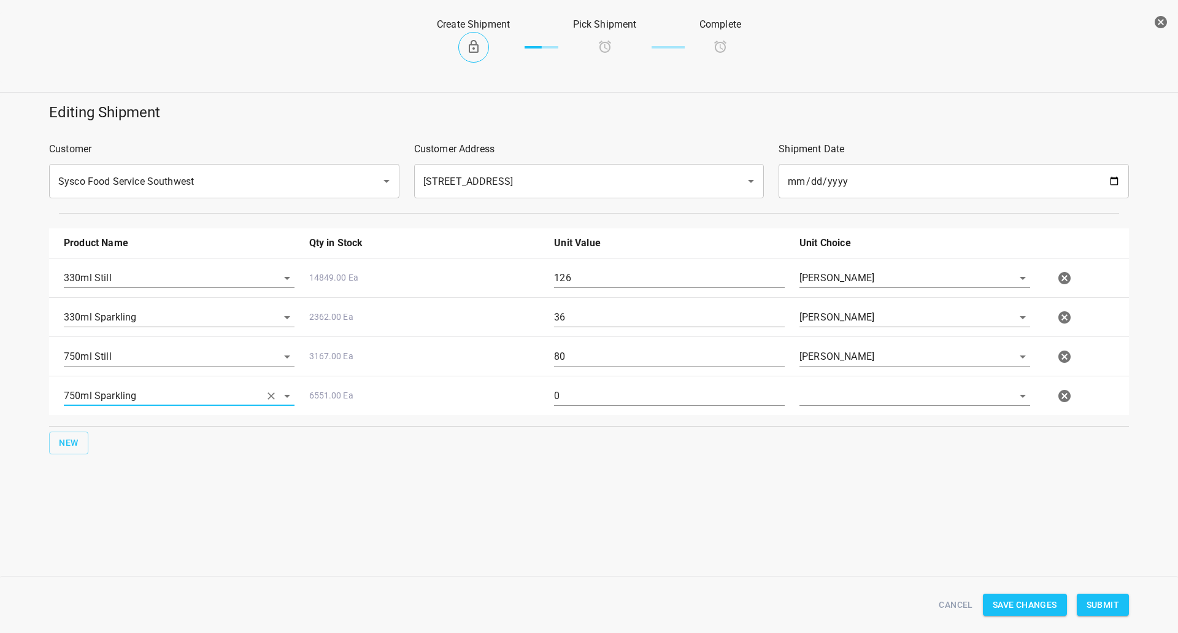
click at [321, 404] on div "750ml Sparkling 6551.00 Ea 0" at bounding box center [591, 396] width 1070 height 54
type input "80"
click at [893, 416] on div at bounding box center [914, 401] width 245 height 44
click at [894, 396] on input "text" at bounding box center [898, 395] width 196 height 19
click at [876, 422] on li "[PERSON_NAME]" at bounding box center [915, 424] width 231 height 22
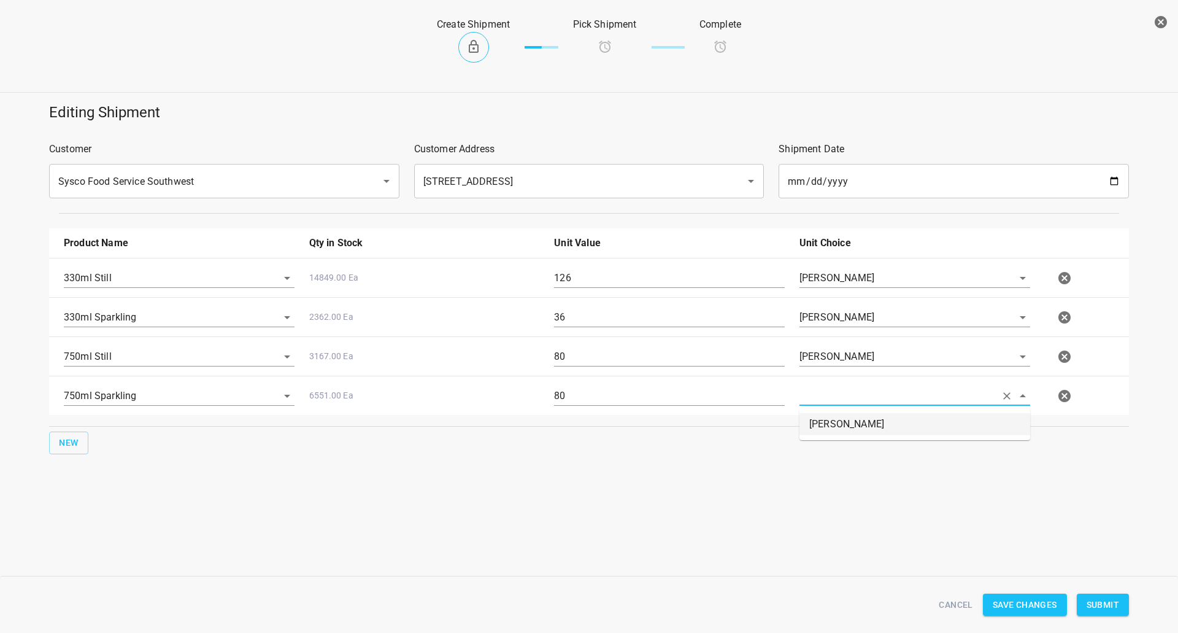
type input "[PERSON_NAME]"
click at [774, 507] on div "Editing Shipment Customer Sysco Food Service Southwest ​ Customer Address [STRE…" at bounding box center [589, 315] width 1178 height 440
click at [1089, 609] on span "Submit" at bounding box center [1103, 604] width 33 height 15
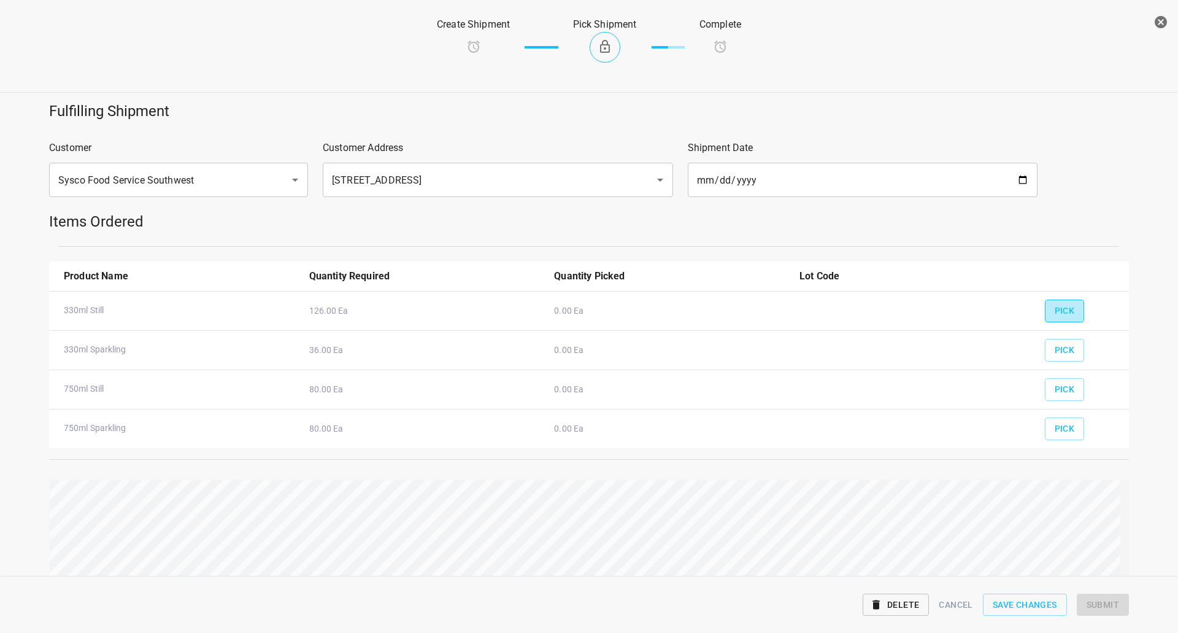
click at [1063, 312] on span "Pick" at bounding box center [1065, 310] width 20 height 15
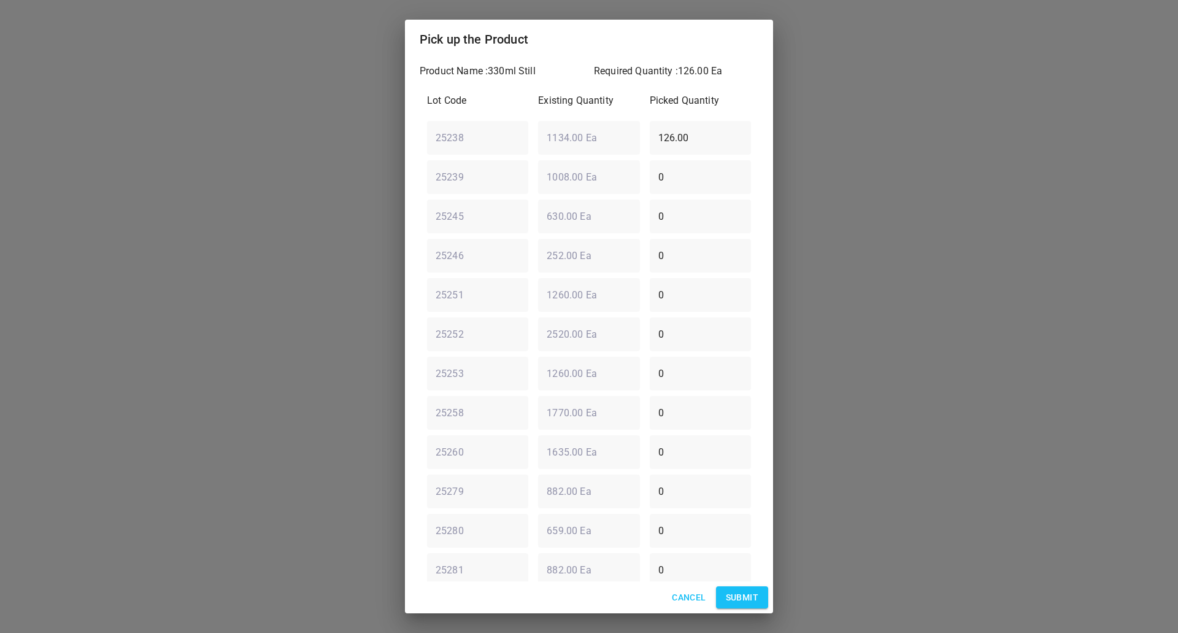
drag, startPoint x: 711, startPoint y: 137, endPoint x: 327, endPoint y: 155, distance: 384.6
click at [327, 155] on div "Pick up the Product Product Name : 330ml Still Required Quantity : 126.00 Ea Lo…" at bounding box center [589, 316] width 1178 height 633
type input "0"
drag, startPoint x: 593, startPoint y: 249, endPoint x: 377, endPoint y: 253, distance: 216.1
click at [379, 253] on div "Pick up the Product Product Name : 330ml Still Required Quantity : 126.00 Ea Lo…" at bounding box center [589, 316] width 1178 height 633
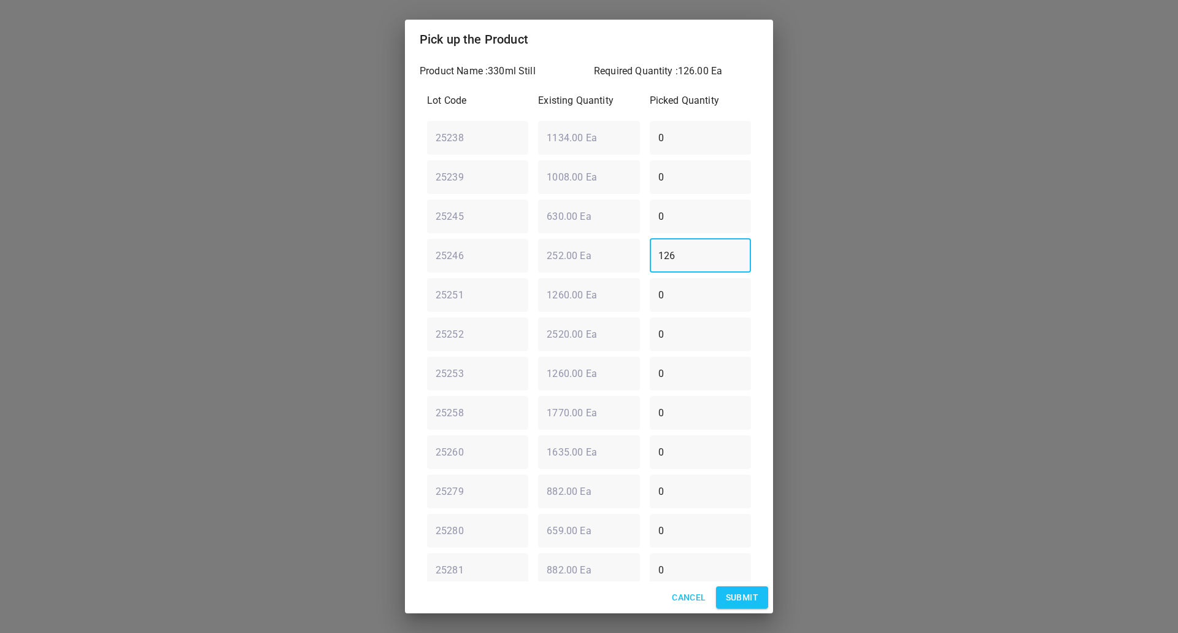
type input "126"
click at [743, 602] on span "Submit" at bounding box center [742, 597] width 33 height 15
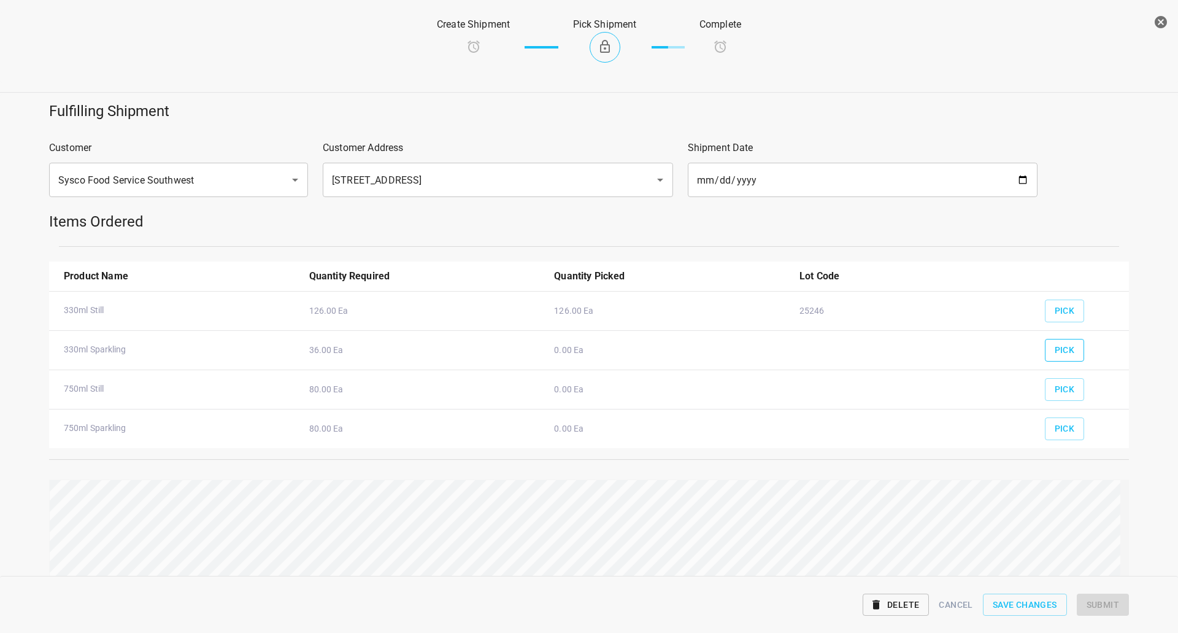
click at [1063, 347] on span "Pick" at bounding box center [1065, 349] width 20 height 15
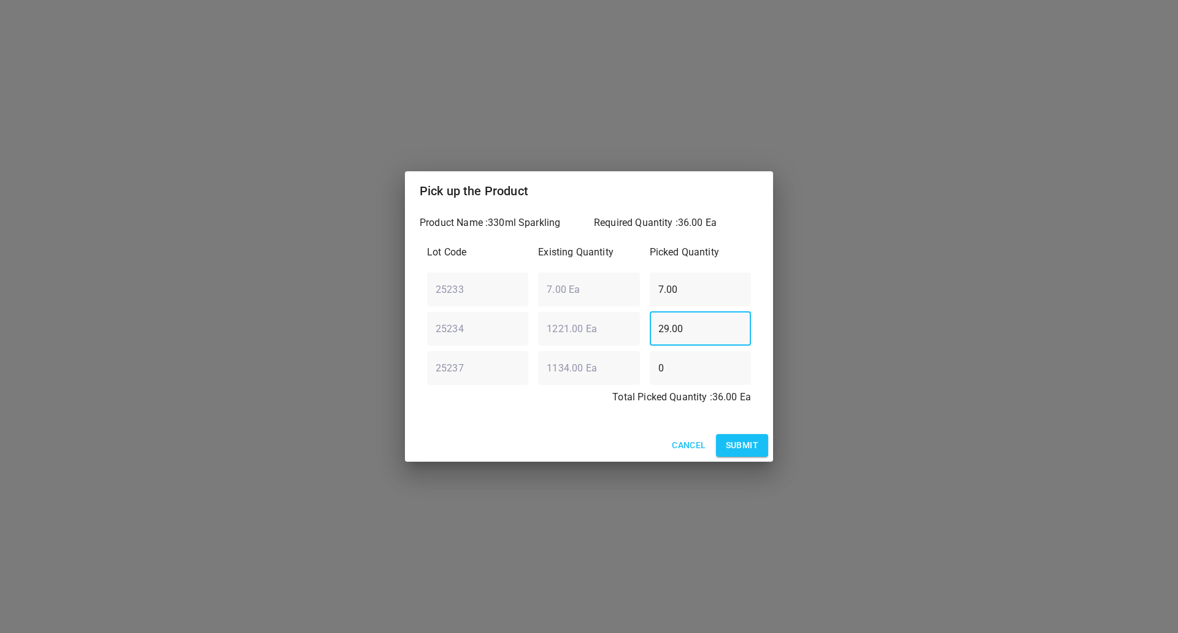
drag, startPoint x: 717, startPoint y: 323, endPoint x: 413, endPoint y: 338, distance: 304.2
click at [418, 336] on div "Product Name : 330ml Sparkling Required Quantity : 36.00 Ea Lot Code Existing Q…" at bounding box center [589, 320] width 368 height 218
type input "1"
type input "36"
click at [557, 299] on div "25233 ​ 7.00 Ea ​ 7.00 ​" at bounding box center [589, 289] width 334 height 44
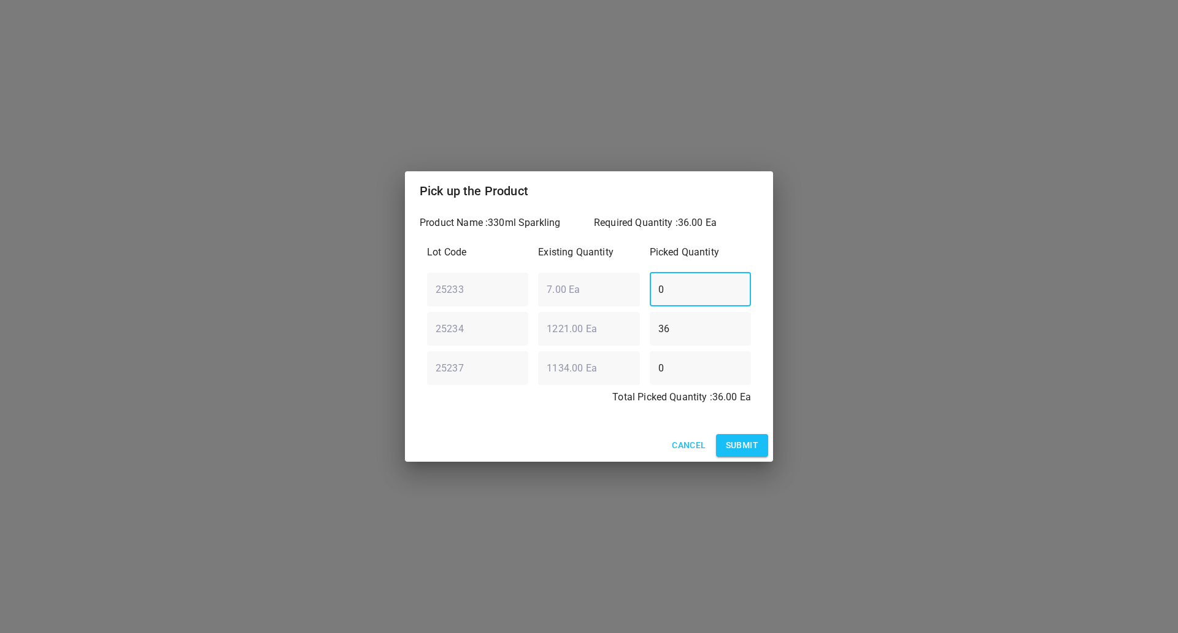
type input "0"
drag, startPoint x: 744, startPoint y: 442, endPoint x: 792, endPoint y: 433, distance: 48.7
click at [746, 438] on span "Submit" at bounding box center [742, 445] width 33 height 15
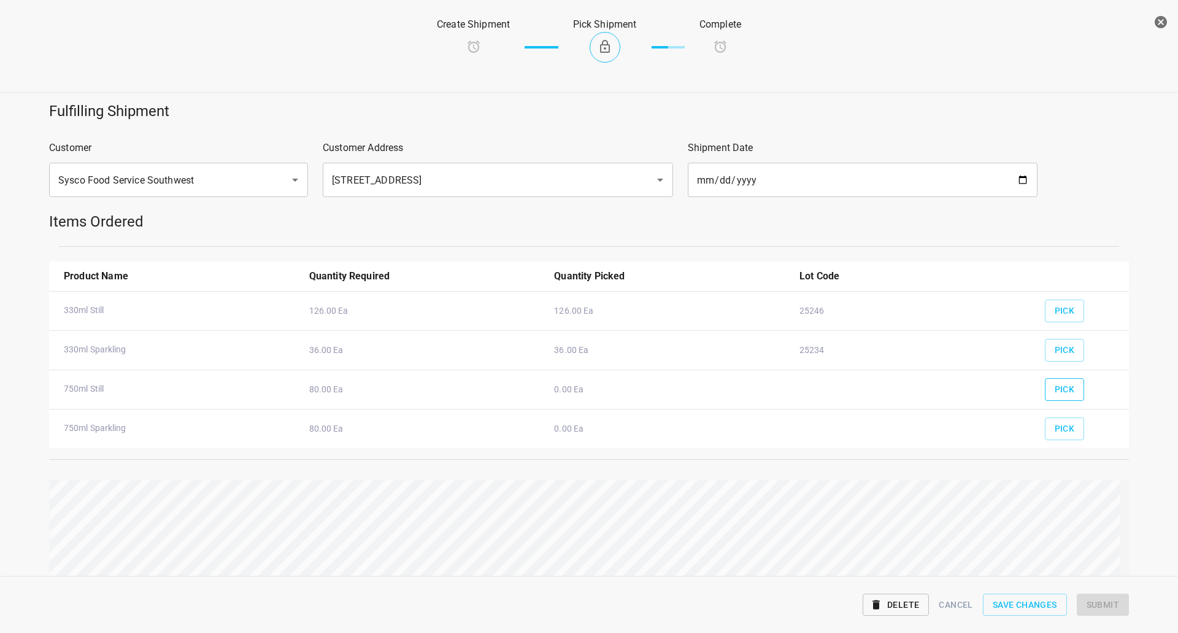
click at [1057, 389] on span "Pick" at bounding box center [1065, 389] width 20 height 15
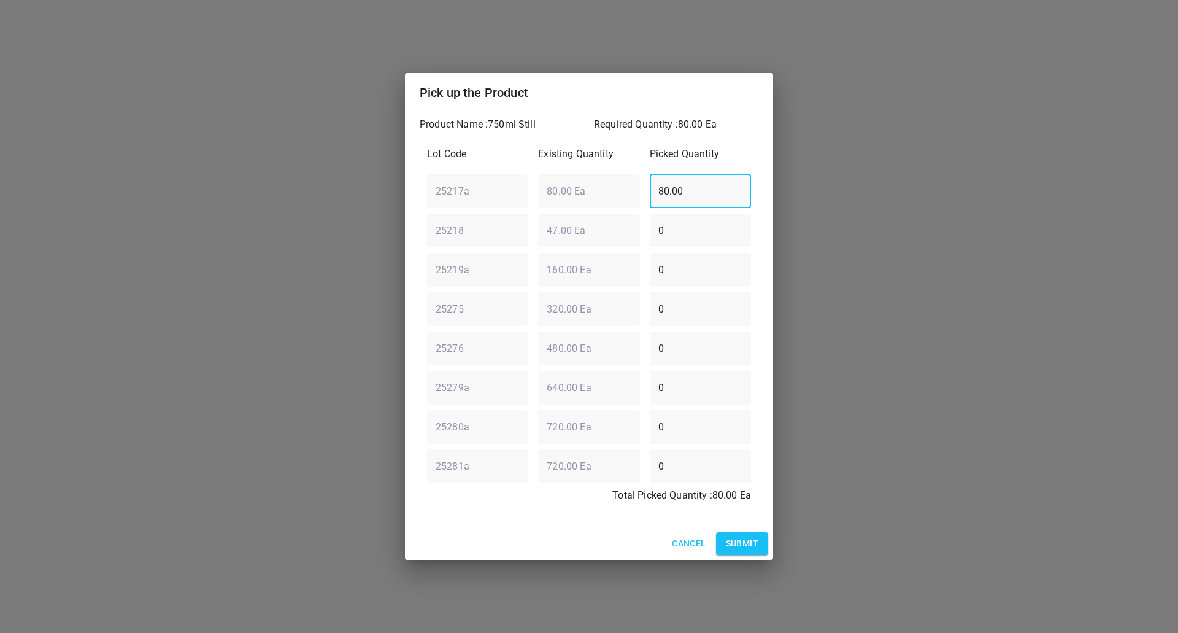
drag, startPoint x: 707, startPoint y: 180, endPoint x: 325, endPoint y: 209, distance: 382.8
click at [264, 223] on div "Pick up the Product Product Name : 750ml Still Required Quantity : 80.00 Ea Lot…" at bounding box center [589, 316] width 1178 height 633
type input "0"
drag, startPoint x: 706, startPoint y: 268, endPoint x: 379, endPoint y: 311, distance: 330.5
click at [348, 338] on div "Pick up the Product Product Name : 750ml Still Required Quantity : 80.00 Ea Lot…" at bounding box center [589, 316] width 1178 height 633
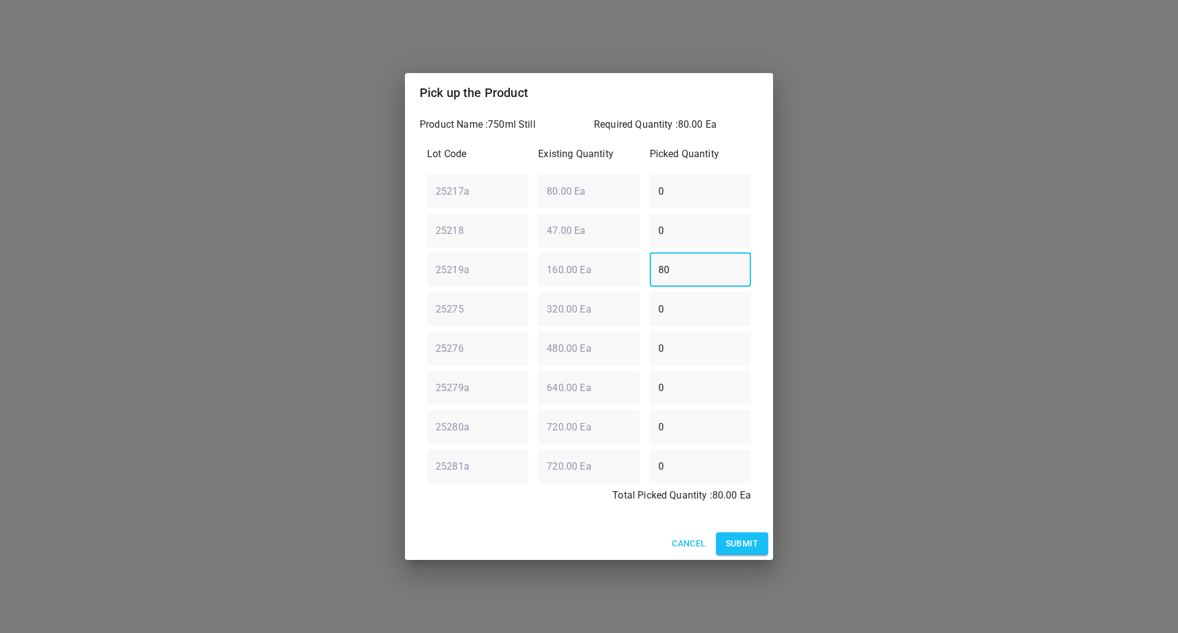
type input "80"
click at [741, 539] on span "Submit" at bounding box center [742, 543] width 33 height 15
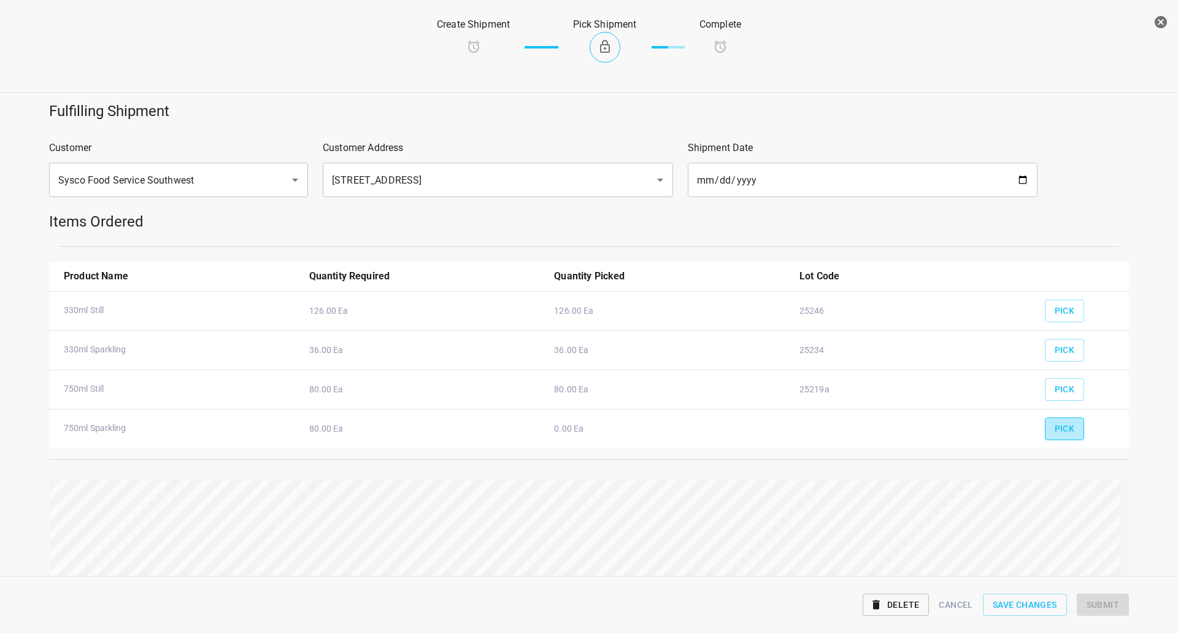
click at [1058, 426] on span "Pick" at bounding box center [1065, 428] width 20 height 15
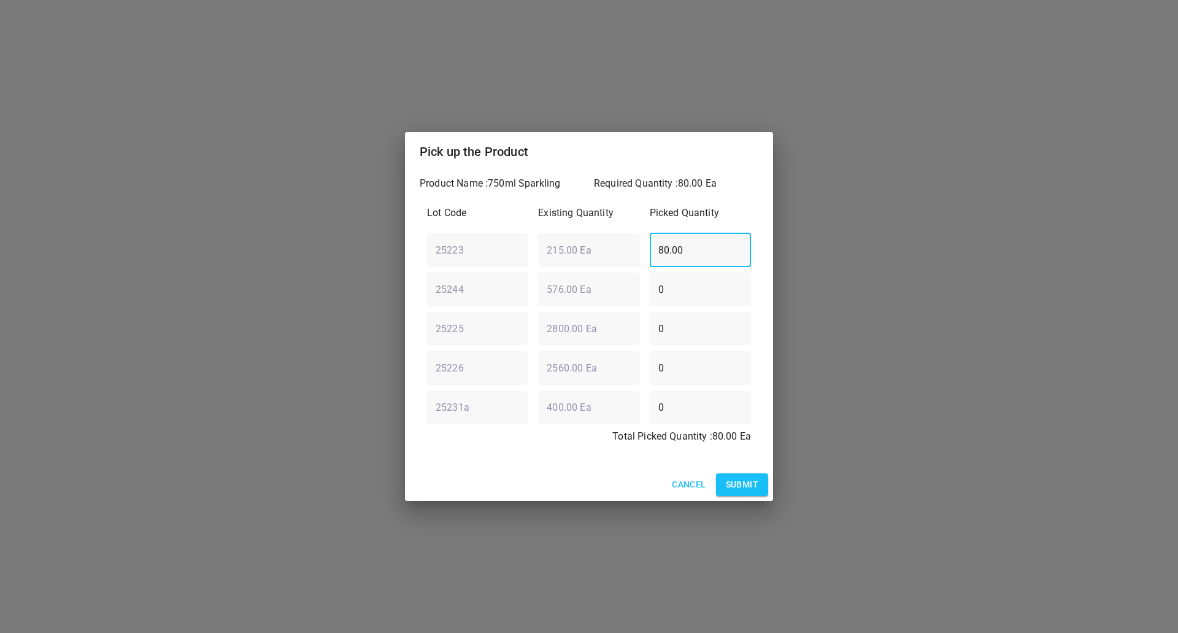
drag, startPoint x: 715, startPoint y: 258, endPoint x: 323, endPoint y: 252, distance: 392.2
click at [312, 298] on div "Pick up the Product Product Name : 750ml Sparkling Required Quantity : 80.00 Ea…" at bounding box center [589, 316] width 1178 height 633
type input "0"
click at [587, 284] on div "25244 ​ 576.00 Ea ​ 0 ​" at bounding box center [589, 289] width 334 height 44
type input "80"
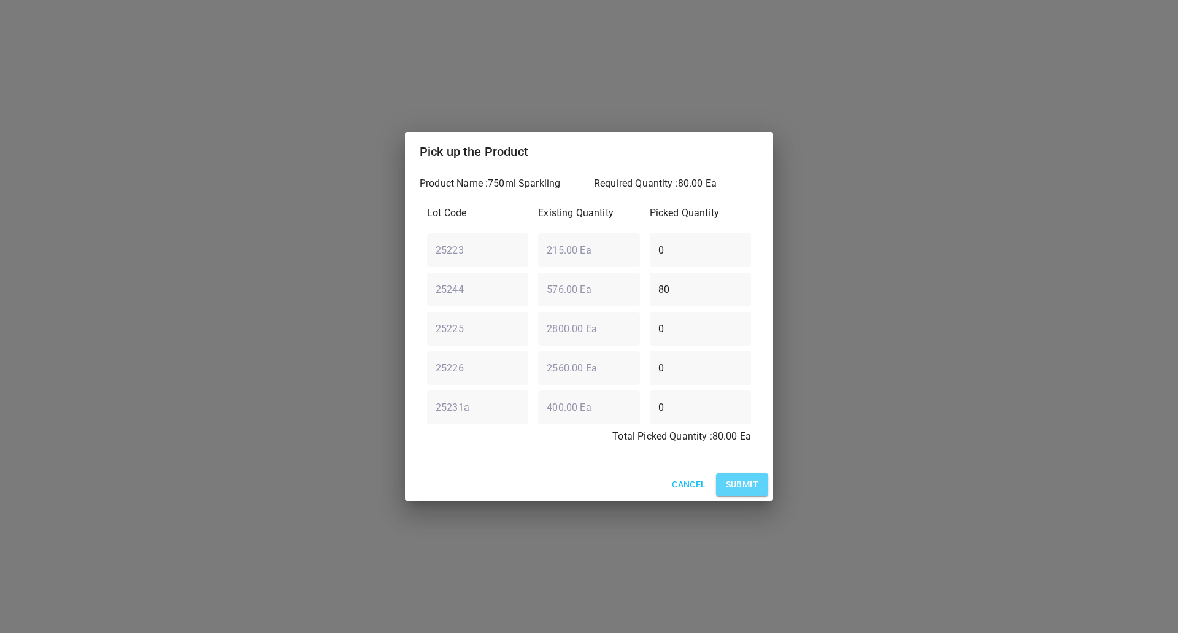
click at [756, 486] on span "Submit" at bounding box center [742, 484] width 33 height 15
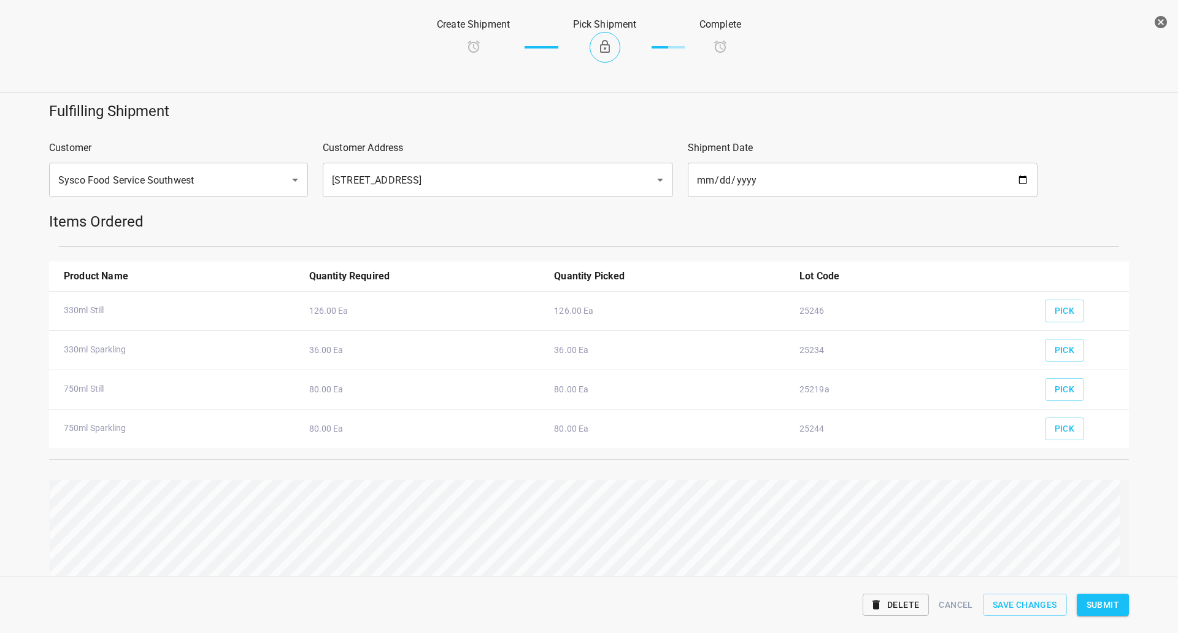
click at [1107, 610] on span "Submit" at bounding box center [1103, 604] width 33 height 15
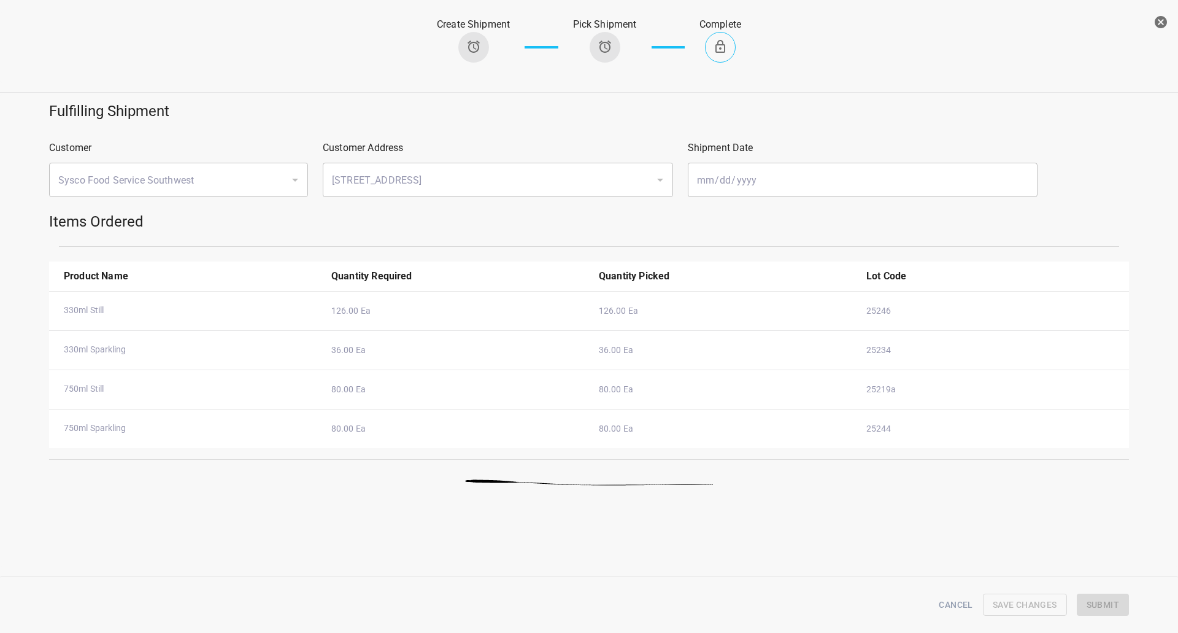
click at [1175, 21] on div "Create Shipment Pick Shipment Complete" at bounding box center [589, 47] width 1198 height 90
click at [1170, 21] on button "button" at bounding box center [1161, 22] width 25 height 25
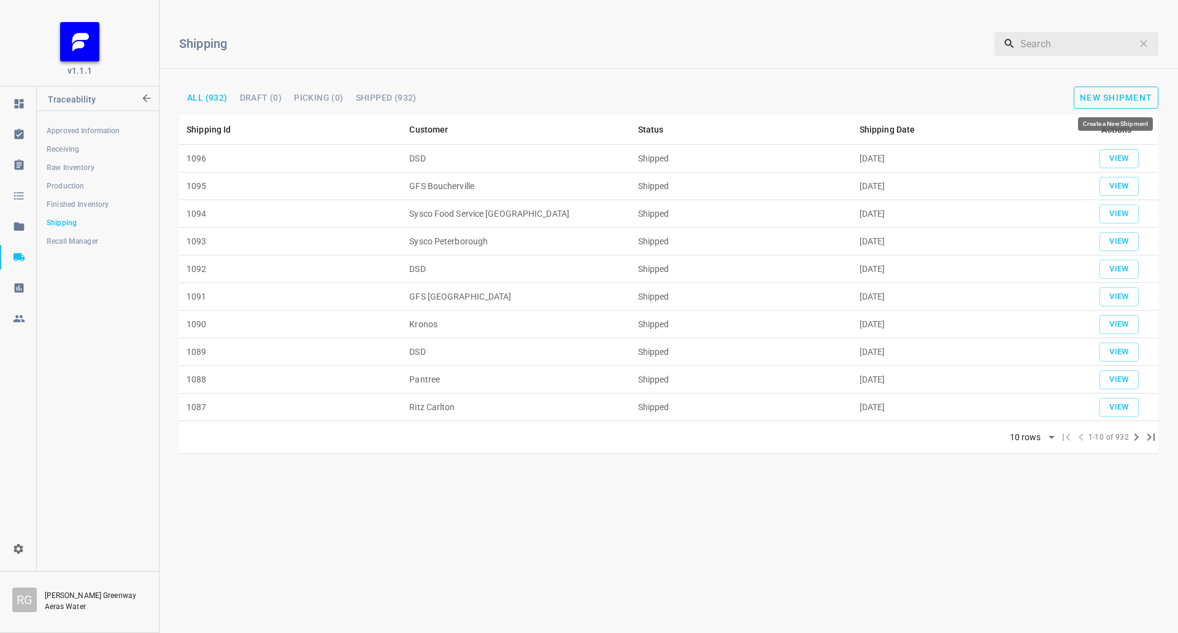
click at [1127, 99] on span "New Shipment" at bounding box center [1116, 98] width 72 height 10
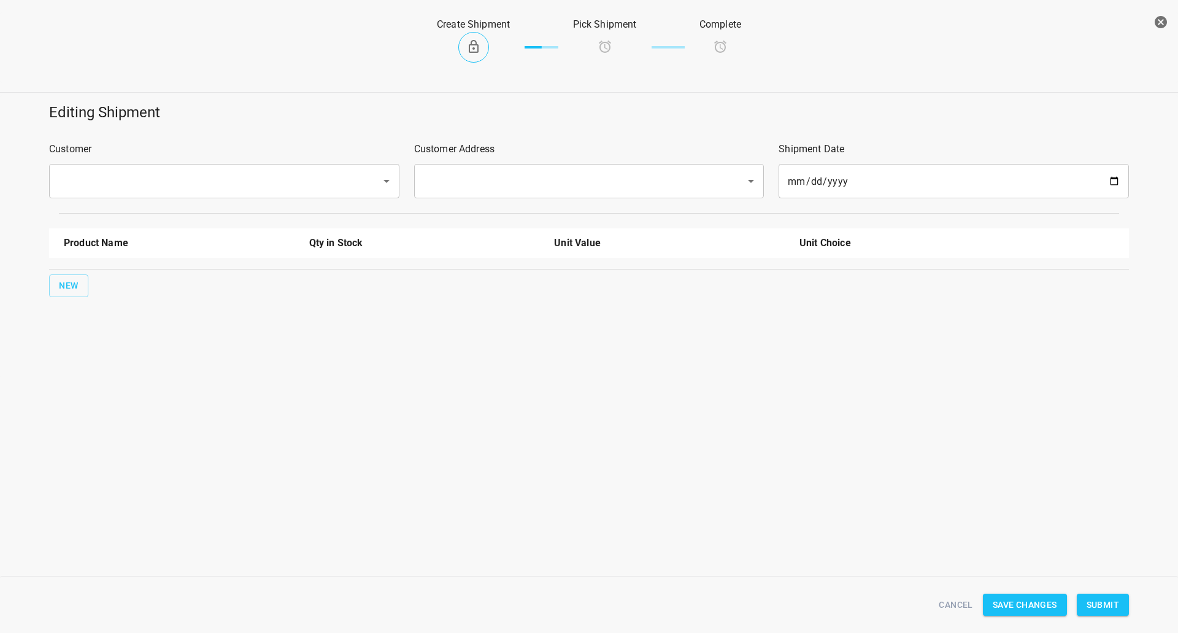
click at [233, 180] on input "text" at bounding box center [207, 180] width 305 height 23
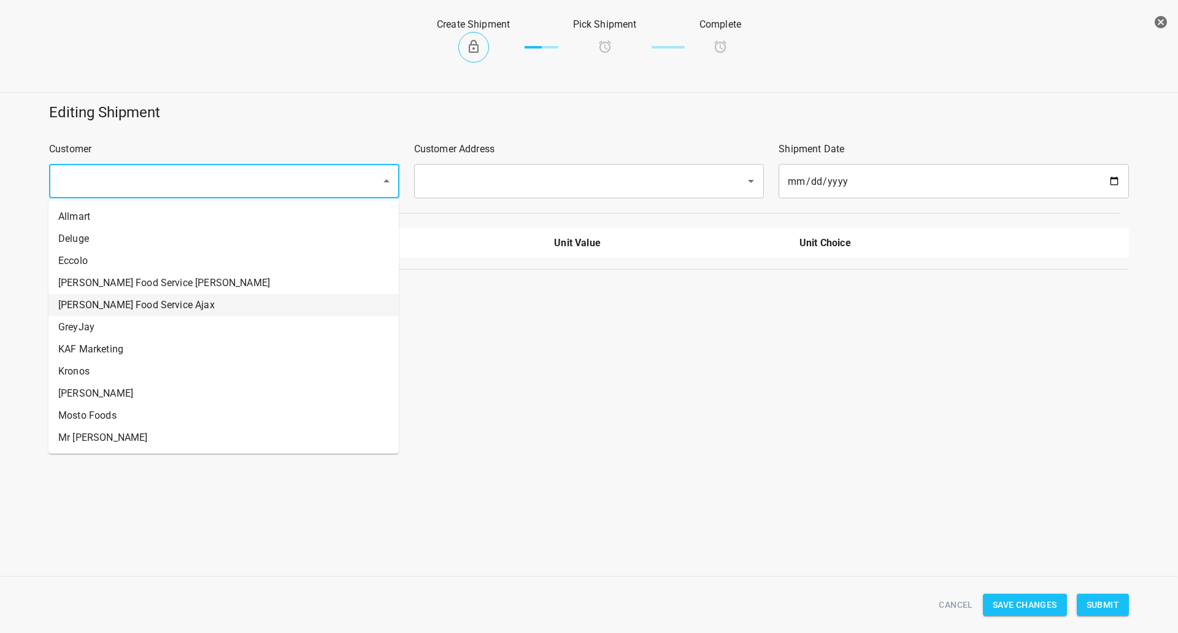
click at [153, 306] on li "[PERSON_NAME] Food Service Ajax" at bounding box center [223, 305] width 350 height 22
type input "[PERSON_NAME] Food Service Ajax"
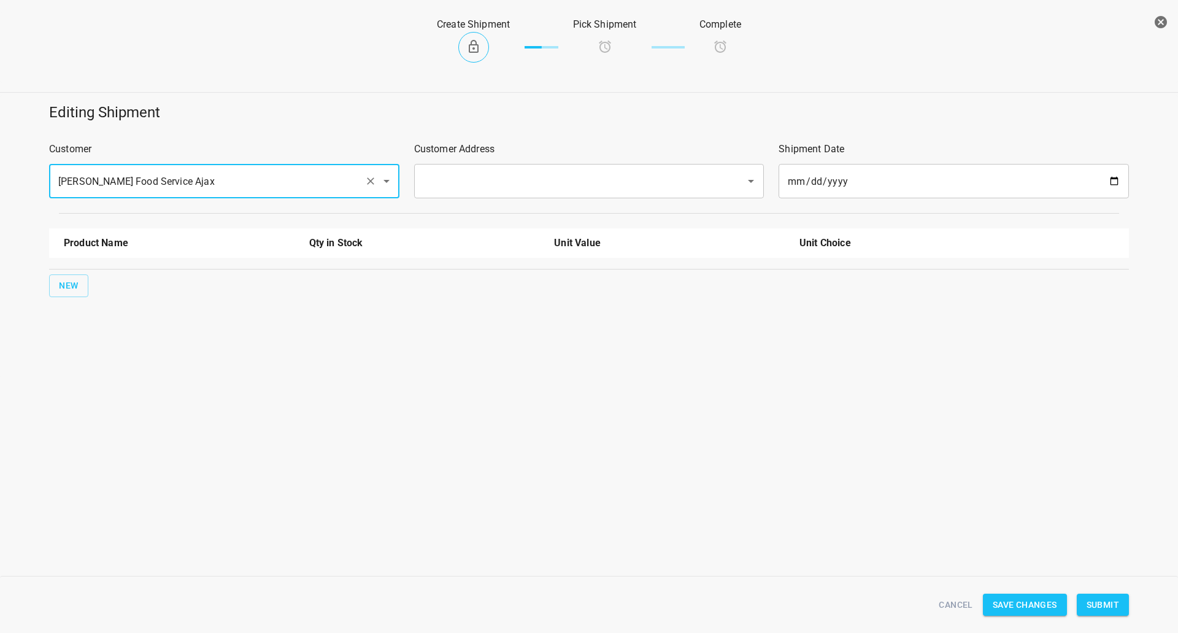
click at [462, 185] on input "text" at bounding box center [572, 180] width 305 height 23
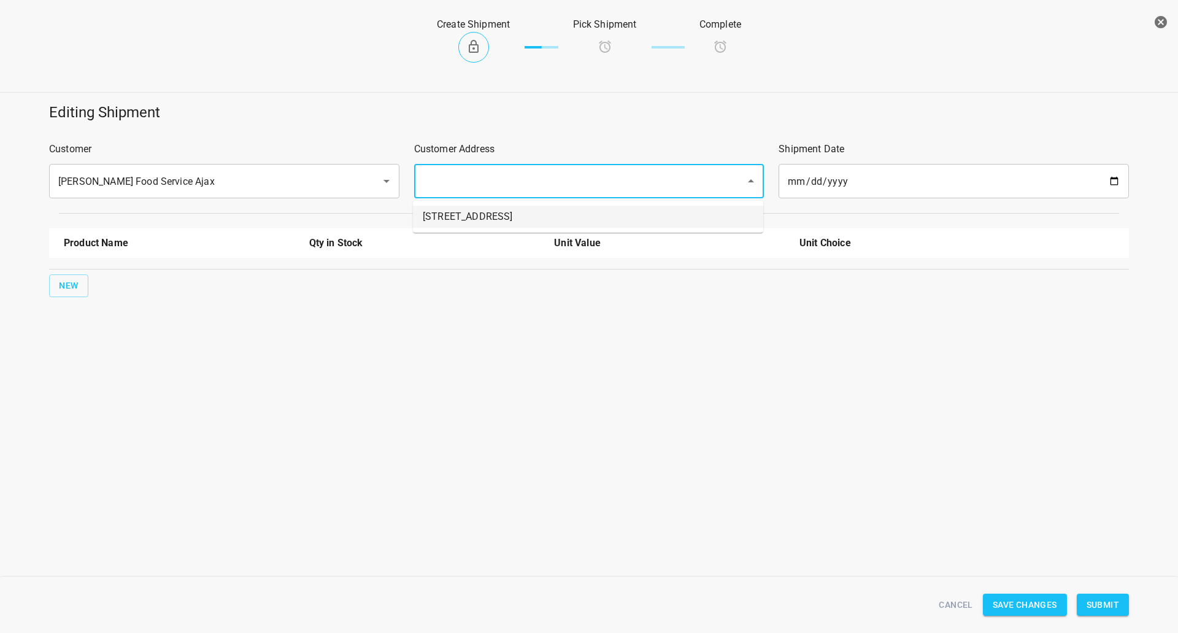
click at [449, 214] on li "[STREET_ADDRESS]" at bounding box center [588, 217] width 350 height 22
type input "[STREET_ADDRESS]"
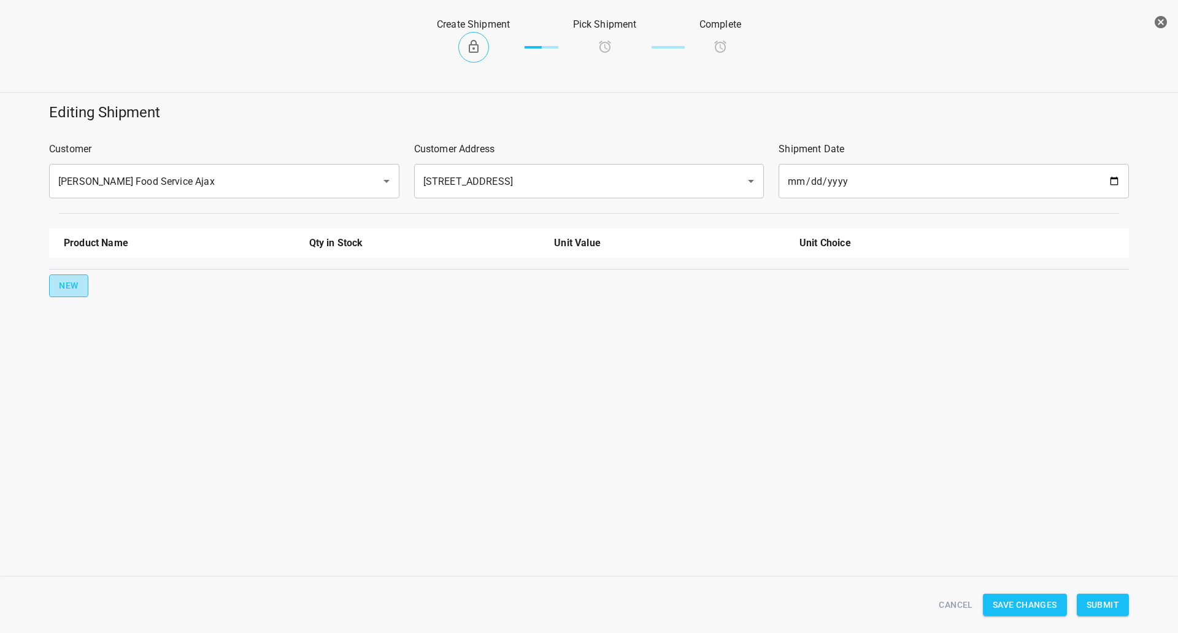
click at [72, 291] on span "New" at bounding box center [69, 285] width 20 height 15
click at [107, 280] on input "text" at bounding box center [162, 277] width 196 height 19
click at [102, 312] on li "330ml Still" at bounding box center [179, 306] width 231 height 22
type input "330ml Still"
click at [48, 317] on div "New" at bounding box center [589, 325] width 1085 height 28
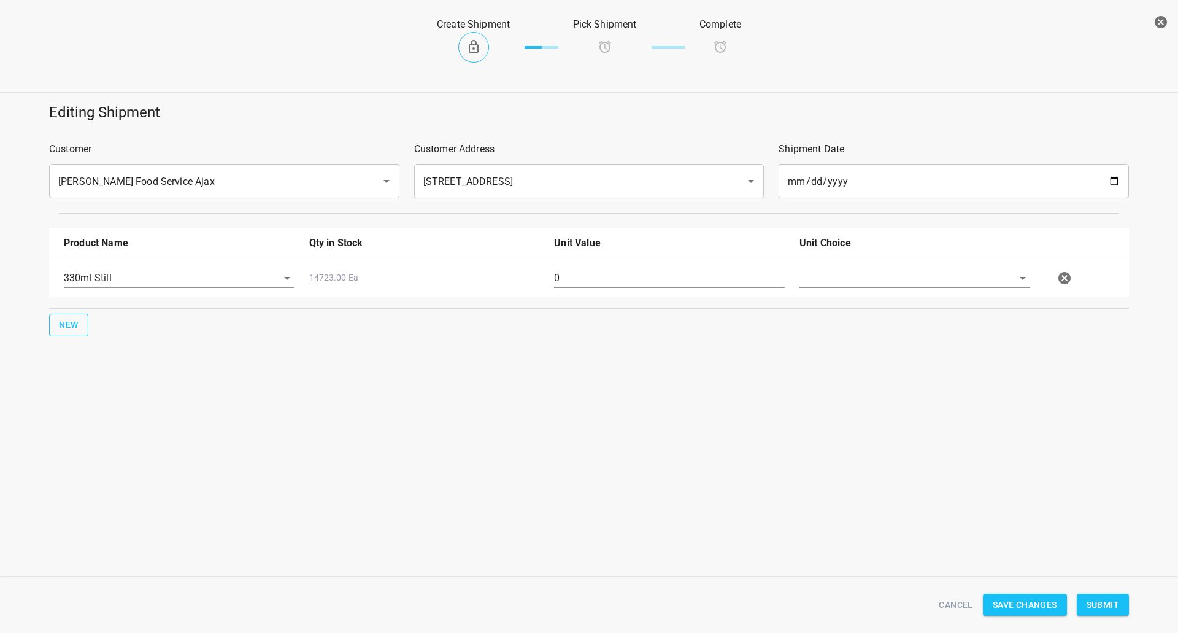
click at [82, 315] on button "New" at bounding box center [68, 325] width 39 height 23
click at [106, 312] on input "text" at bounding box center [162, 316] width 196 height 19
click at [112, 360] on li "750ml Still" at bounding box center [179, 368] width 231 height 22
type input "750ml Still"
click at [70, 363] on span "New" at bounding box center [69, 364] width 20 height 15
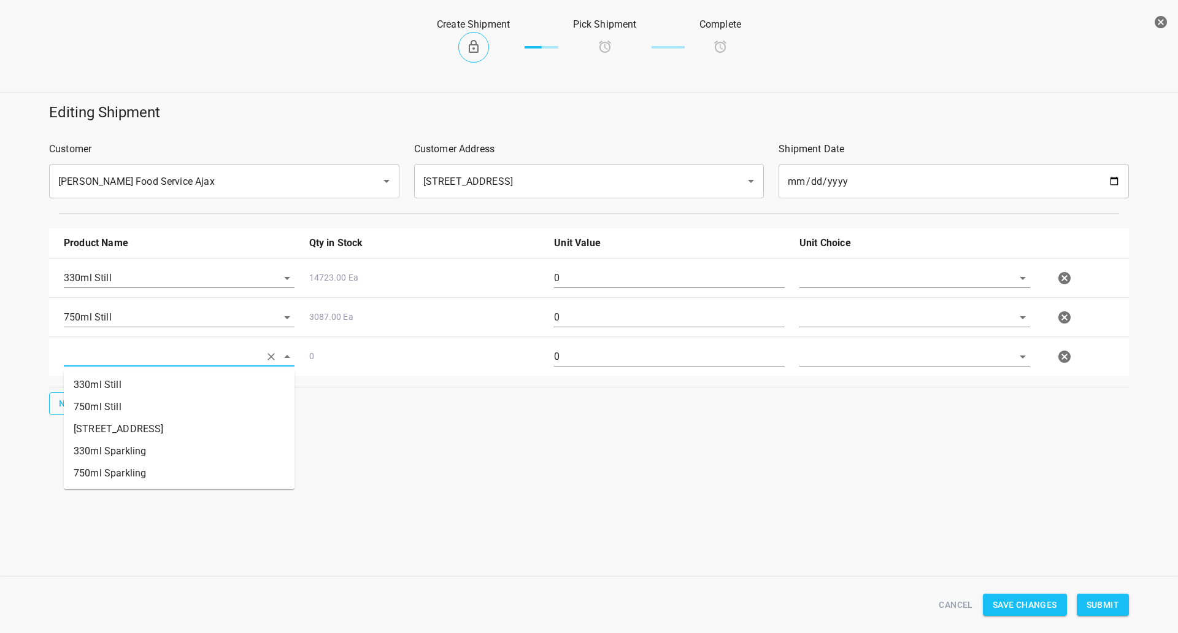
click at [104, 355] on input "text" at bounding box center [162, 356] width 196 height 19
click at [138, 470] on li "750ml Sparkling" at bounding box center [179, 473] width 231 height 22
type input "750ml Sparkling"
click at [839, 277] on input "text" at bounding box center [898, 277] width 196 height 19
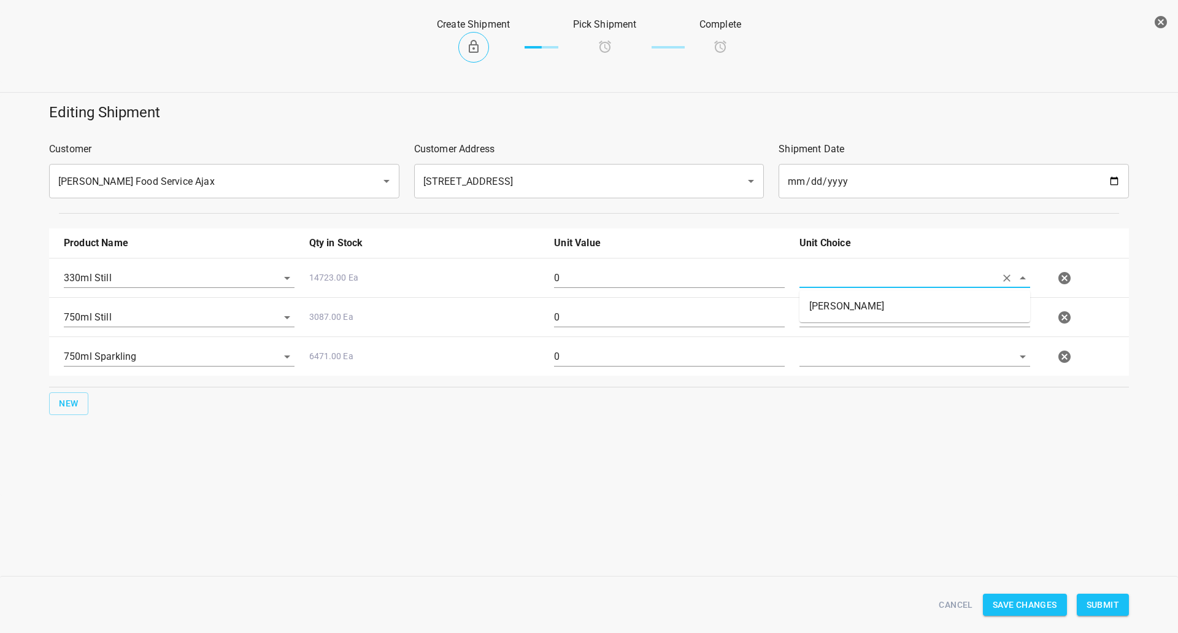
click at [825, 313] on li "[PERSON_NAME]" at bounding box center [915, 306] width 231 height 22
type input "[PERSON_NAME]"
click at [822, 325] on input "text" at bounding box center [898, 316] width 196 height 19
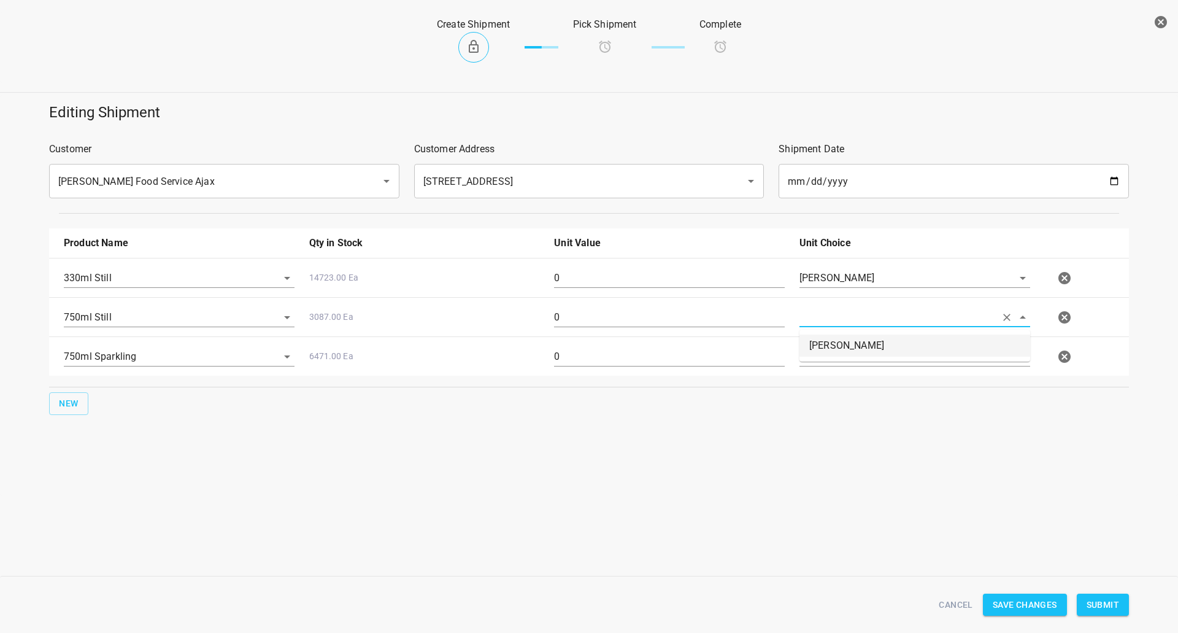
click at [816, 350] on li "[PERSON_NAME]" at bounding box center [915, 345] width 231 height 22
type input "[PERSON_NAME]"
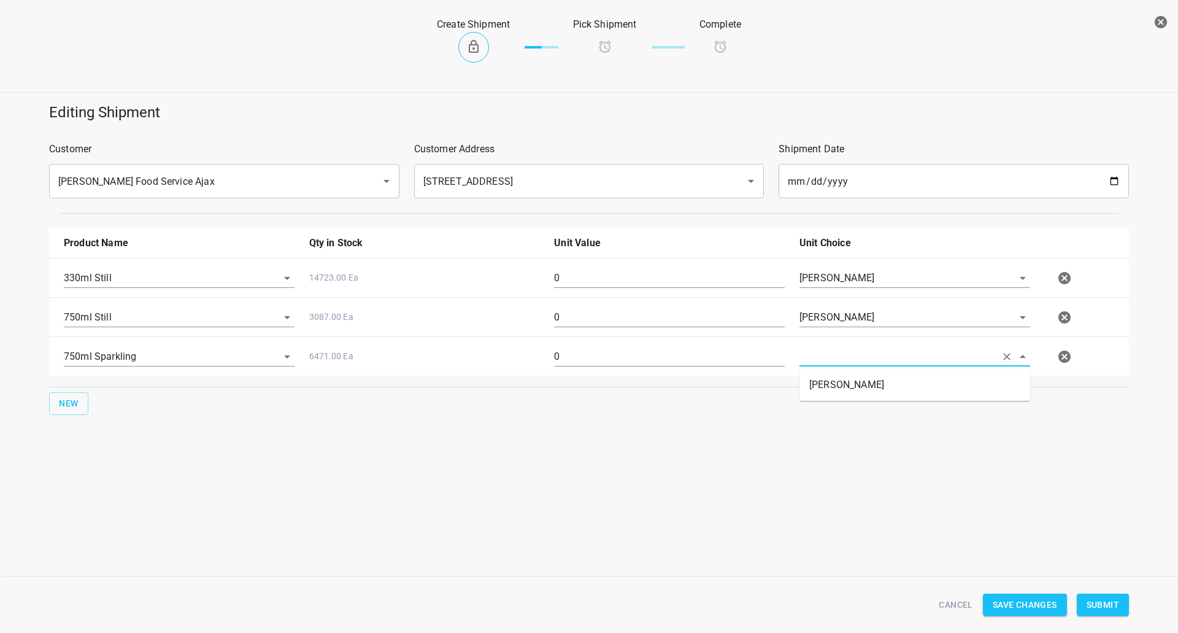
click at [818, 356] on input "text" at bounding box center [898, 356] width 196 height 19
drag, startPoint x: 818, startPoint y: 371, endPoint x: 819, endPoint y: 377, distance: 6.3
click at [819, 376] on ul "[PERSON_NAME]" at bounding box center [915, 385] width 231 height 32
click at [819, 381] on li "[PERSON_NAME]" at bounding box center [915, 385] width 231 height 22
type input "[PERSON_NAME]"
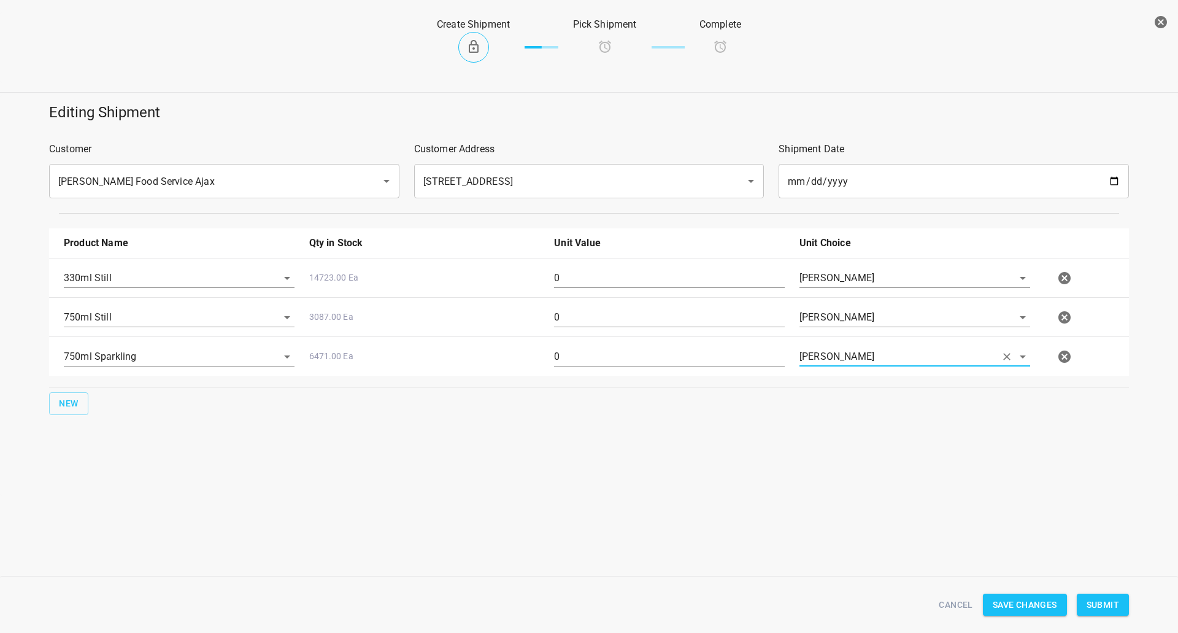
click at [653, 291] on div "750ml Still 3087.00 Ea 0 [PERSON_NAME]" at bounding box center [591, 317] width 1070 height 54
click at [652, 284] on input "0" at bounding box center [669, 278] width 231 height 20
drag, startPoint x: 625, startPoint y: 277, endPoint x: 91, endPoint y: 319, distance: 536.1
click at [98, 320] on div "330ml Still 14723.00 Ea 126 [PERSON_NAME] 750ml Still 3087.00 Ea 0 [PERSON_NAME…" at bounding box center [589, 317] width 1080 height 118
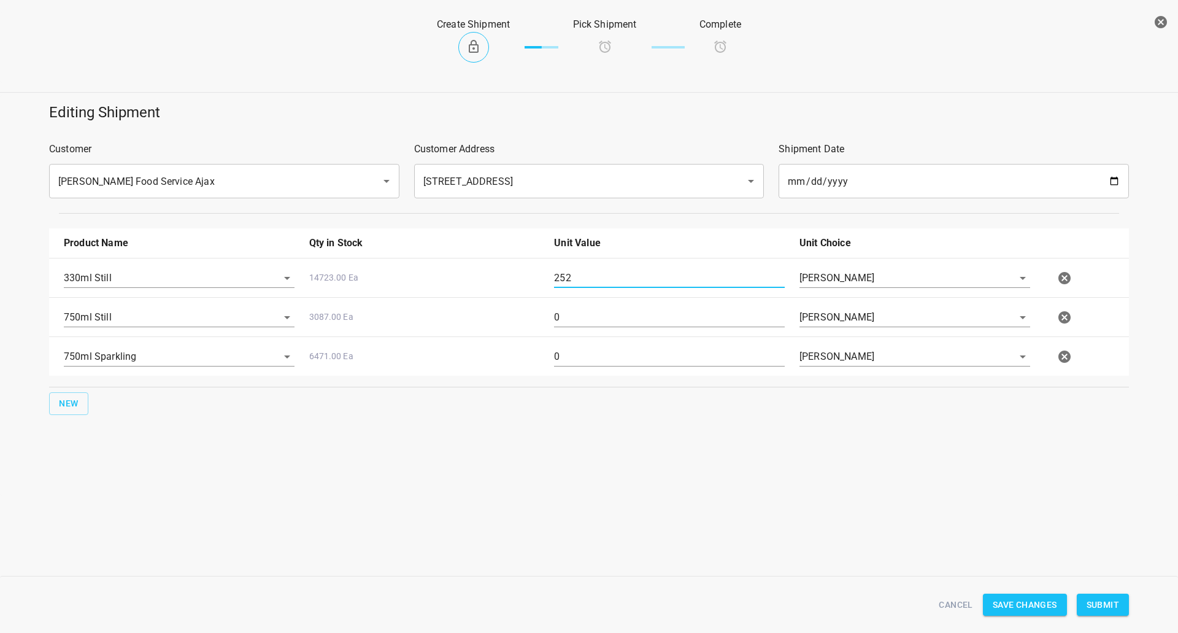
type input "252"
drag, startPoint x: 679, startPoint y: 319, endPoint x: 68, endPoint y: 286, distance: 611.6
click at [96, 327] on div "750ml Still 3087.00 Ea 0 [PERSON_NAME]" at bounding box center [591, 317] width 1070 height 54
type input "192"
drag, startPoint x: 573, startPoint y: 361, endPoint x: 565, endPoint y: 328, distance: 33.5
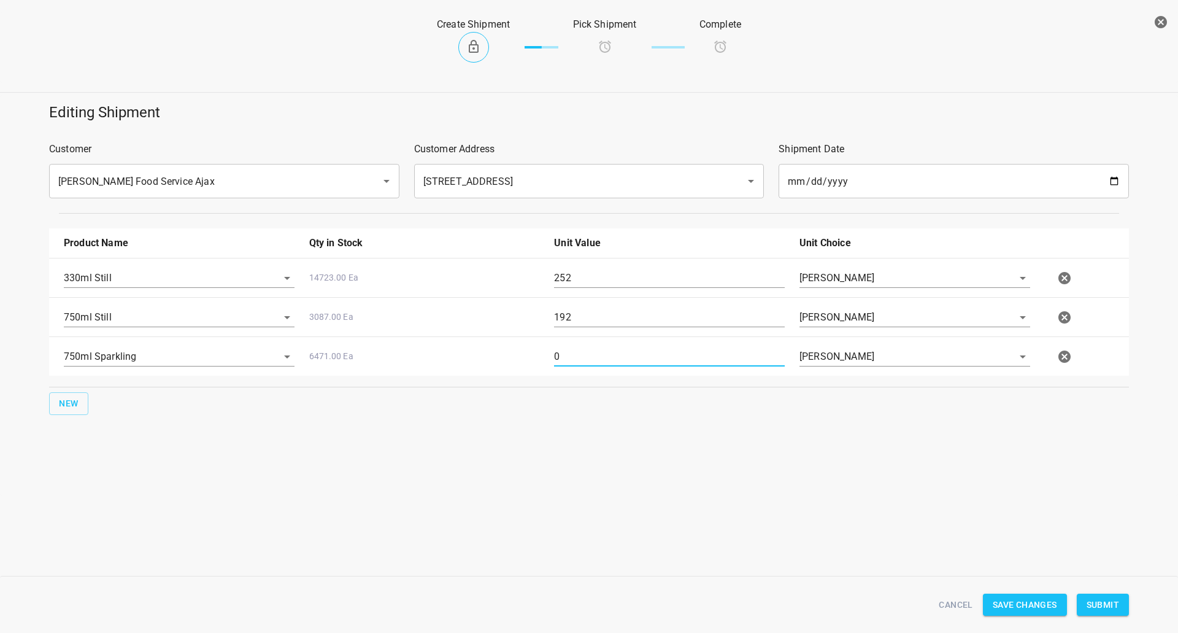
click at [404, 371] on div "750ml Sparkling 6471.00 Ea 0 [PERSON_NAME]" at bounding box center [591, 357] width 1070 height 54
type input "192"
click at [1106, 608] on span "Submit" at bounding box center [1103, 604] width 33 height 15
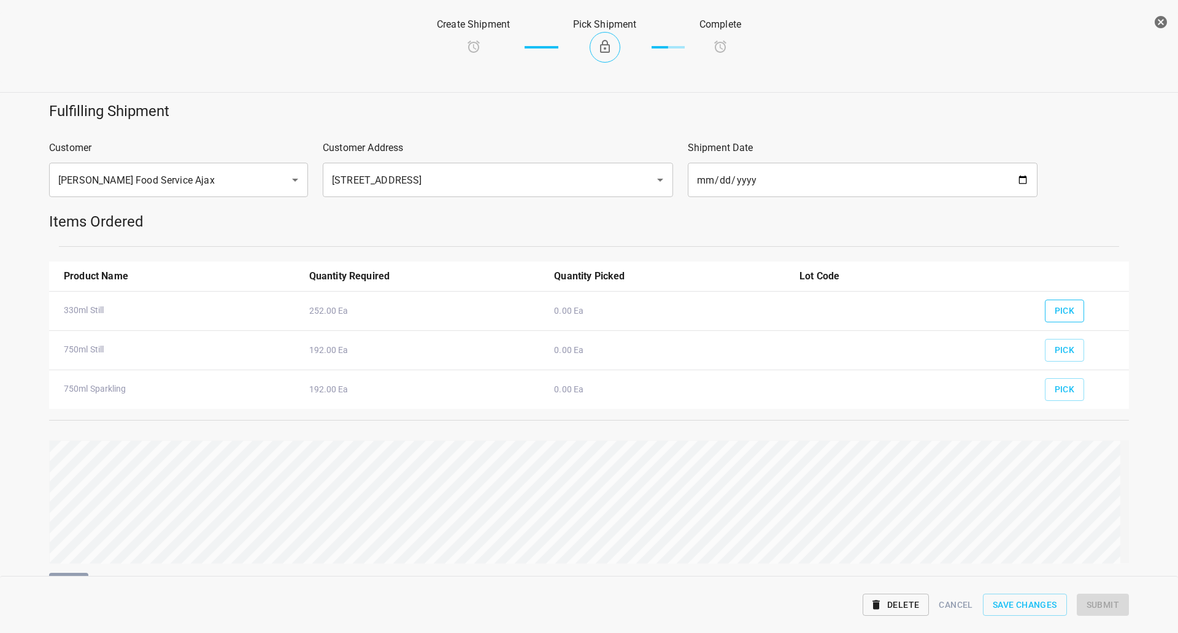
click at [1055, 308] on span "Pick" at bounding box center [1065, 310] width 20 height 15
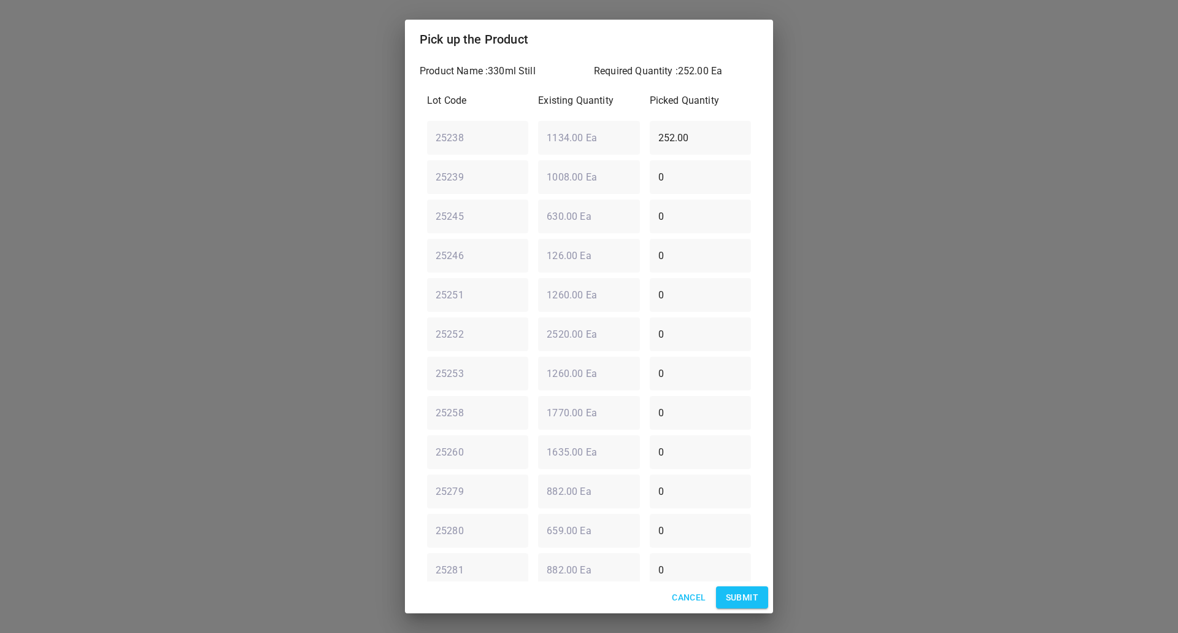
click at [706, 172] on input "0" at bounding box center [700, 177] width 101 height 34
drag, startPoint x: 694, startPoint y: 140, endPoint x: 409, endPoint y: 171, distance: 287.1
click at [400, 175] on div "Pick up the Product Product Name : 330ml Still Required Quantity : 252.00 Ea Lo…" at bounding box center [589, 316] width 1178 height 633
type input "0"
click at [701, 260] on input "0" at bounding box center [700, 255] width 101 height 34
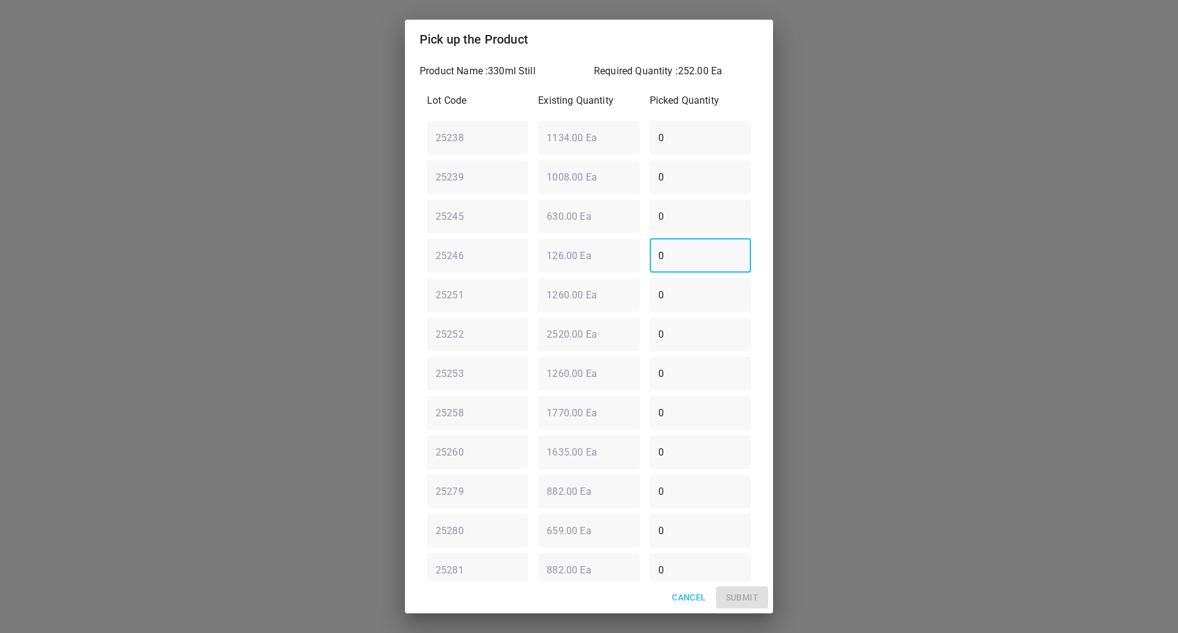
drag, startPoint x: 700, startPoint y: 287, endPoint x: 437, endPoint y: 312, distance: 263.8
click at [437, 312] on div "Lot Code Existing Quantity Picked Quantity 25238 ​ 1134.00 Ea ​ 0 ​ 25239 ​ 100…" at bounding box center [589, 373] width 339 height 574
type input "252"
click at [747, 600] on span "Submit" at bounding box center [742, 597] width 33 height 15
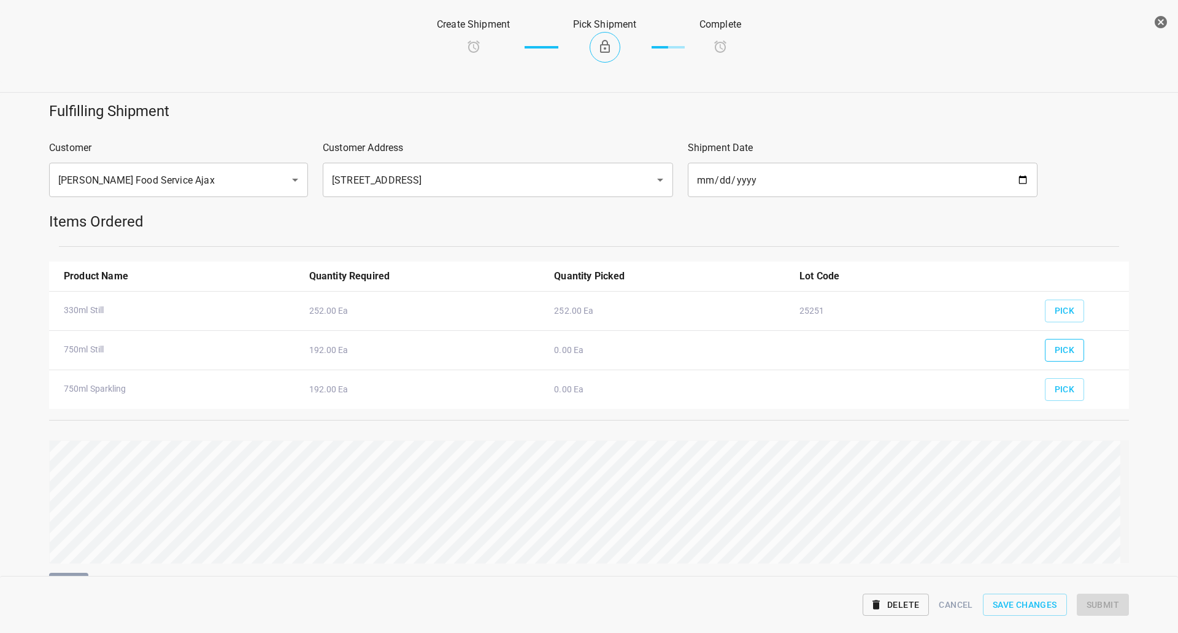
click at [1055, 357] on span "Pick" at bounding box center [1065, 349] width 20 height 15
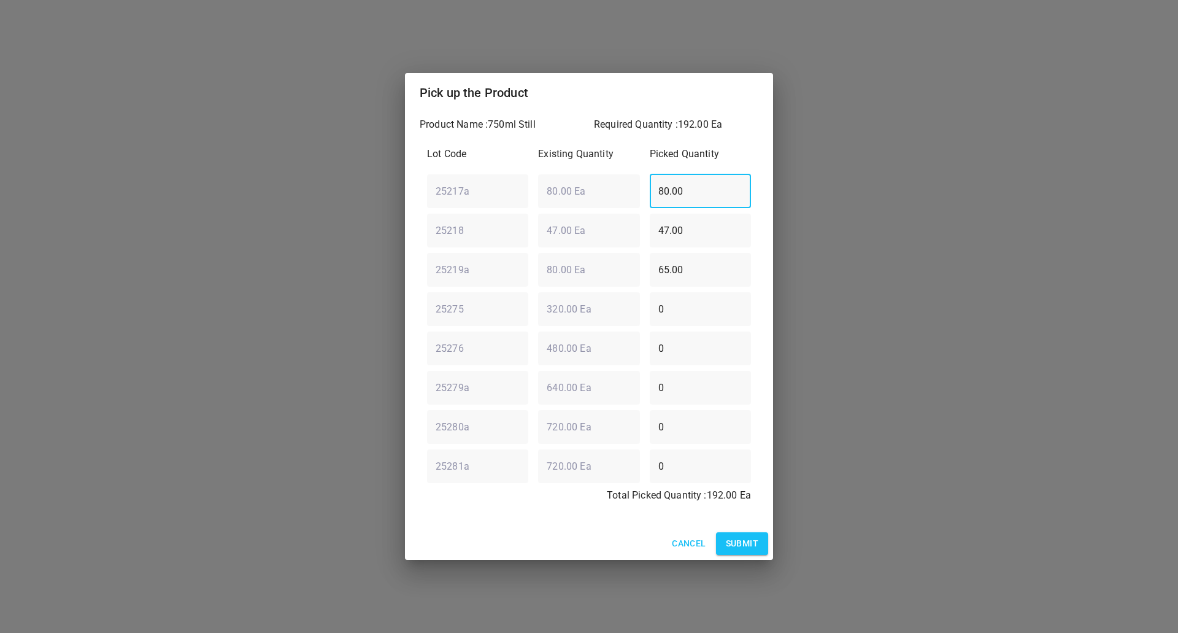
click at [440, 204] on div "25217a ​ 80.00 Ea ​ 80.00 ​" at bounding box center [589, 191] width 334 height 44
type input "0"
drag, startPoint x: 696, startPoint y: 237, endPoint x: 332, endPoint y: 293, distance: 368.3
click at [360, 268] on div "Pick up the Product Product Name : 750ml Still Required Quantity : 192.00 Ea Lo…" at bounding box center [589, 316] width 1178 height 633
type input "0"
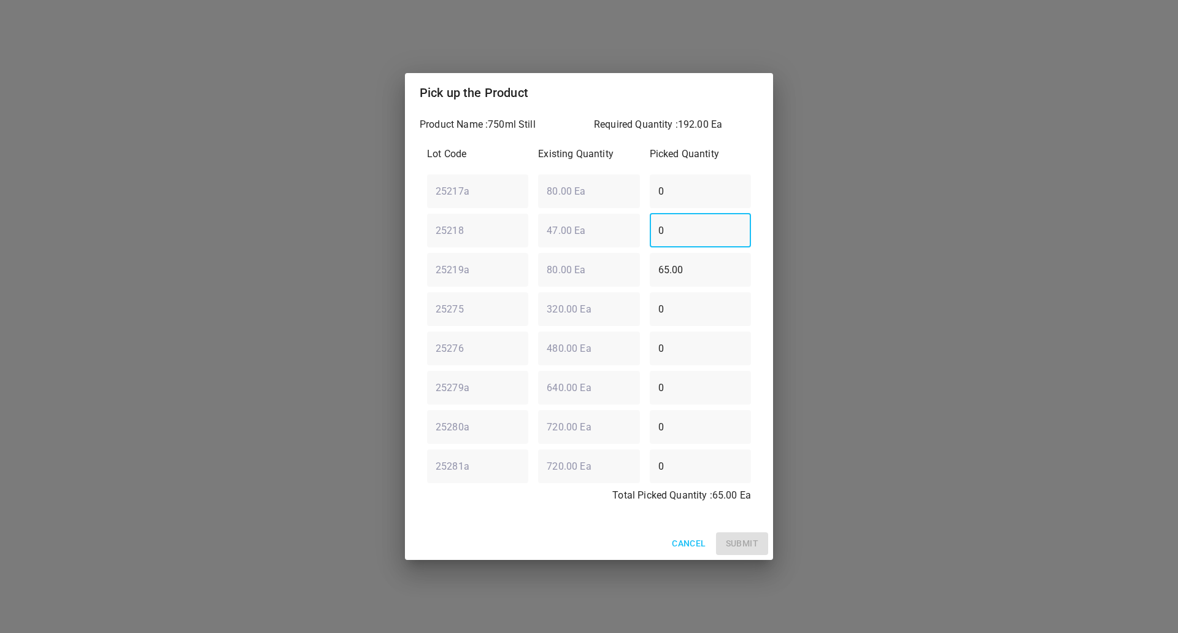
drag, startPoint x: 712, startPoint y: 274, endPoint x: 450, endPoint y: 272, distance: 261.5
click at [355, 320] on div "Pick up the Product Product Name : 750ml Still Required Quantity : 192.00 Ea Lo…" at bounding box center [589, 316] width 1178 height 633
drag, startPoint x: 701, startPoint y: 274, endPoint x: 42, endPoint y: 260, distance: 659.3
click at [106, 269] on div "Pick up the Product Product Name : 750ml Still Required Quantity : 192.00 Ea Lo…" at bounding box center [589, 316] width 1178 height 633
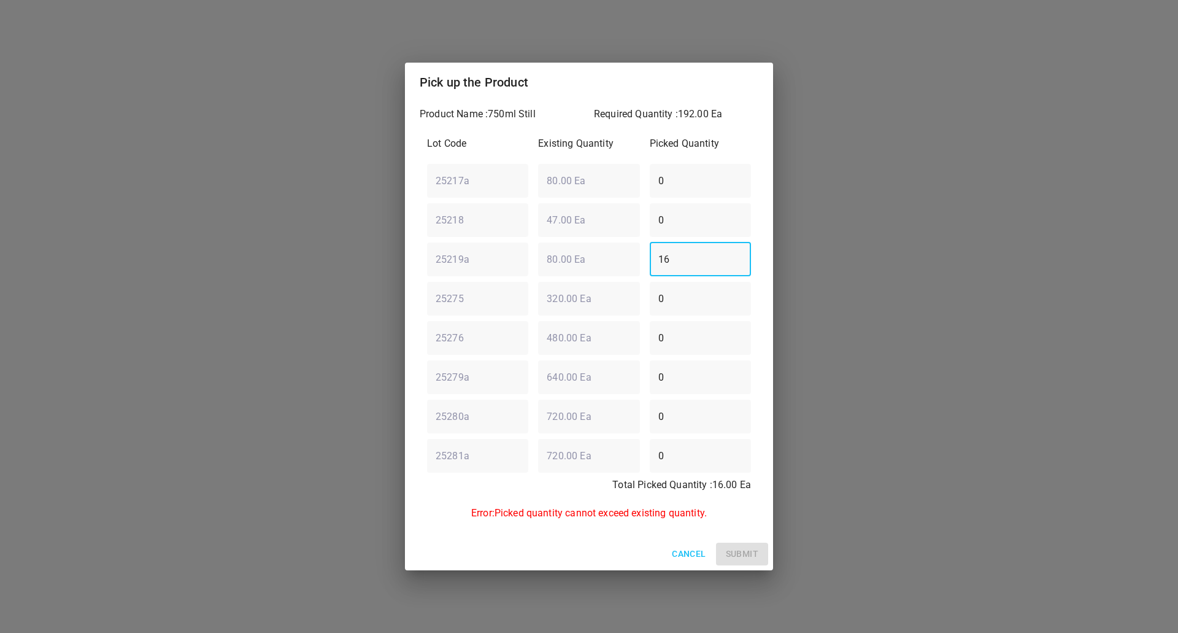
type input "1"
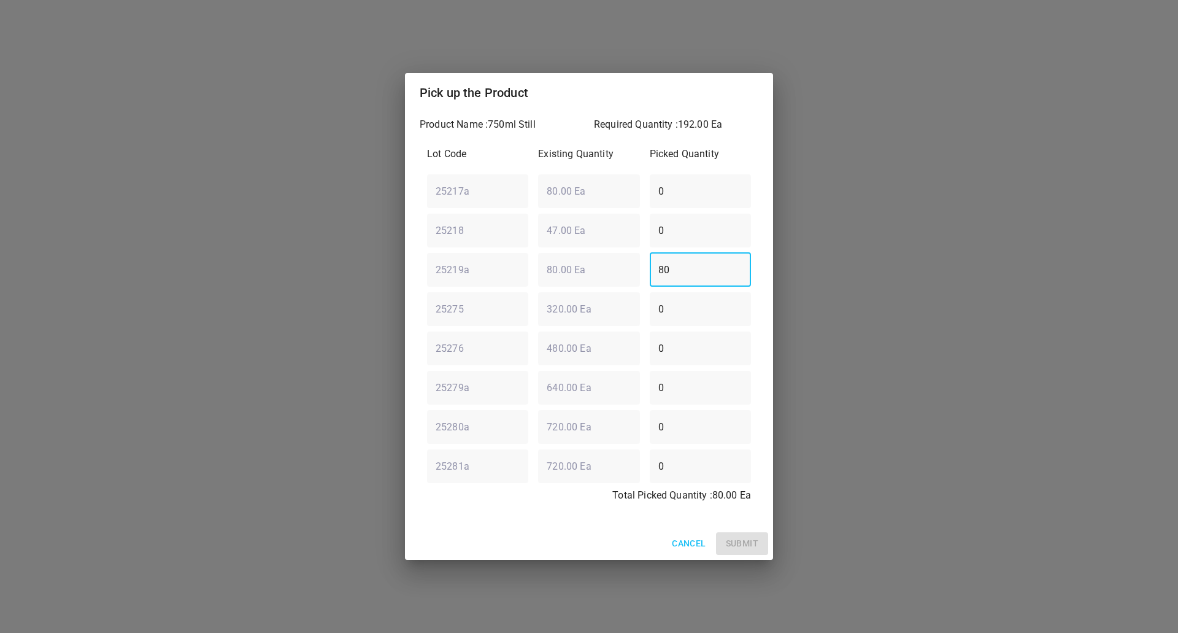
type input "80"
drag, startPoint x: 687, startPoint y: 190, endPoint x: 435, endPoint y: 109, distance: 265.7
click at [420, 152] on div "Lot Code Existing Quantity Picked Quantity 25217a ​ 80.00 Ea ​ 0 ​ 25218 ​ 47.0…" at bounding box center [589, 328] width 339 height 378
type input "80"
drag, startPoint x: 706, startPoint y: 225, endPoint x: 542, endPoint y: 134, distance: 187.9
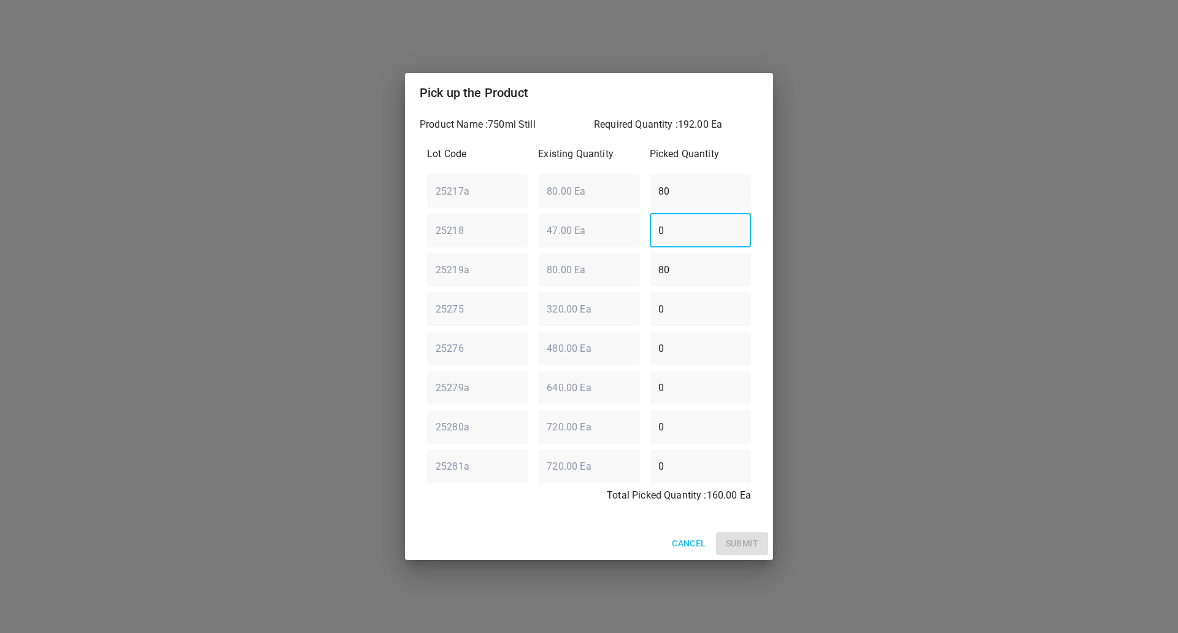
click at [381, 247] on div "Pick up the Product Product Name : 750ml Still Required Quantity : 192.00 Ea Lo…" at bounding box center [589, 316] width 1178 height 633
type input "32"
click at [749, 535] on button "Submit" at bounding box center [742, 543] width 52 height 23
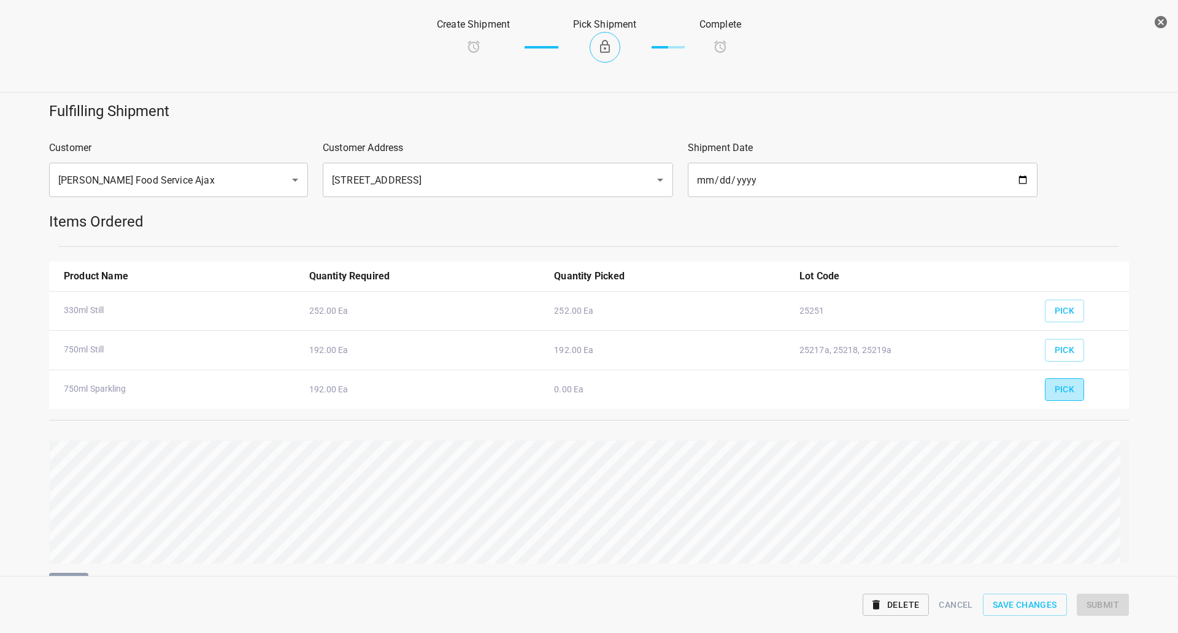
click at [1059, 391] on span "Pick" at bounding box center [1065, 389] width 20 height 15
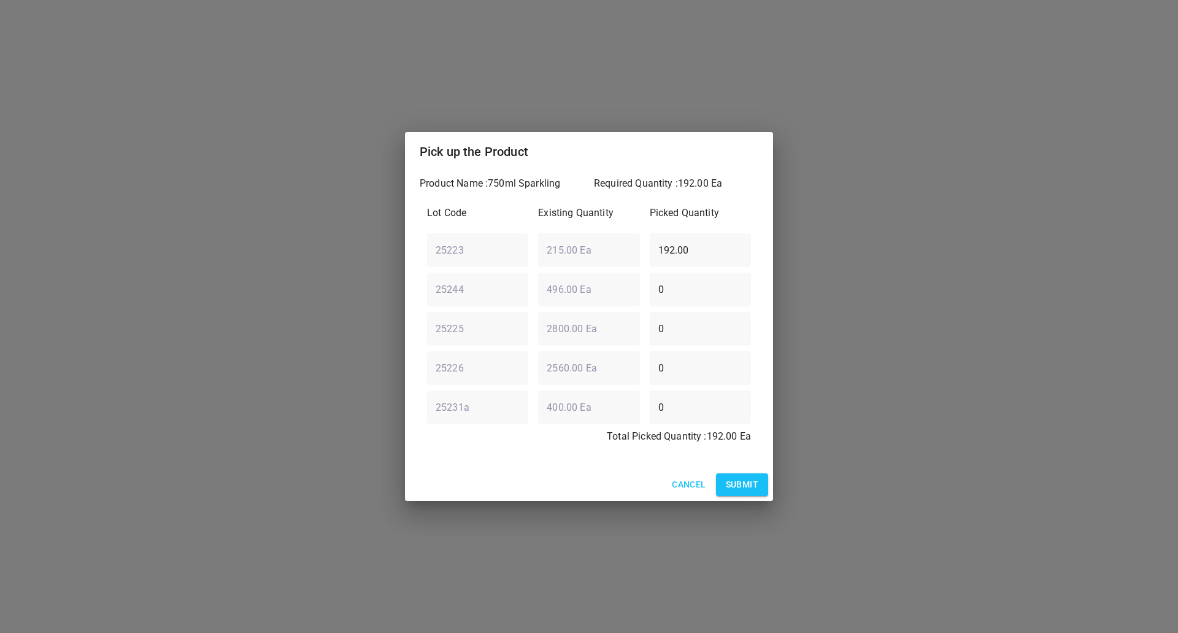
drag, startPoint x: 258, startPoint y: 282, endPoint x: 336, endPoint y: 274, distance: 78.4
click at [237, 282] on div "Pick up the Product Product Name : 750ml Sparkling Required Quantity : 192.00 E…" at bounding box center [589, 316] width 1178 height 633
type input "160"
drag, startPoint x: 709, startPoint y: 239, endPoint x: 327, endPoint y: 241, distance: 382.4
click at [388, 244] on div "Pick up the Product Product Name : 750ml Sparkling Required Quantity : 192.00 E…" at bounding box center [589, 316] width 1178 height 633
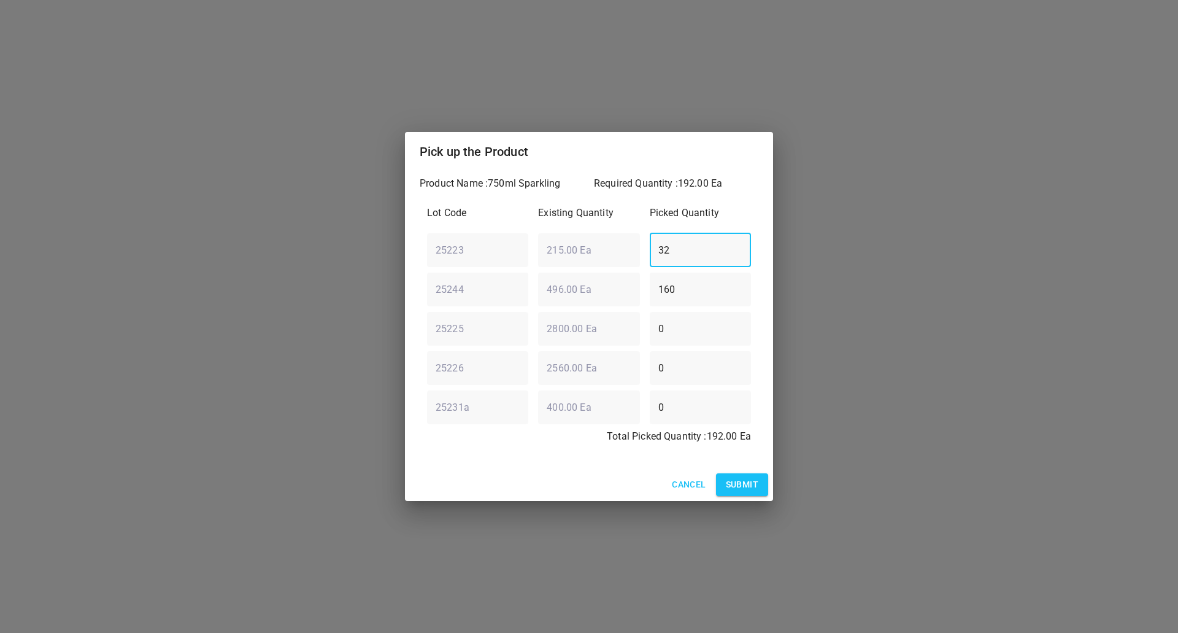
type input "32"
click at [760, 476] on button "Submit" at bounding box center [742, 484] width 52 height 23
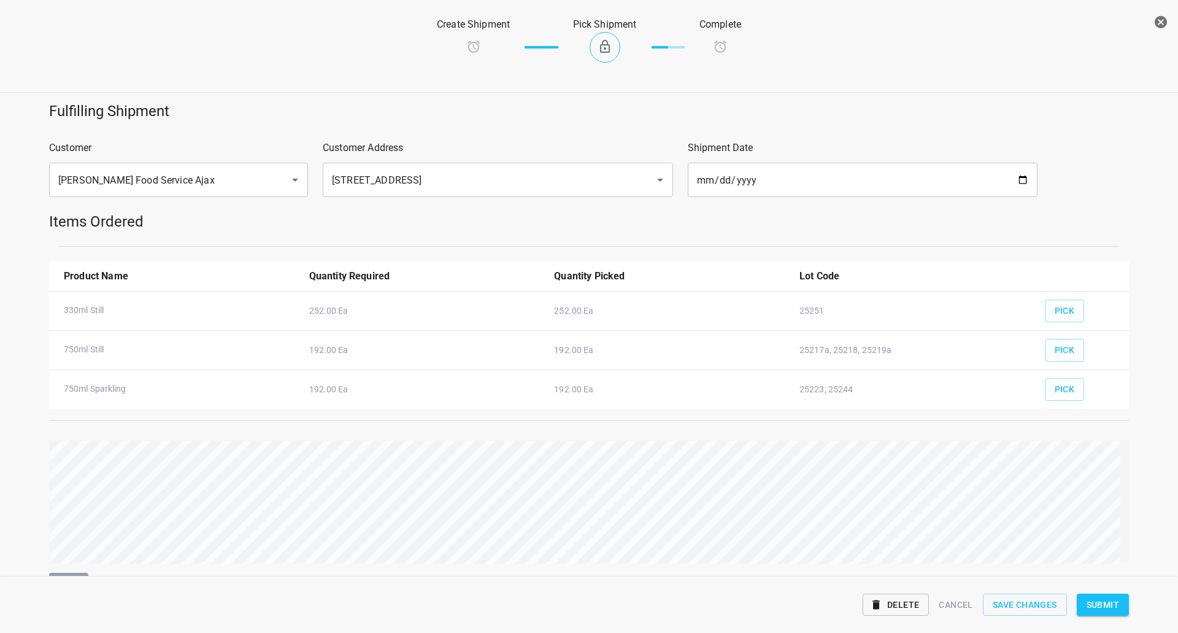
click at [1110, 622] on div "Delete Cancel Save Changes Submit" at bounding box center [589, 604] width 1095 height 47
drag, startPoint x: 1115, startPoint y: 602, endPoint x: 911, endPoint y: 599, distance: 203.8
click at [1110, 600] on span "Submit" at bounding box center [1103, 604] width 33 height 15
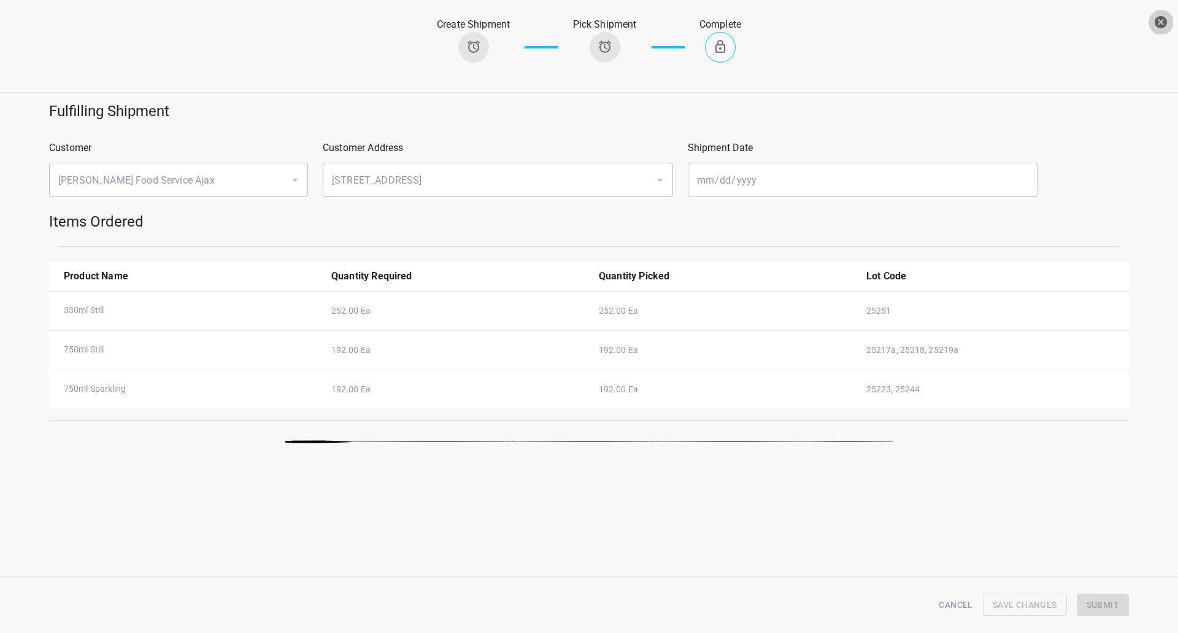
click at [1162, 14] on button "button" at bounding box center [1161, 22] width 25 height 25
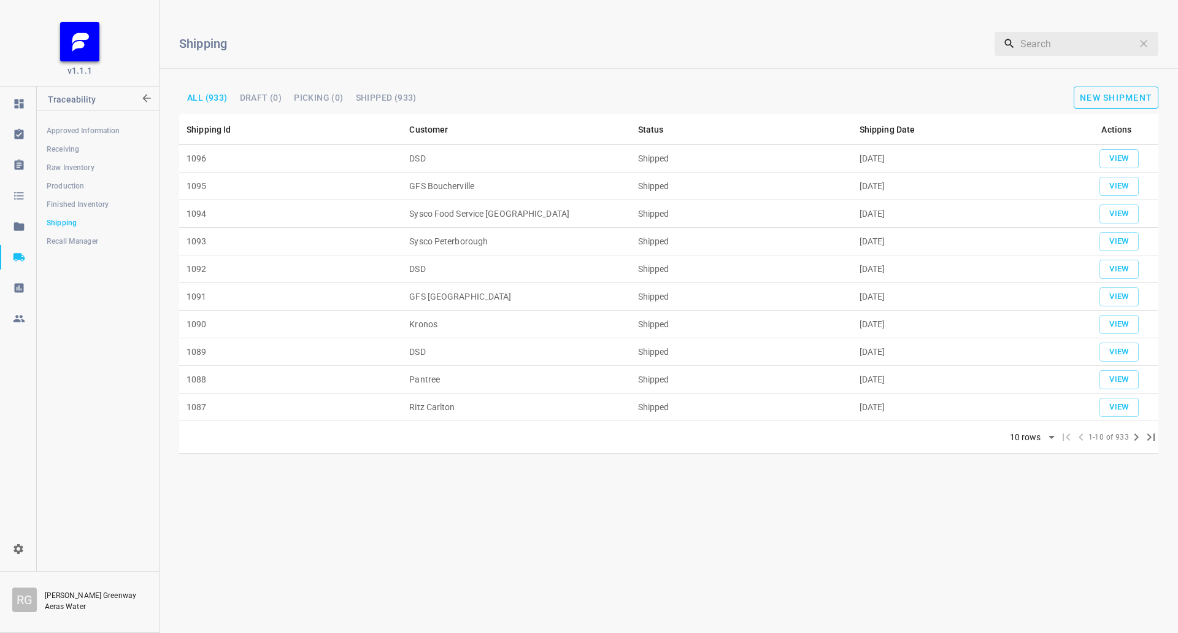
click at [1127, 87] on div "Shipping ​ All (933) Draft (0) Picking (0) Shipped (933) New Shipment" at bounding box center [669, 62] width 1019 height 104
click at [1125, 91] on button "New Shipment" at bounding box center [1116, 98] width 85 height 22
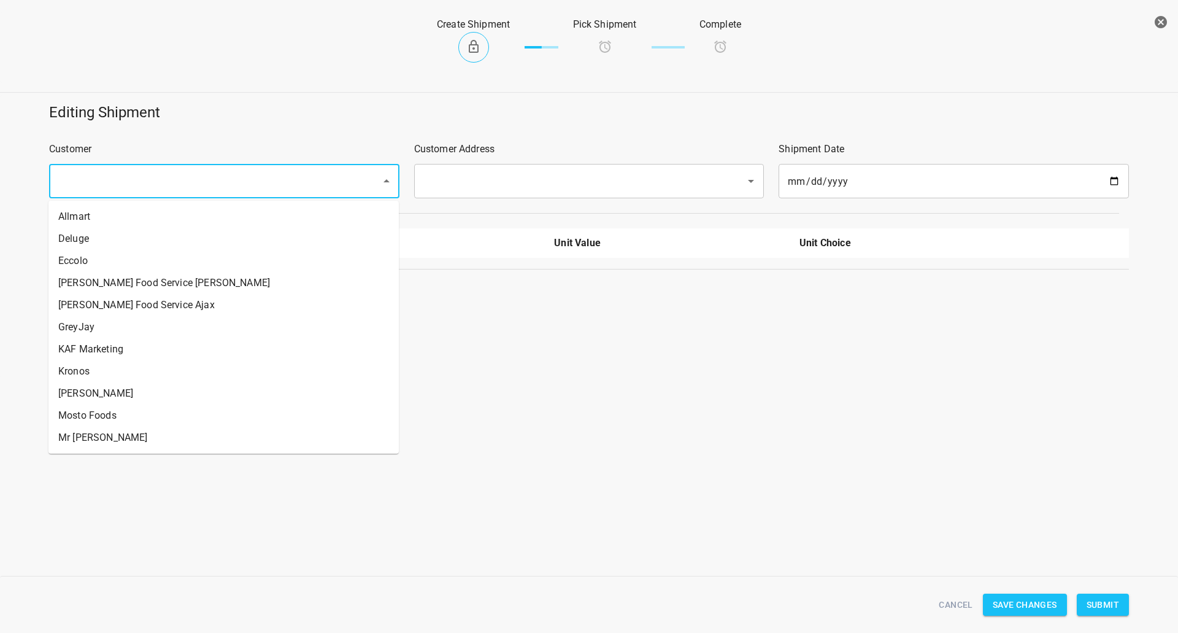
click at [211, 172] on input "text" at bounding box center [207, 180] width 305 height 23
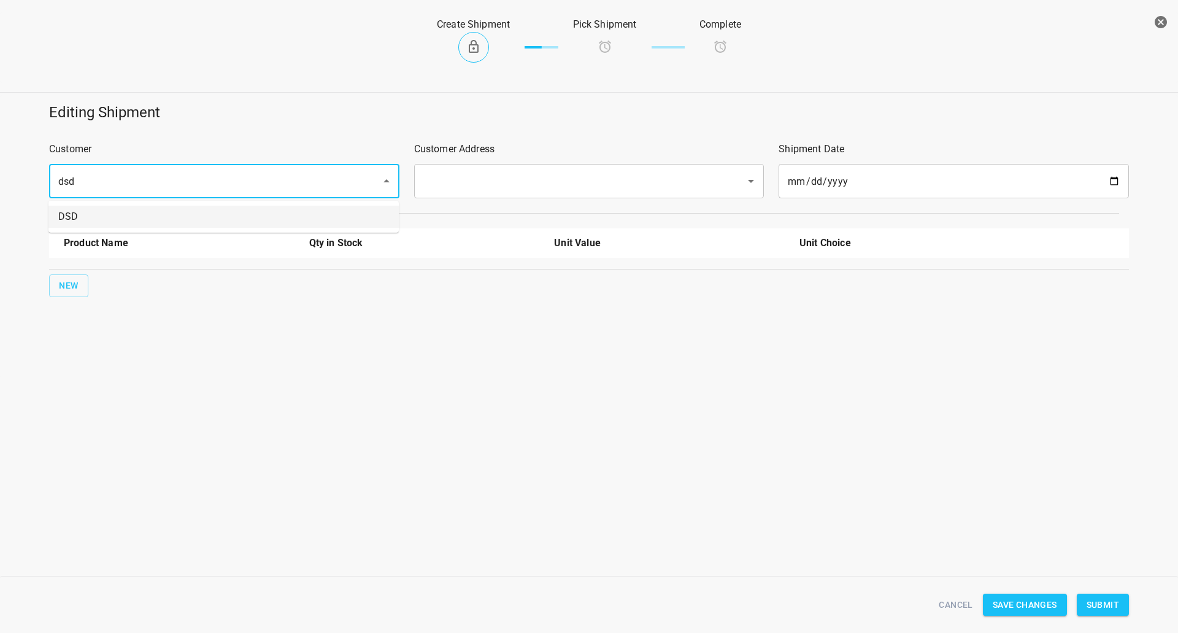
click at [196, 216] on li "DSD" at bounding box center [223, 217] width 350 height 22
type input "DSD"
click at [444, 185] on input "text" at bounding box center [572, 180] width 305 height 23
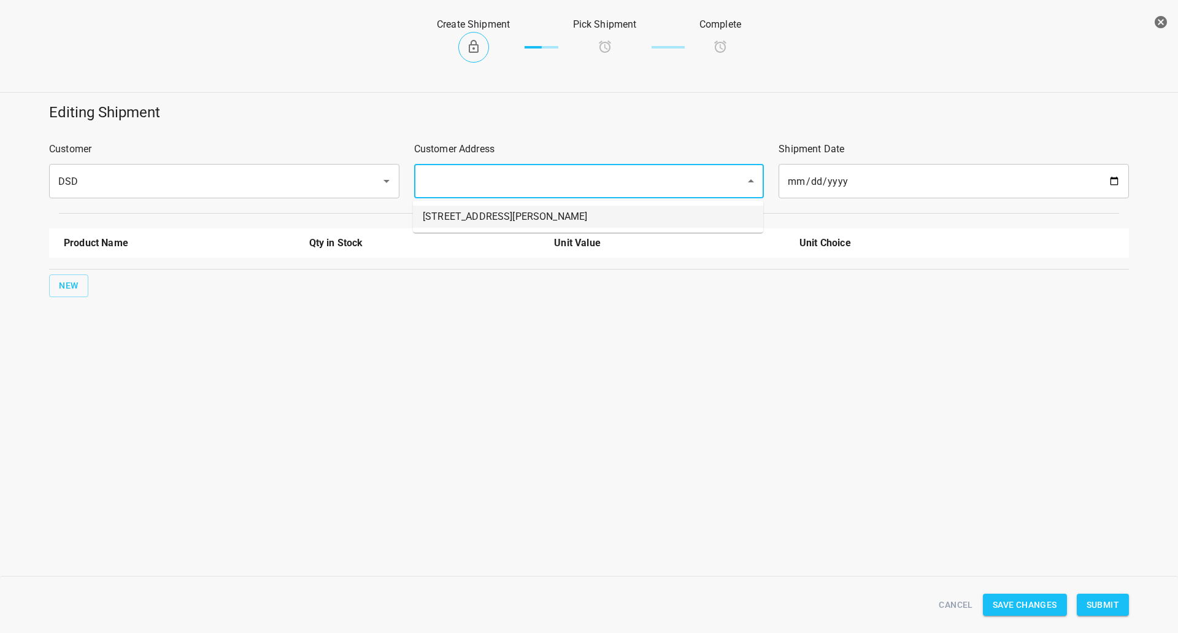
click at [448, 209] on li "[STREET_ADDRESS][PERSON_NAME]" at bounding box center [588, 217] width 350 height 22
type input "[STREET_ADDRESS][PERSON_NAME]"
click at [53, 294] on button "New" at bounding box center [68, 285] width 39 height 23
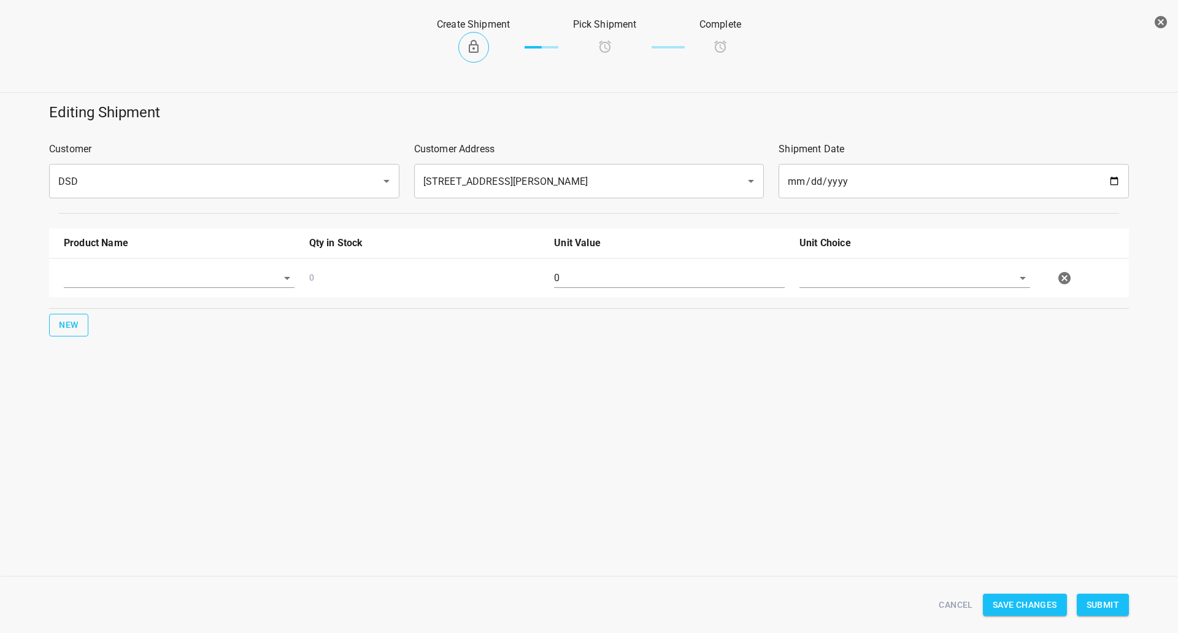
click at [66, 287] on div at bounding box center [179, 278] width 231 height 20
click at [93, 279] on input "text" at bounding box center [162, 277] width 196 height 19
click at [155, 301] on li "330ml Still" at bounding box center [179, 306] width 231 height 22
type input "330ml Still"
click at [72, 330] on span "New" at bounding box center [69, 324] width 20 height 15
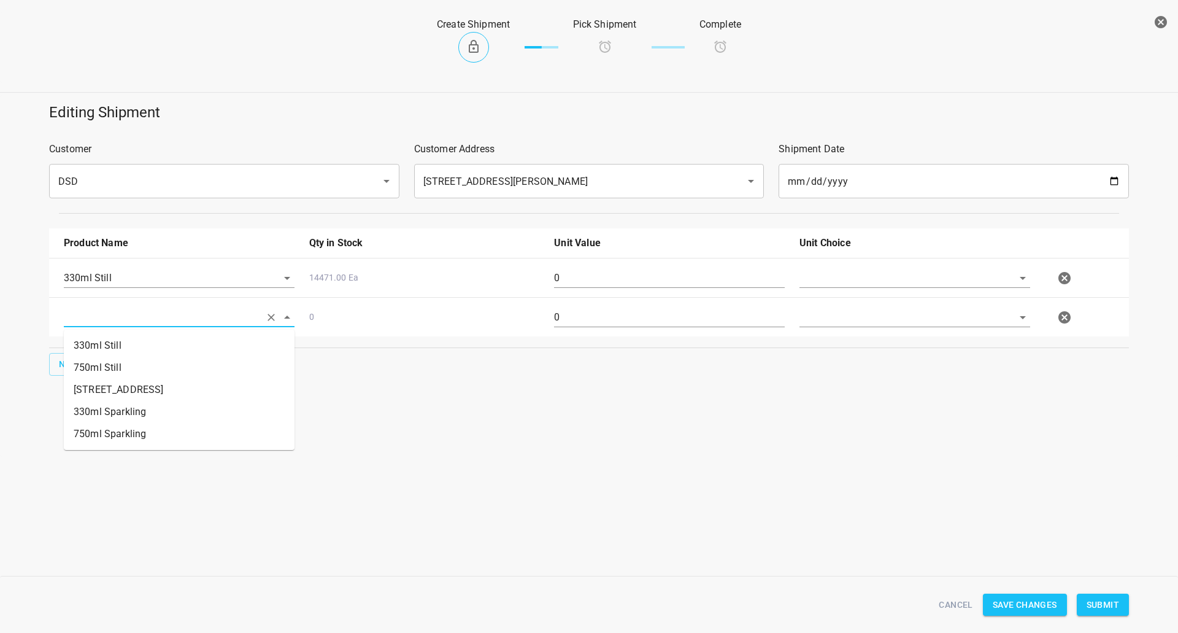
click at [84, 319] on input "text" at bounding box center [162, 316] width 196 height 19
click at [112, 411] on li "330ml Sparkling" at bounding box center [179, 412] width 231 height 22
type input "330ml Sparkling"
click at [75, 359] on span "New" at bounding box center [69, 364] width 20 height 15
click at [133, 355] on input "text" at bounding box center [162, 356] width 196 height 19
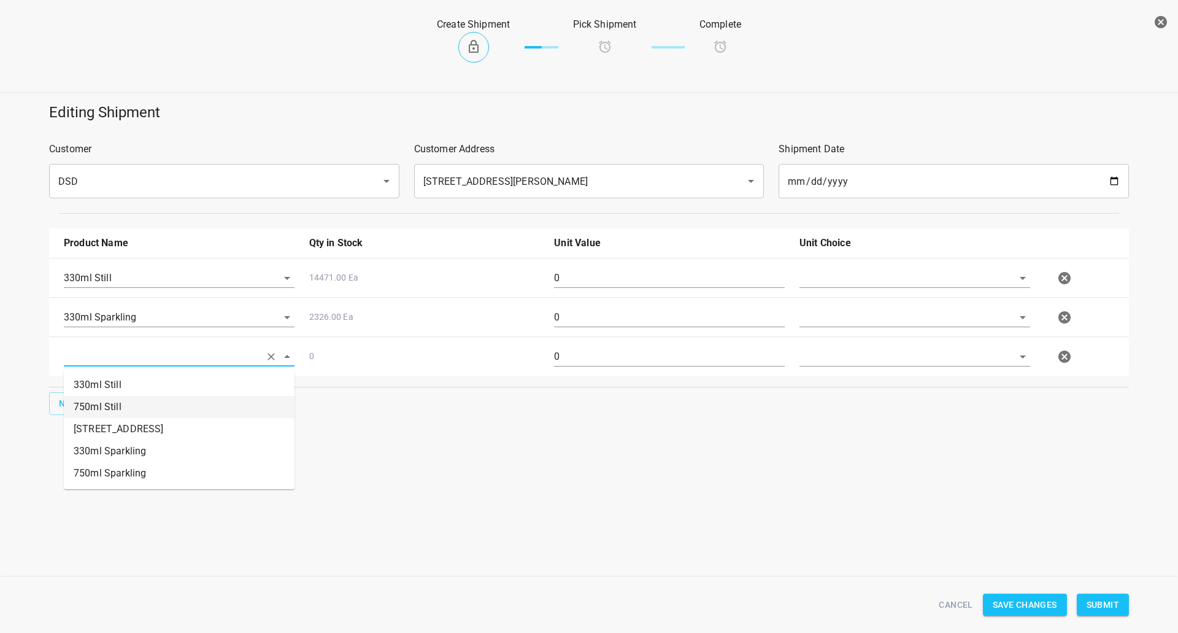
click at [118, 402] on li "750ml Still" at bounding box center [179, 407] width 231 height 22
type input "750ml Still"
click at [61, 419] on div "Product Name Qty in Stock Unit Value Unit Choice 330ml Still 14471.00 Ea 0 330m…" at bounding box center [589, 321] width 1095 height 201
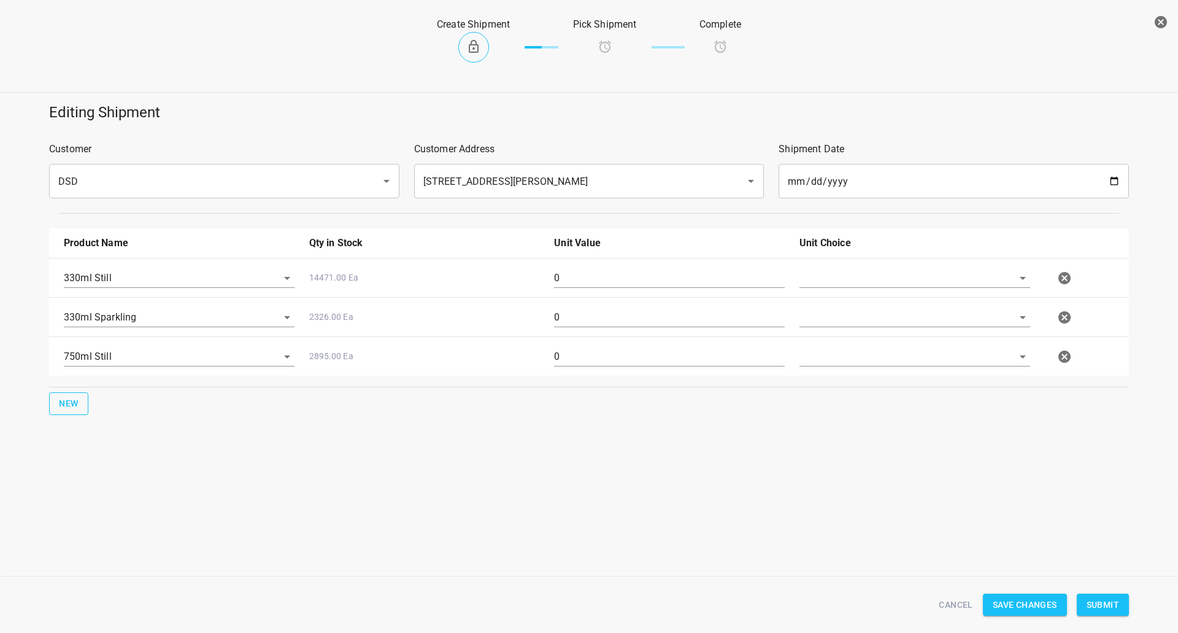
drag, startPoint x: 92, startPoint y: 405, endPoint x: 68, endPoint y: 404, distance: 24.0
click at [91, 405] on div "New" at bounding box center [589, 404] width 1085 height 28
click at [56, 404] on button "New" at bounding box center [68, 403] width 39 height 23
drag, startPoint x: 56, startPoint y: 404, endPoint x: 128, endPoint y: 400, distance: 72.5
click at [126, 393] on input "text" at bounding box center [162, 395] width 196 height 19
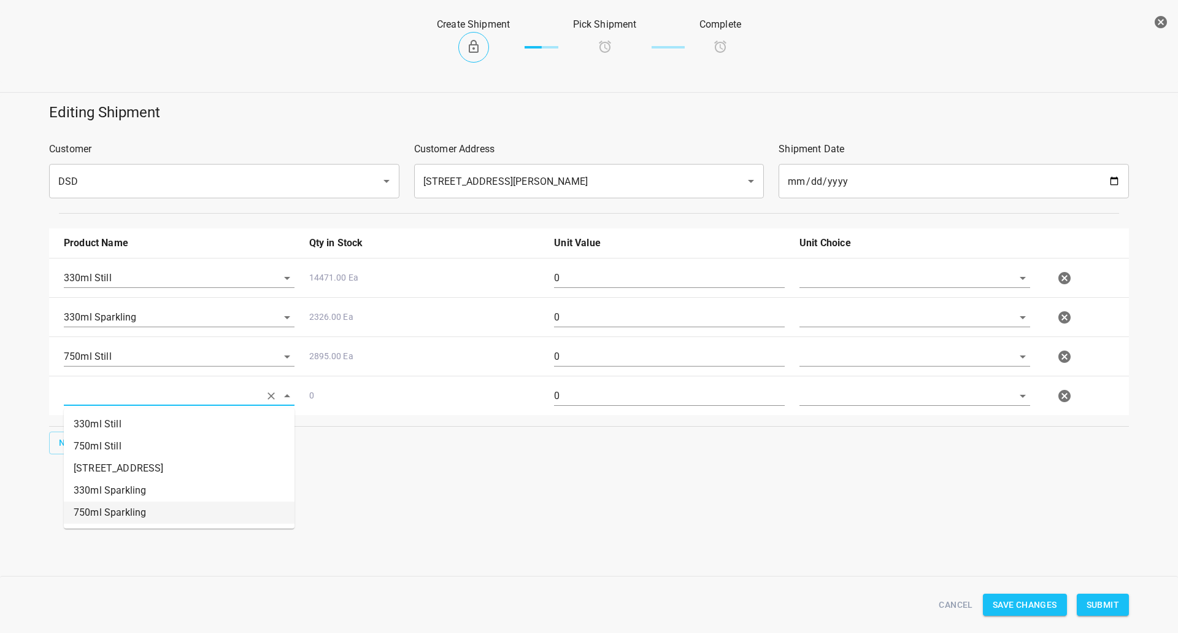
click at [131, 502] on li "750ml Sparkling" at bounding box center [179, 512] width 231 height 22
type input "750ml Sparkling"
click at [836, 273] on input "text" at bounding box center [898, 277] width 196 height 19
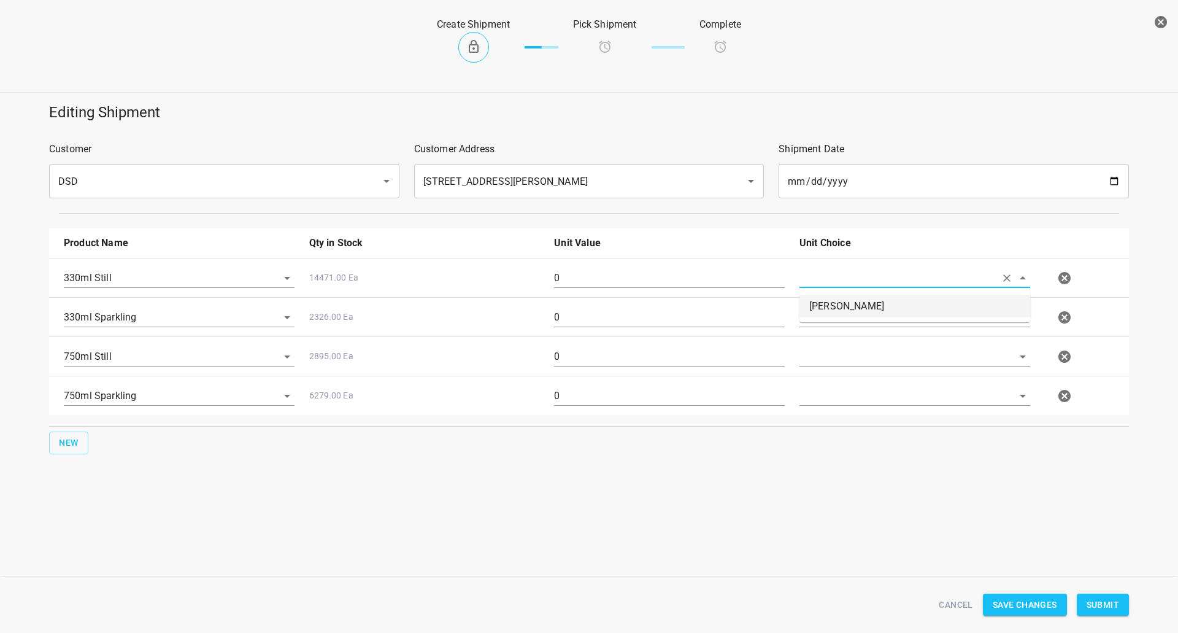
click at [835, 304] on li "[PERSON_NAME]" at bounding box center [915, 306] width 231 height 22
type input "[PERSON_NAME]"
click at [827, 322] on input "text" at bounding box center [898, 316] width 196 height 19
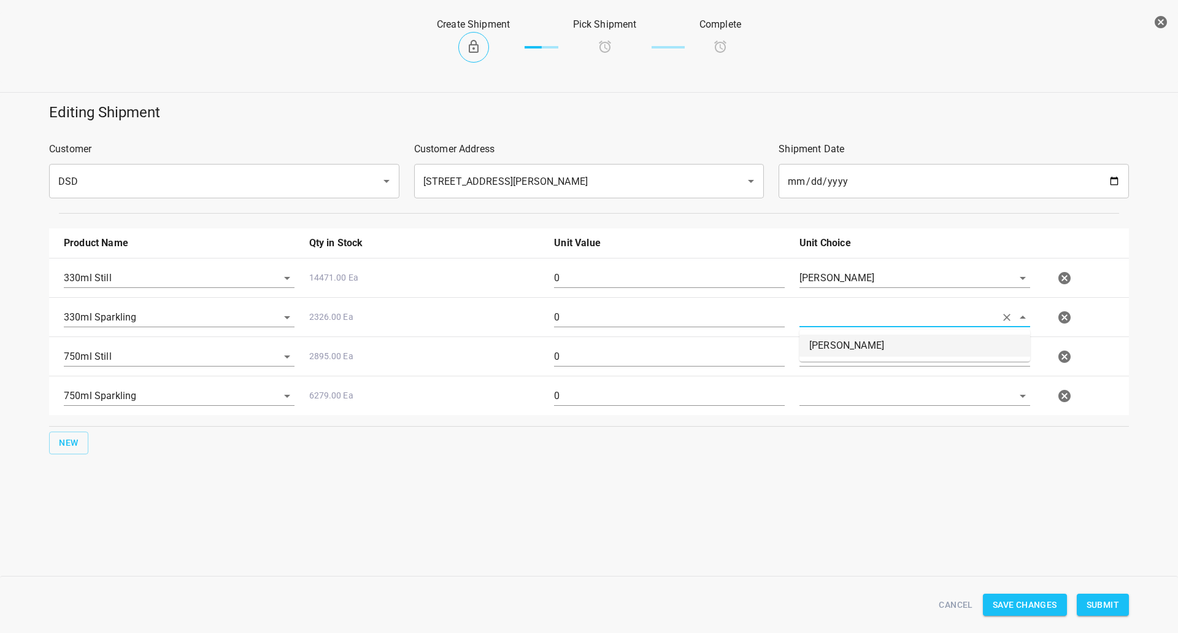
click at [825, 354] on li "[PERSON_NAME]" at bounding box center [915, 345] width 231 height 22
type input "[PERSON_NAME]"
click at [823, 360] on input "text" at bounding box center [898, 356] width 196 height 19
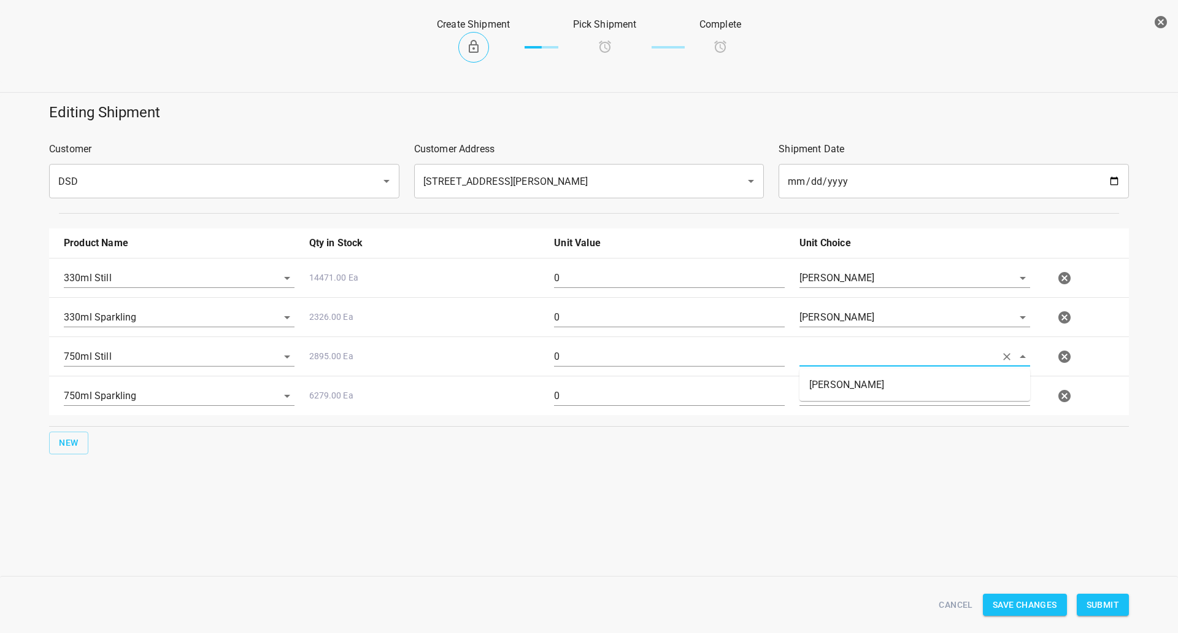
click at [825, 370] on ul "[PERSON_NAME]" at bounding box center [915, 385] width 231 height 32
click at [825, 379] on li "[PERSON_NAME]" at bounding box center [915, 385] width 231 height 22
type input "[PERSON_NAME]"
click at [819, 404] on input "text" at bounding box center [898, 395] width 196 height 19
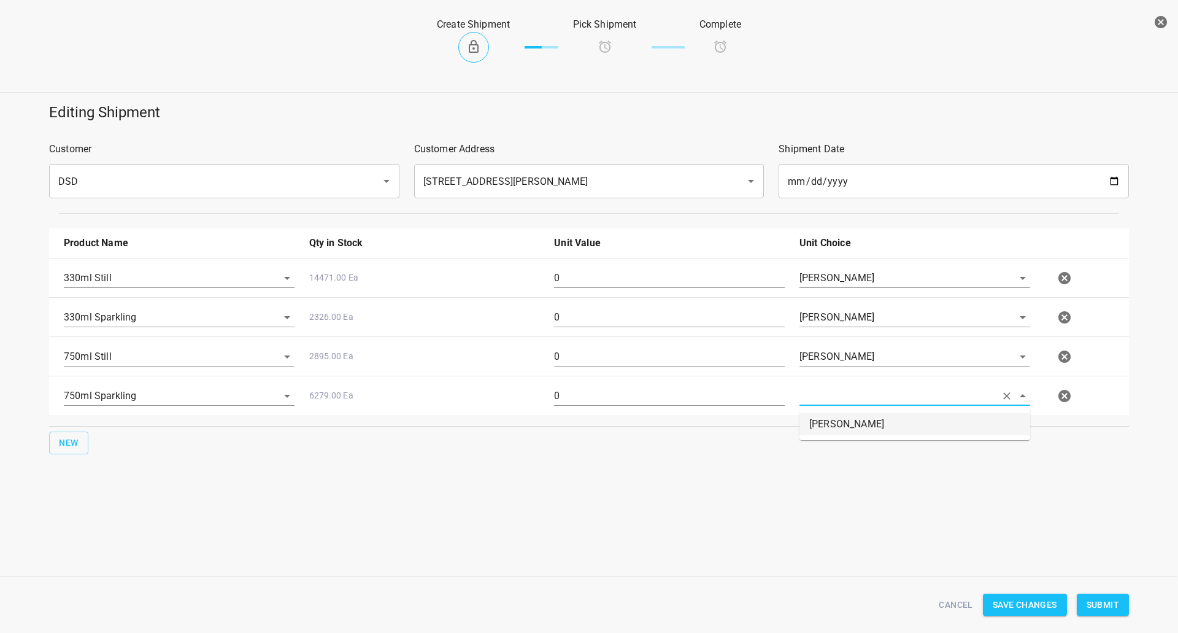
click at [819, 435] on li "[PERSON_NAME]" at bounding box center [915, 424] width 231 height 22
type input "[PERSON_NAME]"
click at [636, 281] on input "0" at bounding box center [669, 278] width 231 height 20
type input "25"
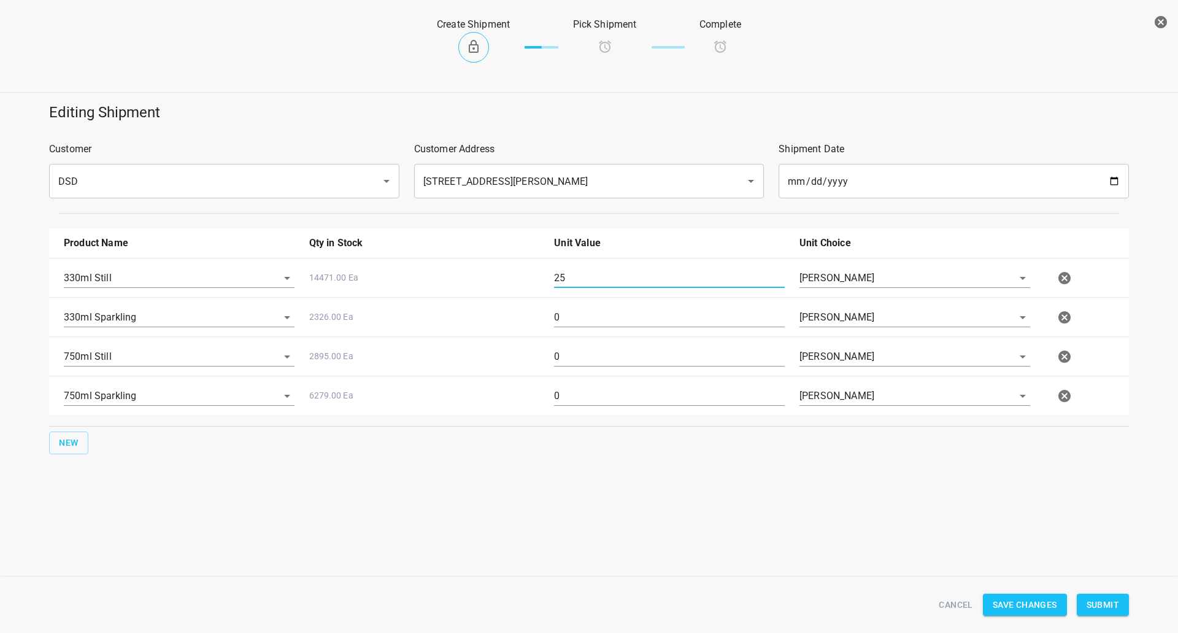
drag, startPoint x: 587, startPoint y: 321, endPoint x: 0, endPoint y: 407, distance: 593.6
click at [26, 398] on div "Editing Shipment Customer DSD ​ Customer Address [STREET_ADDRESS][PERSON_NAME] …" at bounding box center [589, 278] width 1193 height 366
type input "5"
drag, startPoint x: 574, startPoint y: 277, endPoint x: 311, endPoint y: 324, distance: 266.8
click at [333, 317] on div "330ml Still 14471.00 Ea 25 [PERSON_NAME] 330ml Sparkling 2326.00 Ea 5 [PERSON_N…" at bounding box center [589, 336] width 1080 height 157
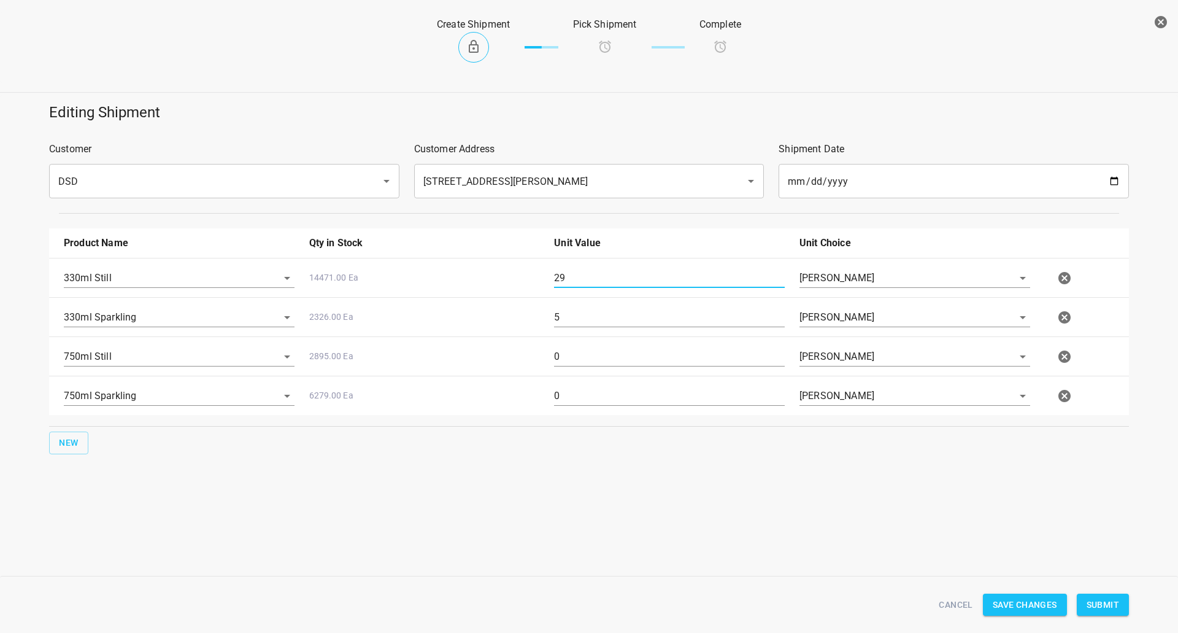
type input "29"
drag, startPoint x: 583, startPoint y: 322, endPoint x: 347, endPoint y: 323, distance: 235.7
click at [331, 317] on div "330ml Sparkling 2326.00 Ea 5 [PERSON_NAME]" at bounding box center [591, 317] width 1070 height 54
type input "9"
drag, startPoint x: 571, startPoint y: 361, endPoint x: 417, endPoint y: 360, distance: 154.1
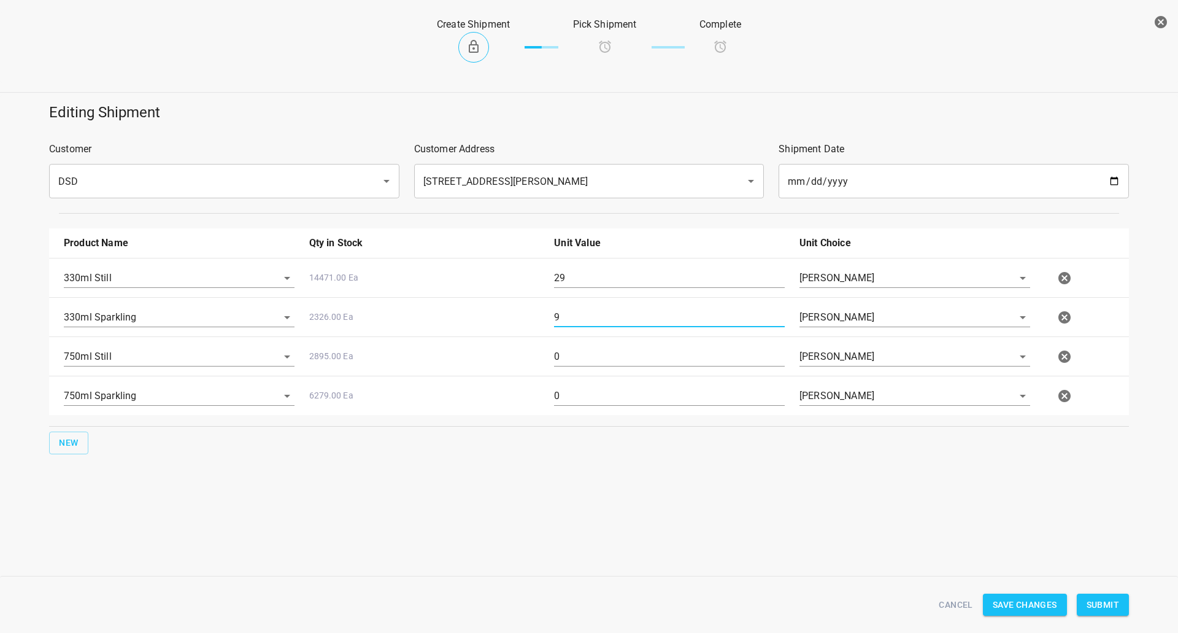
click at [417, 360] on div "750ml Still 2895.00 Ea 0 [PERSON_NAME]" at bounding box center [591, 357] width 1070 height 54
type input "4"
click at [566, 379] on div "750ml Sparkling 6279.00 Ea 0 [PERSON_NAME]" at bounding box center [591, 396] width 1070 height 54
drag, startPoint x: 582, startPoint y: 396, endPoint x: 341, endPoint y: 452, distance: 248.3
click at [420, 408] on div "750ml Sparkling 6279.00 Ea 0 [PERSON_NAME]" at bounding box center [591, 396] width 1070 height 54
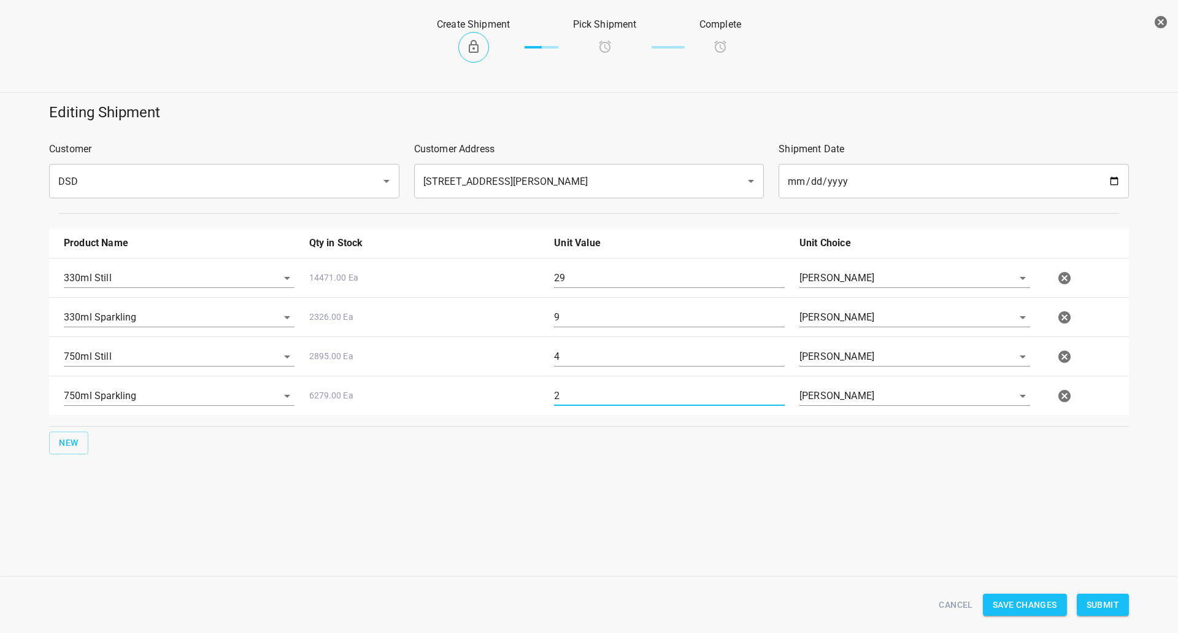
type input "2"
drag, startPoint x: 1118, startPoint y: 603, endPoint x: 1080, endPoint y: 570, distance: 51.3
click at [1118, 603] on span "Submit" at bounding box center [1103, 604] width 33 height 15
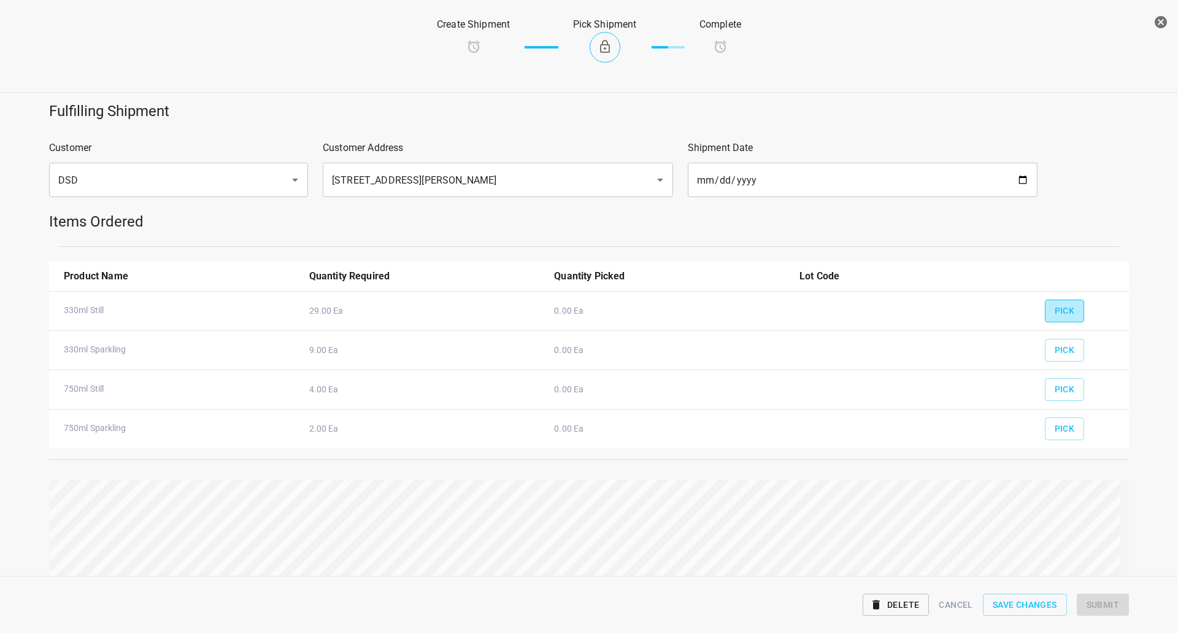
click at [1056, 308] on span "Pick" at bounding box center [1065, 310] width 20 height 15
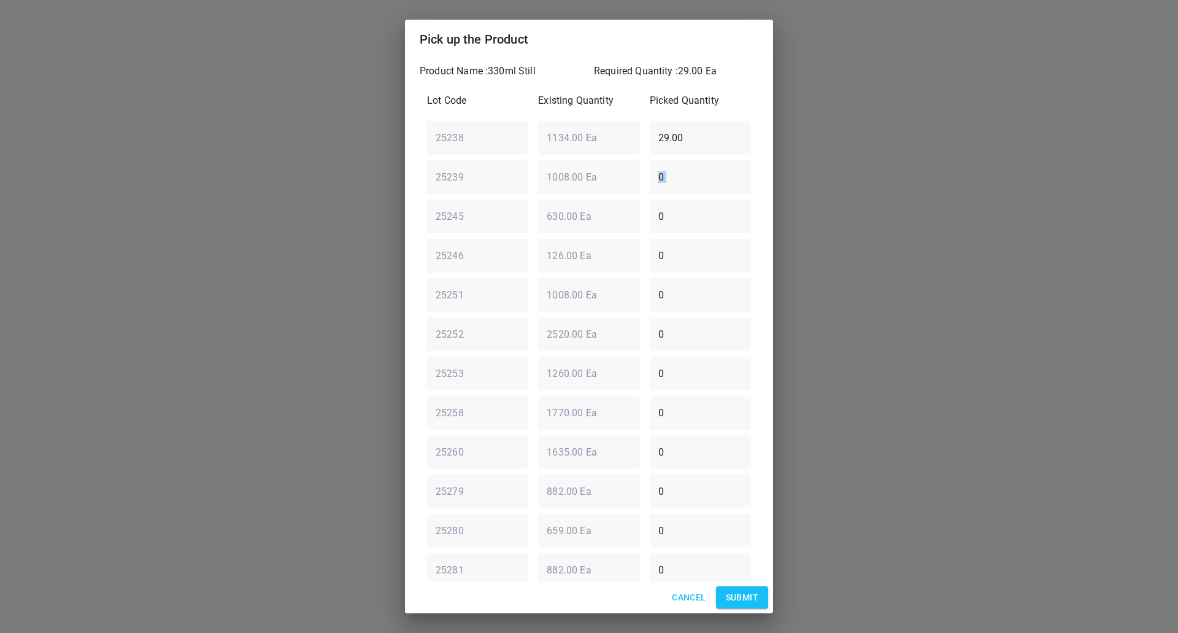
drag, startPoint x: 722, startPoint y: 155, endPoint x: 311, endPoint y: 220, distance: 415.6
click at [256, 211] on div "Pick up the Product Product Name : 330ml Still Required Quantity : 29.00 Ea Lot…" at bounding box center [589, 316] width 1178 height 633
drag, startPoint x: 693, startPoint y: 129, endPoint x: 349, endPoint y: 147, distance: 344.8
click at [364, 151] on div "Pick up the Product Product Name : 330ml Still Required Quantity : 29.00 Ea Lot…" at bounding box center [589, 316] width 1178 height 633
type input "0"
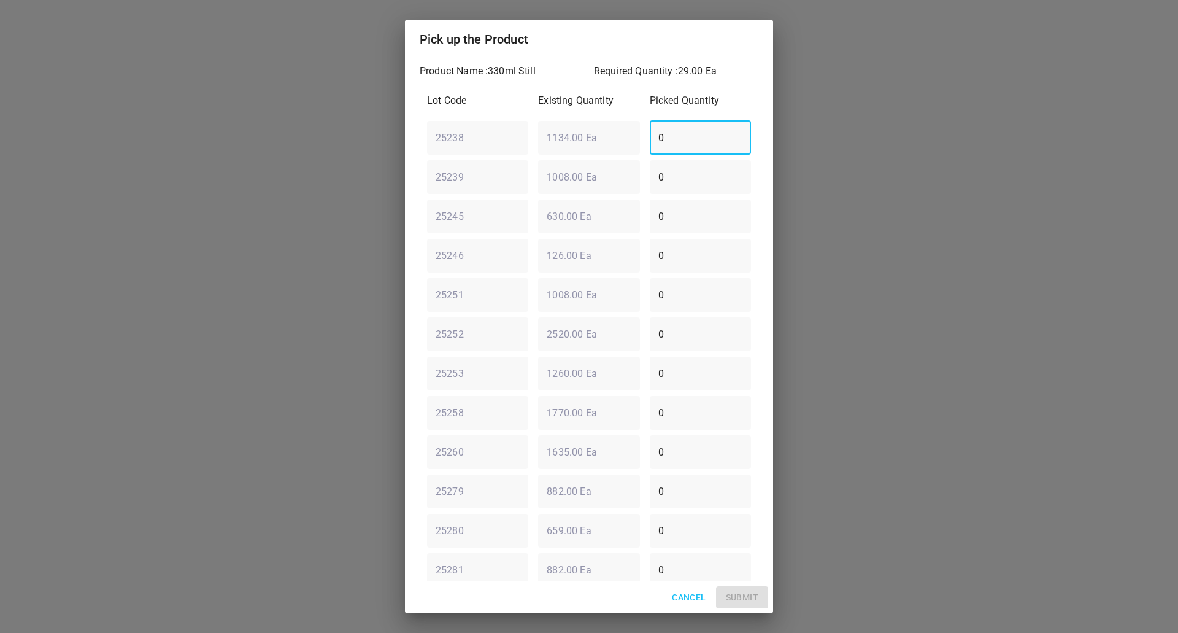
drag, startPoint x: 692, startPoint y: 524, endPoint x: 397, endPoint y: 553, distance: 296.0
click at [374, 560] on div "Pick up the Product Product Name : 330ml Still Required Quantity : 29.00 Ea Lot…" at bounding box center [589, 316] width 1178 height 633
type input "24"
click at [473, 444] on div "Lot Code Existing Quantity Picked Quantity 25238 ​ 1134.00 Ea ​ 0 ​ 25239 ​ 100…" at bounding box center [589, 373] width 339 height 574
type input "1"
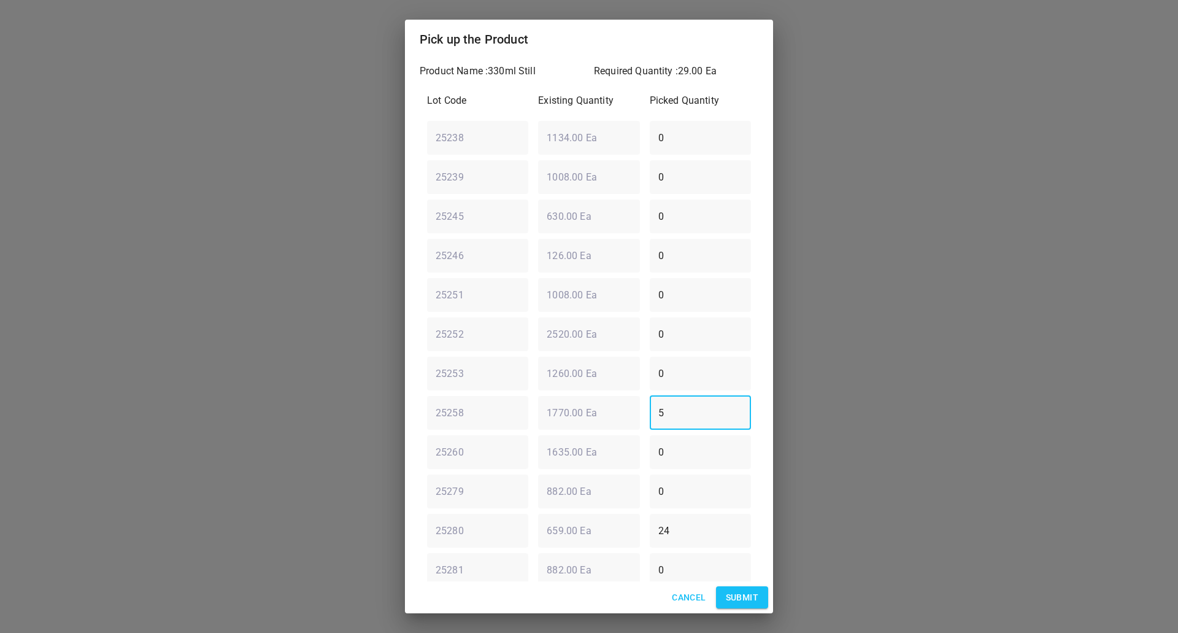
type input "5"
click at [745, 601] on span "Submit" at bounding box center [742, 597] width 33 height 15
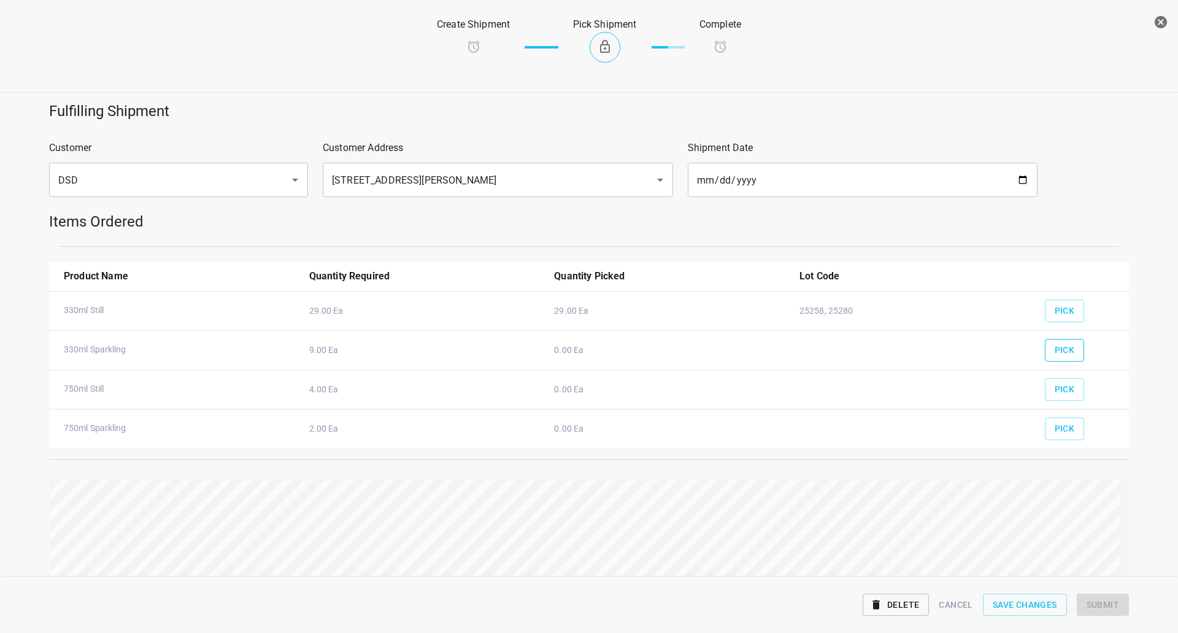
click at [1055, 355] on span "Pick" at bounding box center [1065, 349] width 20 height 15
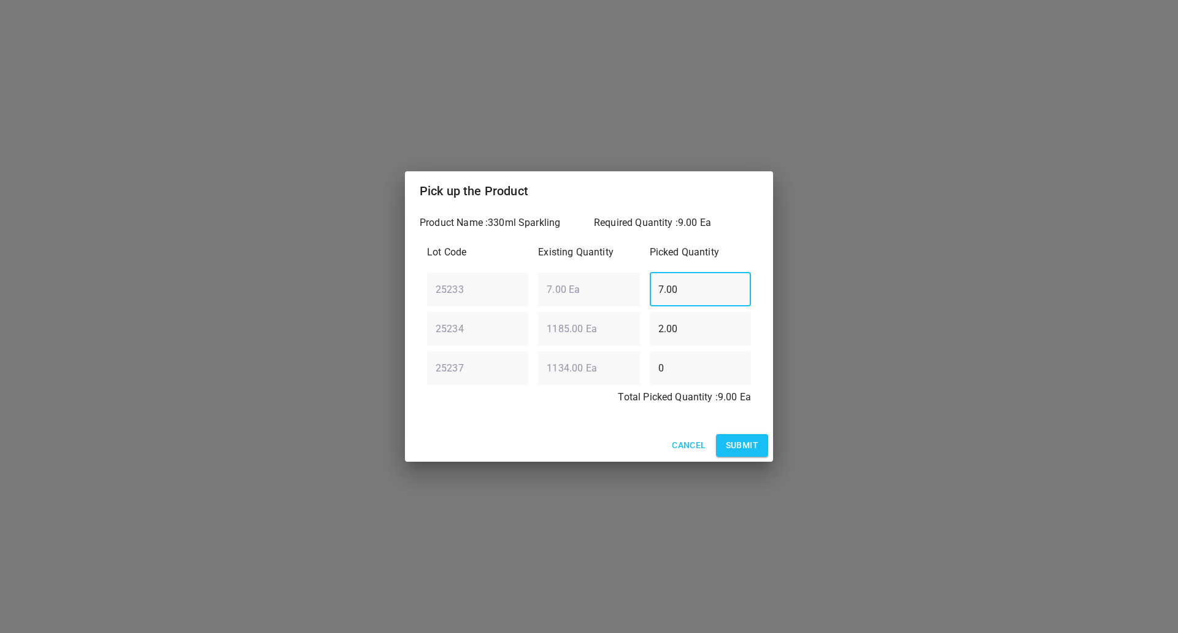
click at [700, 300] on input "7.00" at bounding box center [700, 289] width 101 height 34
drag, startPoint x: 706, startPoint y: 294, endPoint x: 490, endPoint y: 250, distance: 220.4
click at [490, 250] on div "Lot Code Existing Quantity Picked Quantity 25233 ​ 7.00 Ea ​ 7.00 ​ 25234 ​ 118…" at bounding box center [589, 329] width 339 height 182
type input "0"
drag, startPoint x: 694, startPoint y: 325, endPoint x: 83, endPoint y: 385, distance: 613.6
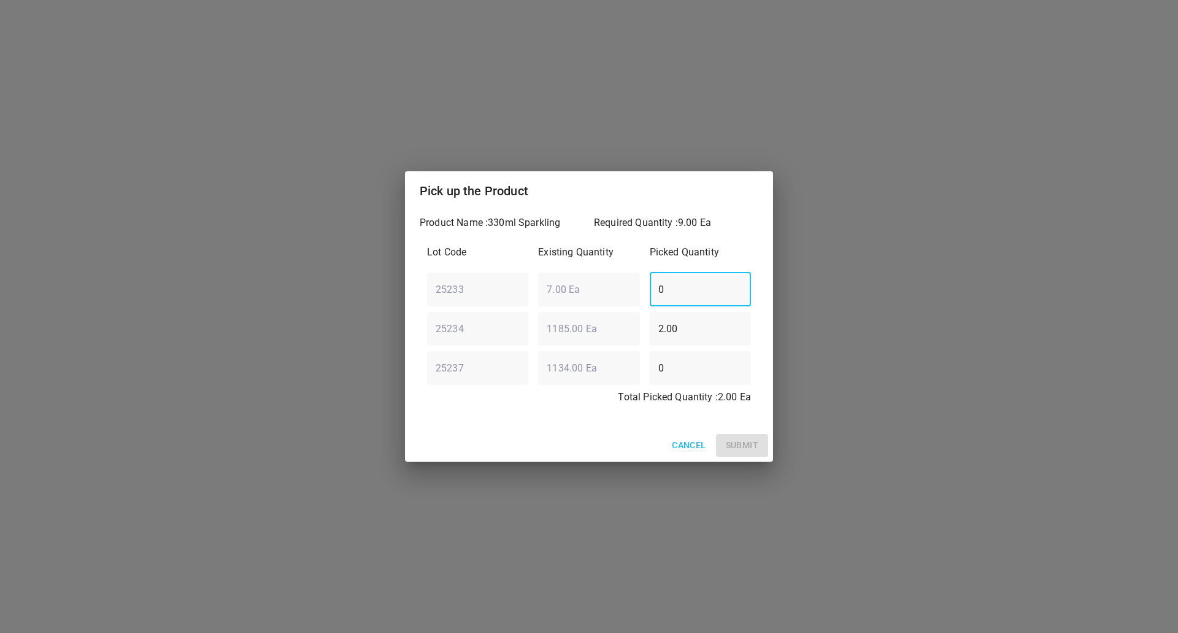
click at [268, 343] on div "Pick up the Product Product Name : 330ml Sparkling Required Quantity : 9.00 Ea …" at bounding box center [589, 316] width 1178 height 633
click at [587, 338] on div "25234 ​ 1185.00 Ea ​ 0 ​" at bounding box center [589, 328] width 334 height 44
type input "5"
type input "9"
click at [744, 437] on button "Submit" at bounding box center [742, 445] width 52 height 23
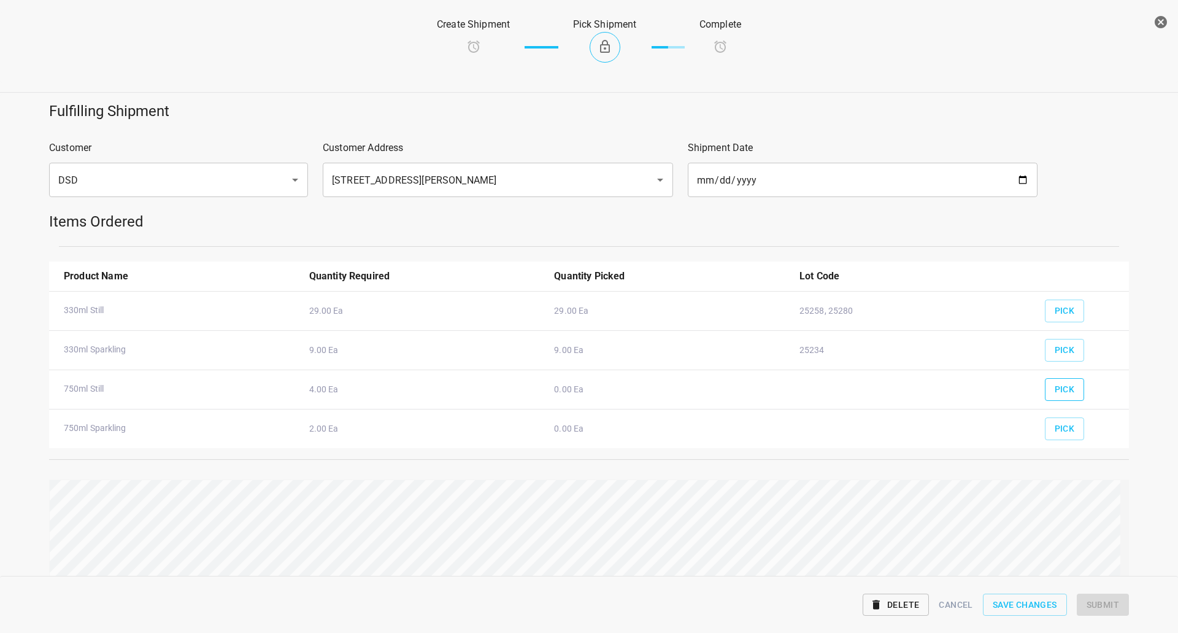
click at [1065, 385] on span "Pick" at bounding box center [1065, 389] width 20 height 15
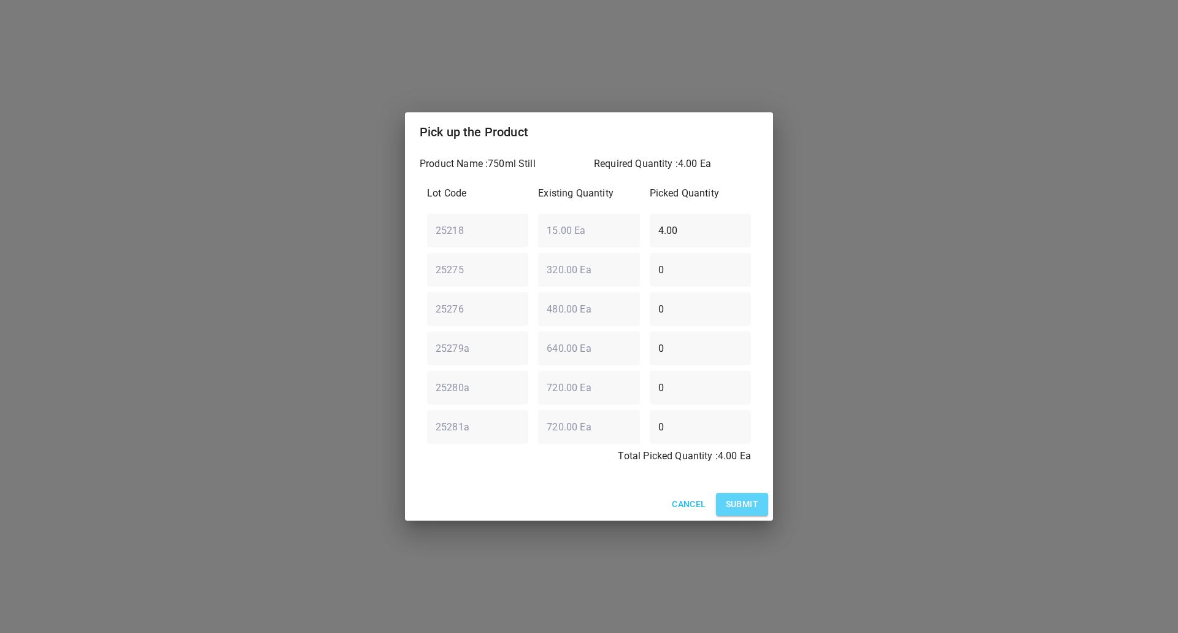
click at [732, 495] on button "Submit" at bounding box center [742, 504] width 52 height 23
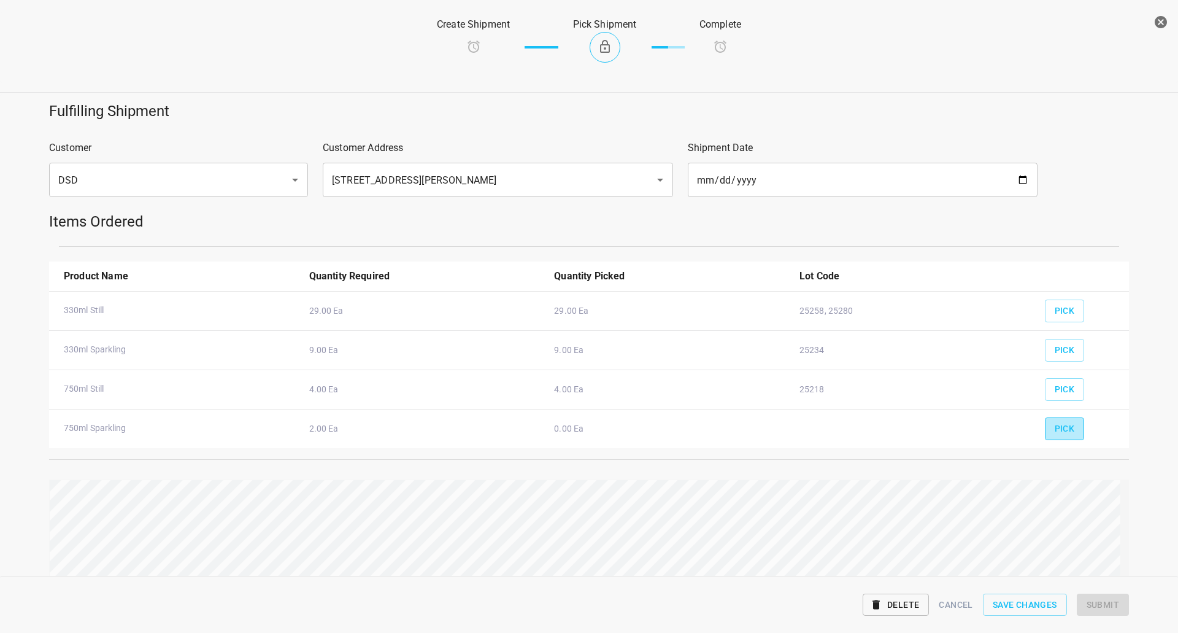
click at [1053, 419] on button "Pick" at bounding box center [1065, 428] width 40 height 23
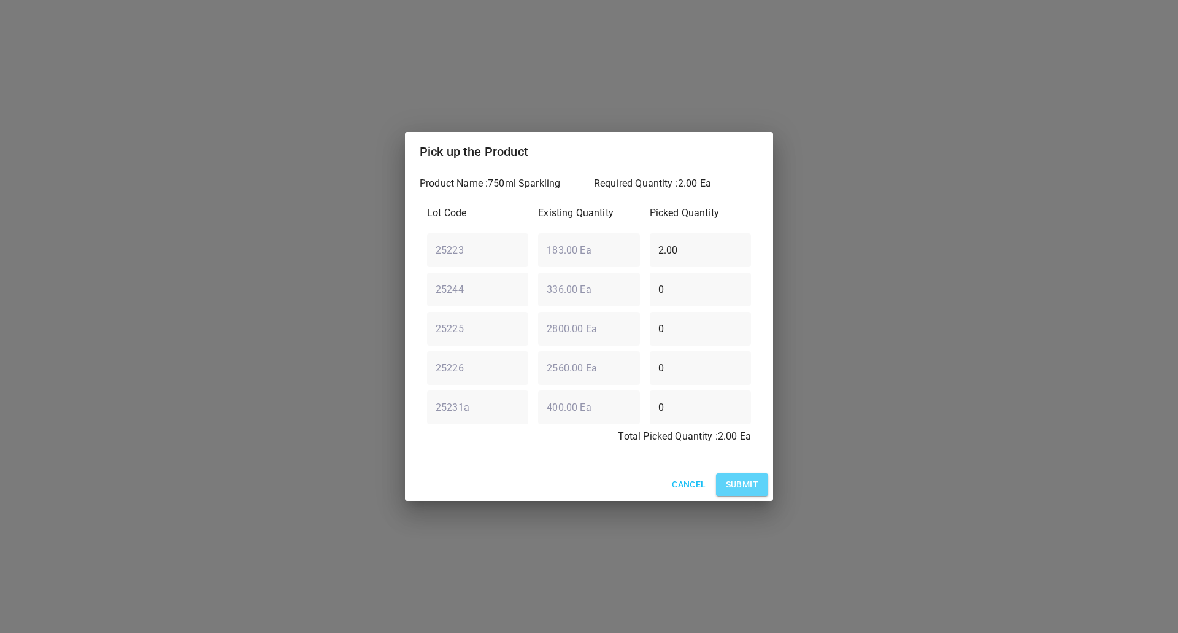
click at [746, 481] on span "Submit" at bounding box center [742, 484] width 33 height 15
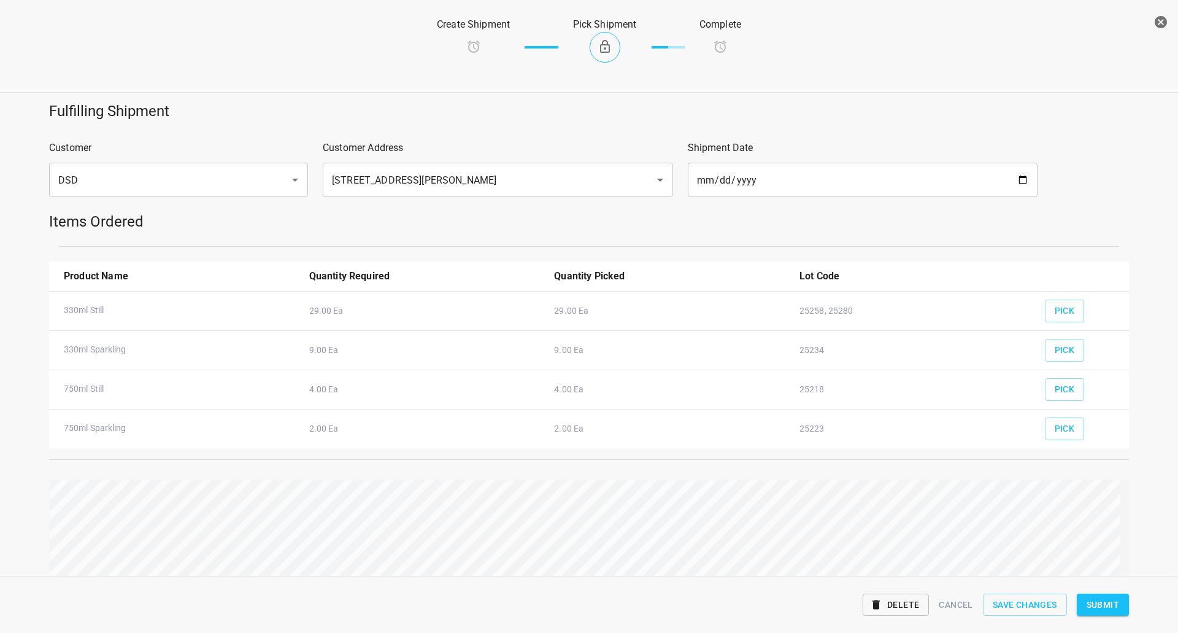
click at [1107, 598] on span "Submit" at bounding box center [1103, 604] width 33 height 15
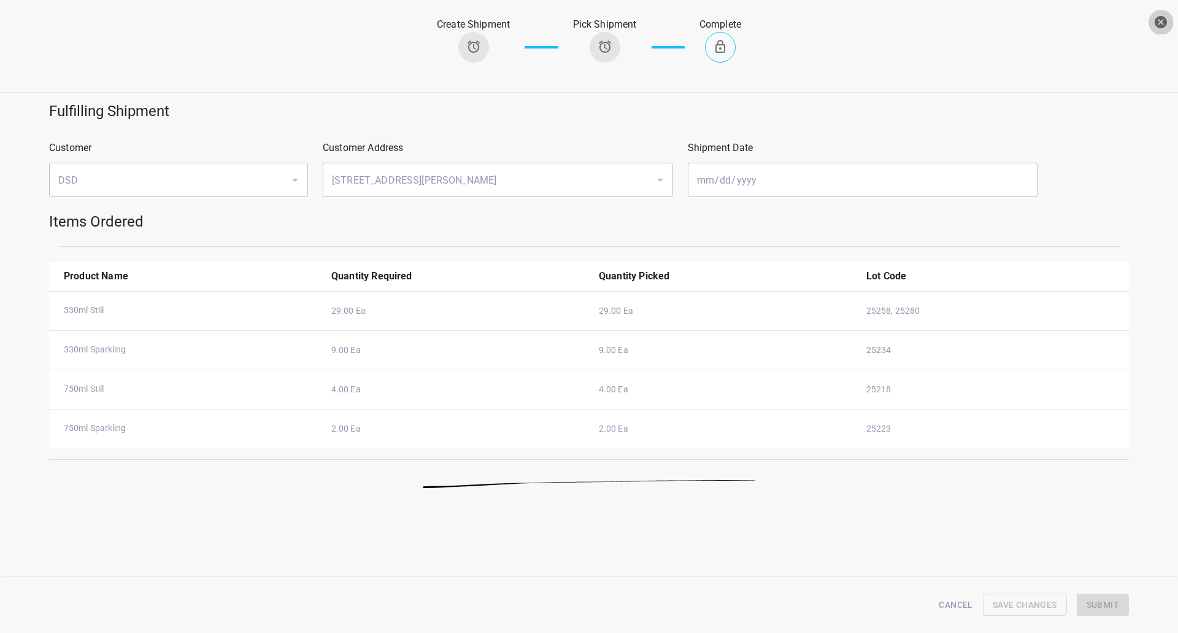
click at [1166, 15] on icon "button" at bounding box center [1161, 22] width 15 height 15
